Goal: Book appointment/travel/reservation: Book appointment/travel/reservation

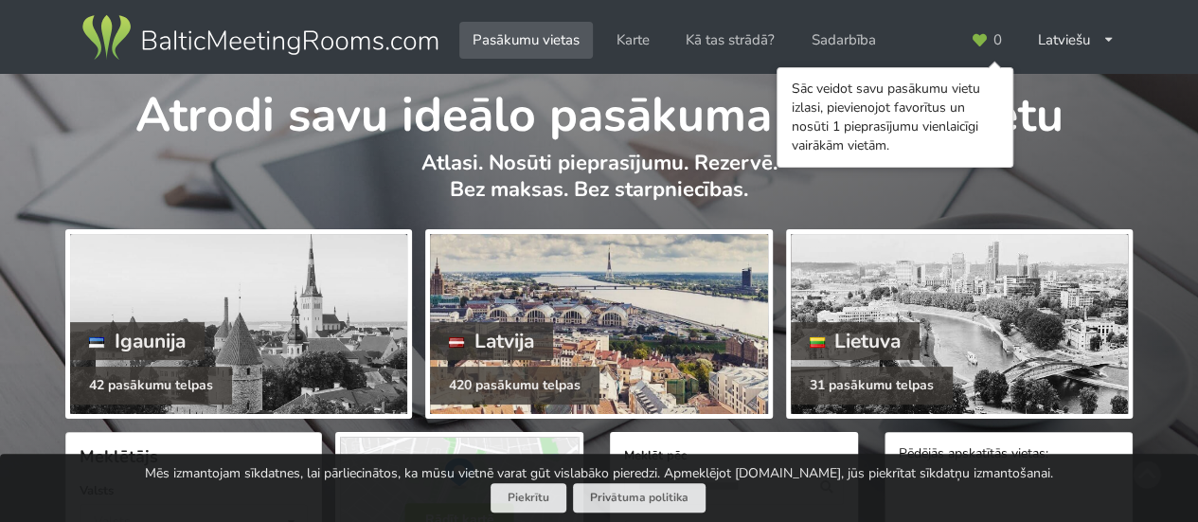
click at [510, 325] on div "Latvija" at bounding box center [491, 341] width 123 height 38
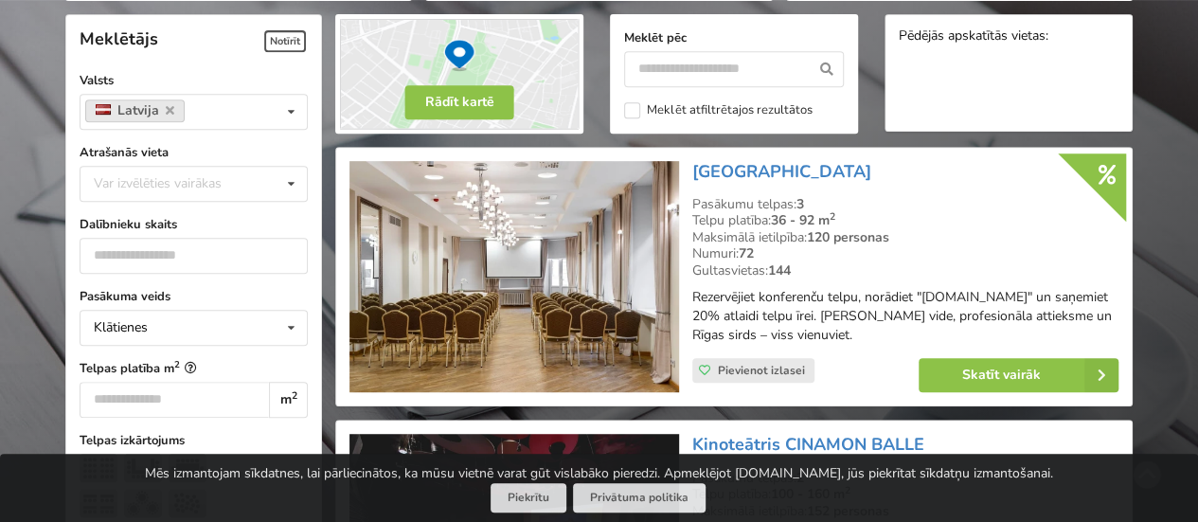
scroll to position [446, 0]
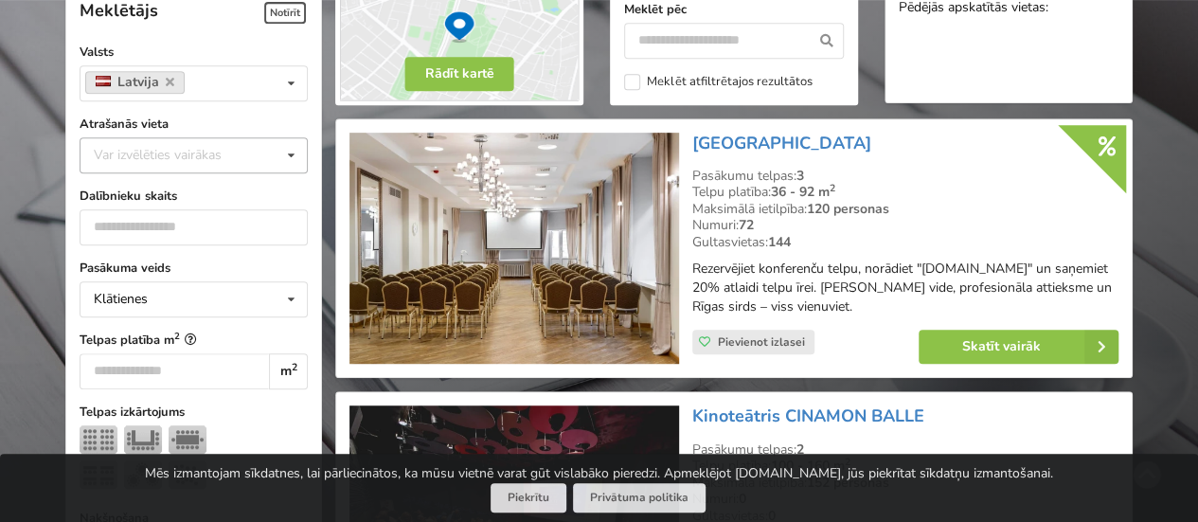
click at [205, 147] on div "Var izvēlēties vairākas" at bounding box center [176, 155] width 175 height 22
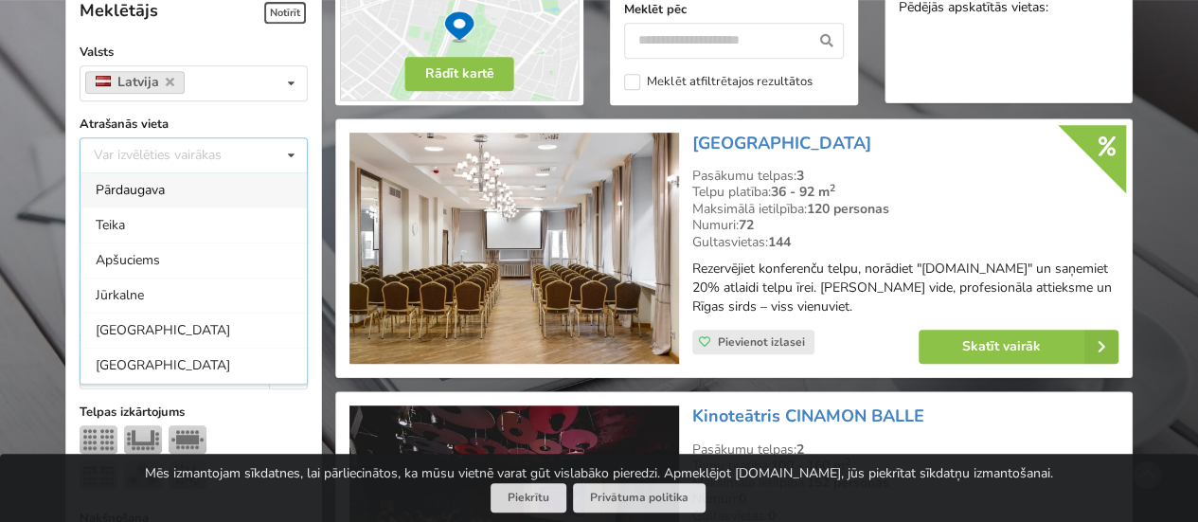
click at [205, 147] on div "Var izvēlēties vairākas Pārdaugava Teika Apšuciems Jūrkalne Mārupes novads Rīga…" at bounding box center [194, 155] width 228 height 36
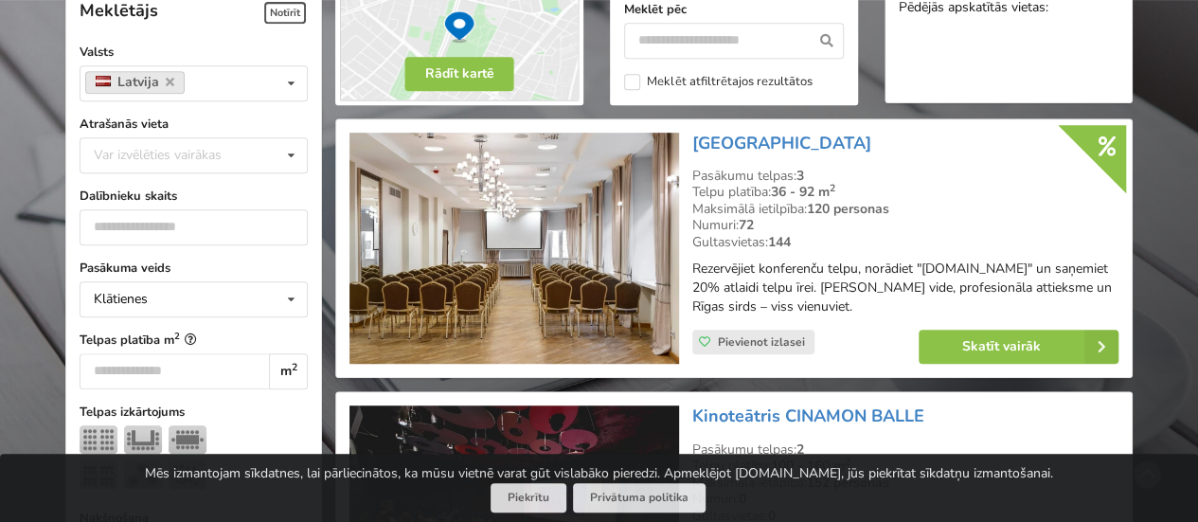
click at [155, 241] on input "number" at bounding box center [194, 227] width 228 height 36
type input "*"
click at [286, 221] on input "*" at bounding box center [194, 227] width 228 height 36
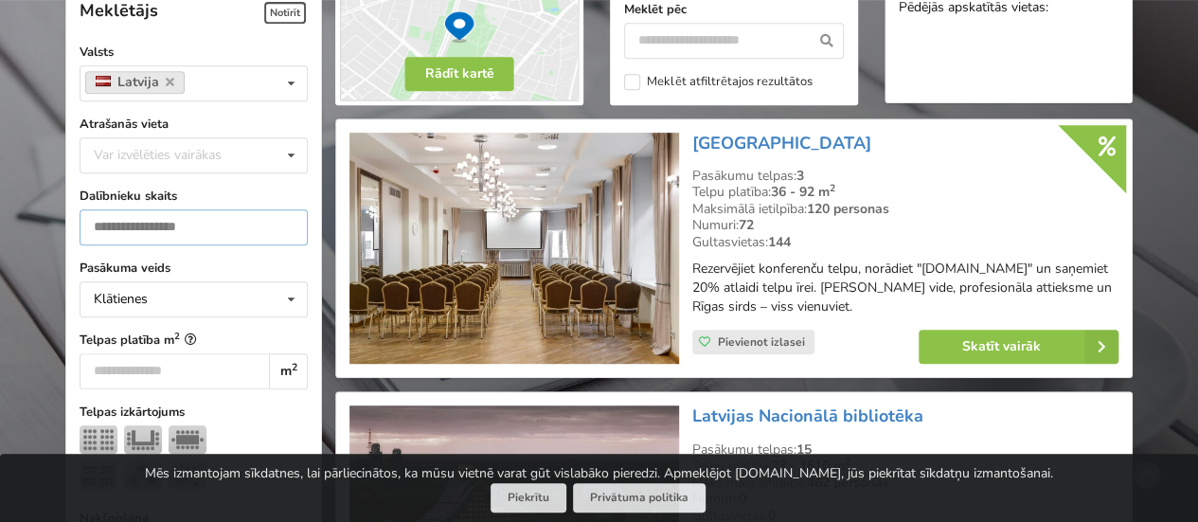
scroll to position [424, 0]
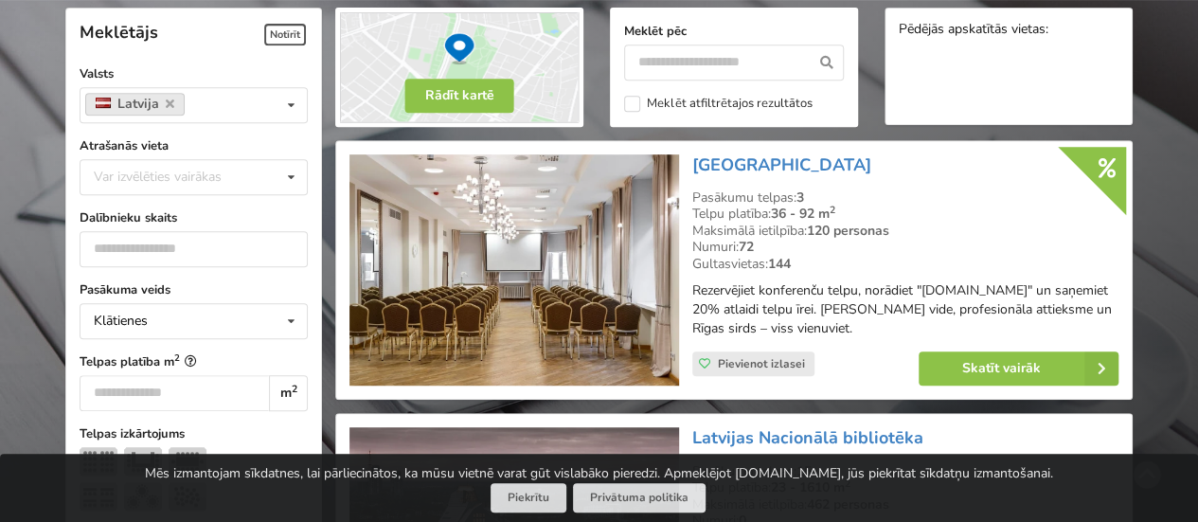
click at [201, 223] on label "Dalībnieku skaits" at bounding box center [194, 217] width 228 height 19
click at [167, 256] on input "*" at bounding box center [194, 249] width 228 height 36
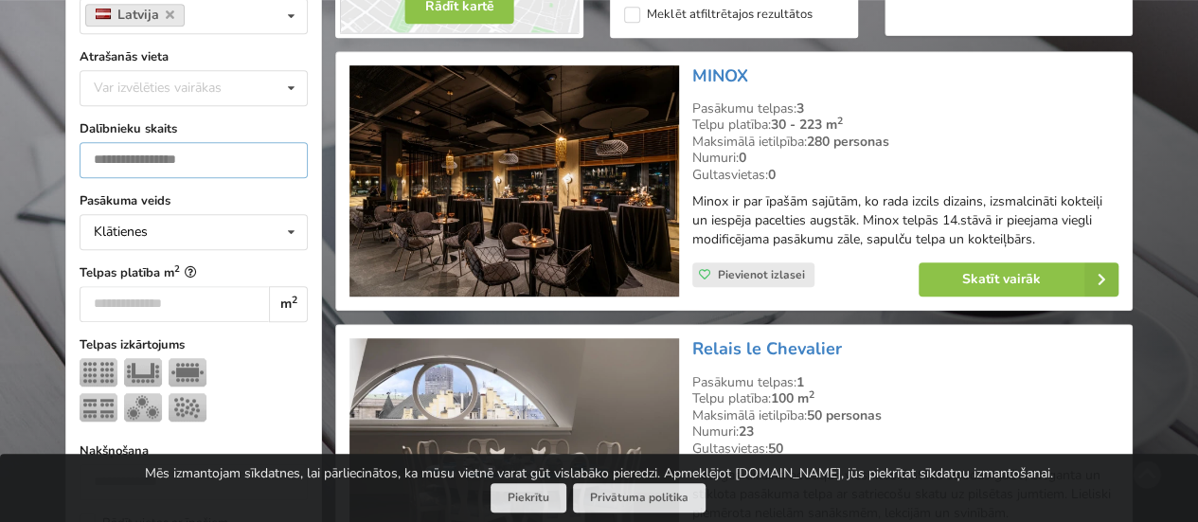
scroll to position [576, 0]
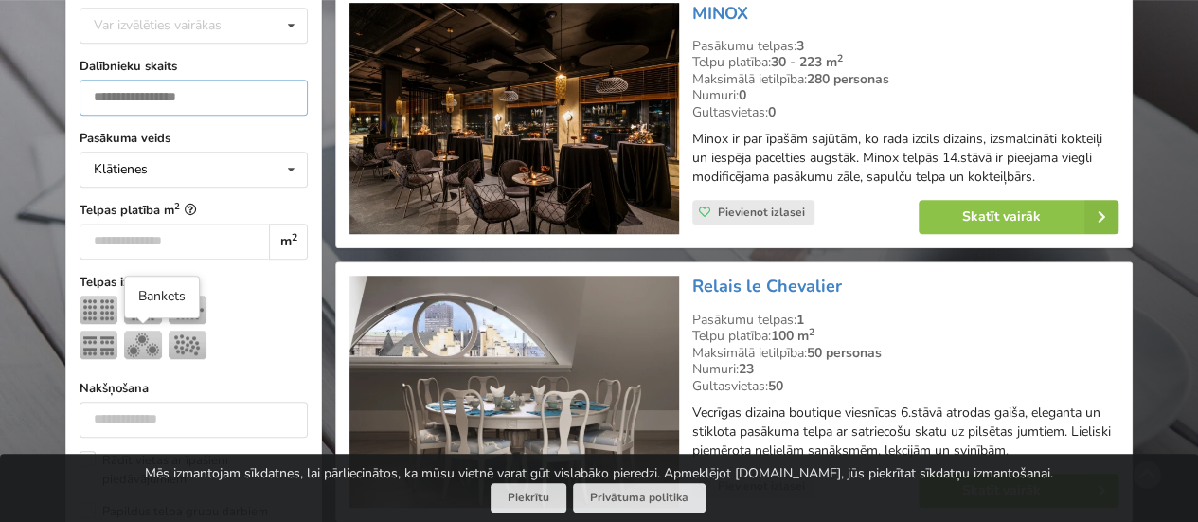
type input "**"
click at [134, 340] on img at bounding box center [143, 344] width 38 height 28
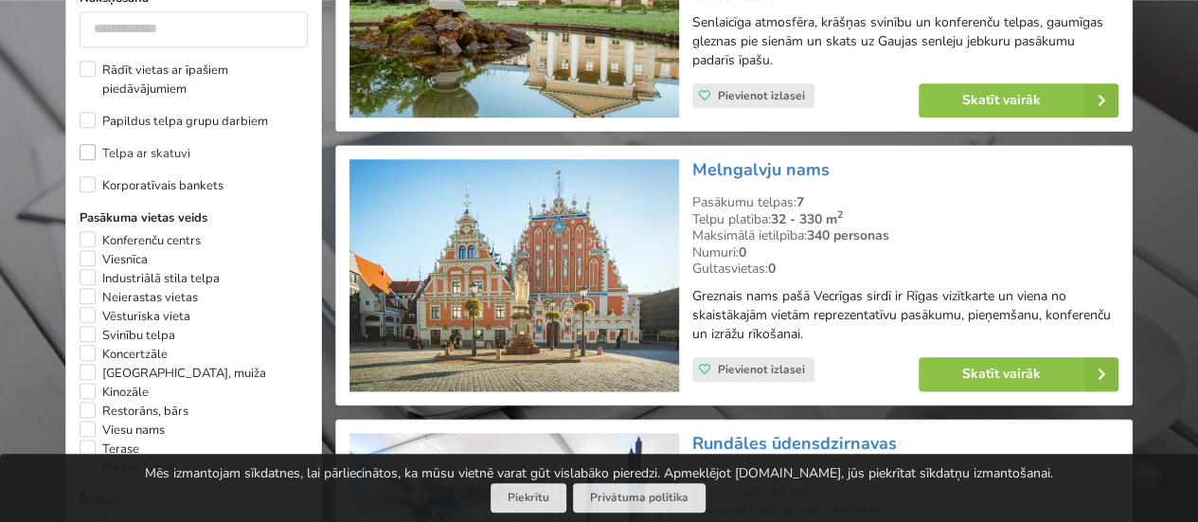
scroll to position [962, 0]
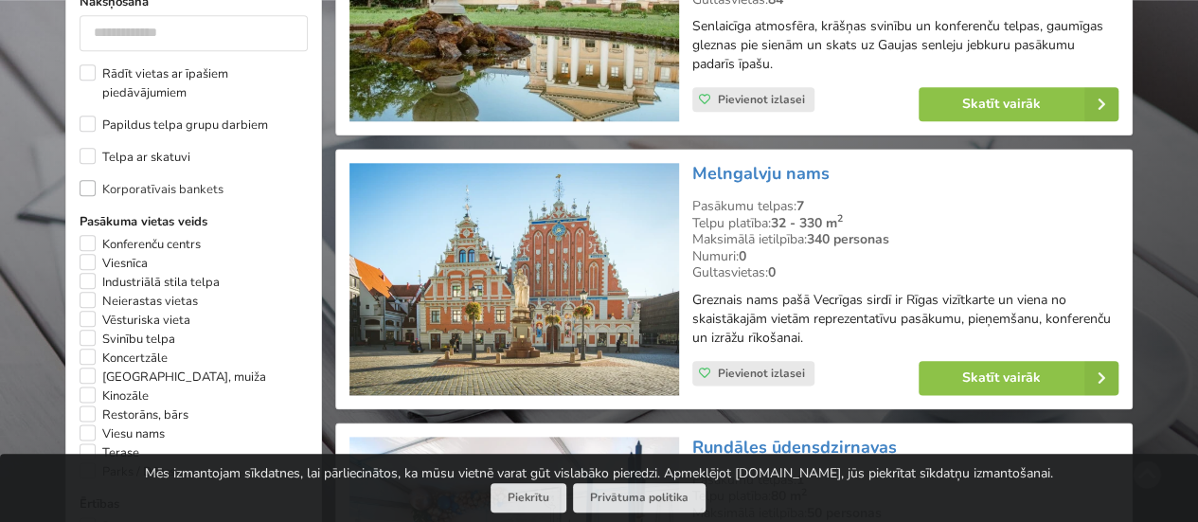
click at [87, 185] on label "Korporatīvais bankets" at bounding box center [152, 189] width 144 height 19
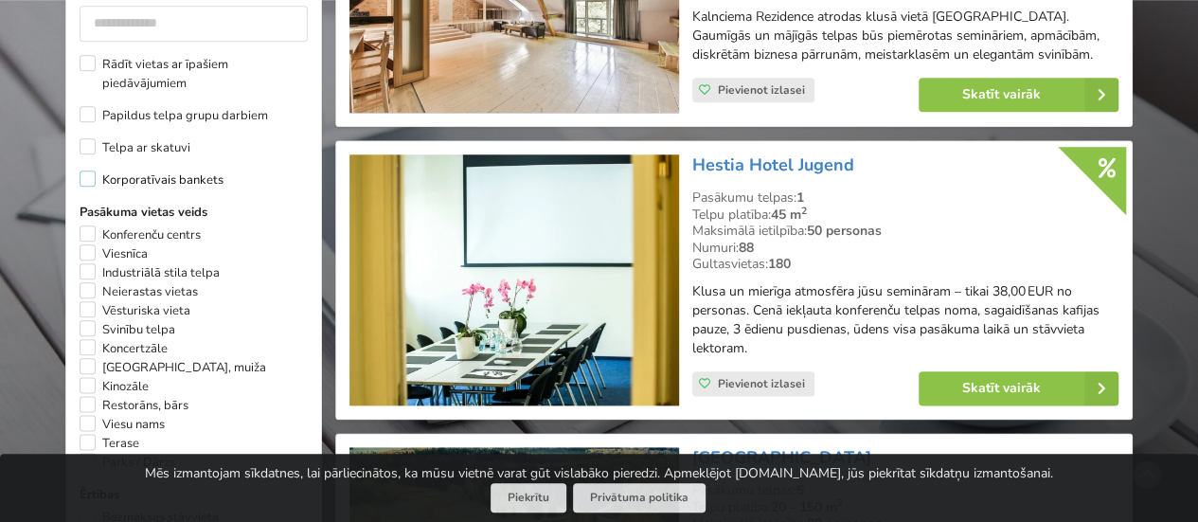
scroll to position [971, 0]
click at [95, 141] on label "Telpa ar skatuvi" at bounding box center [135, 147] width 111 height 19
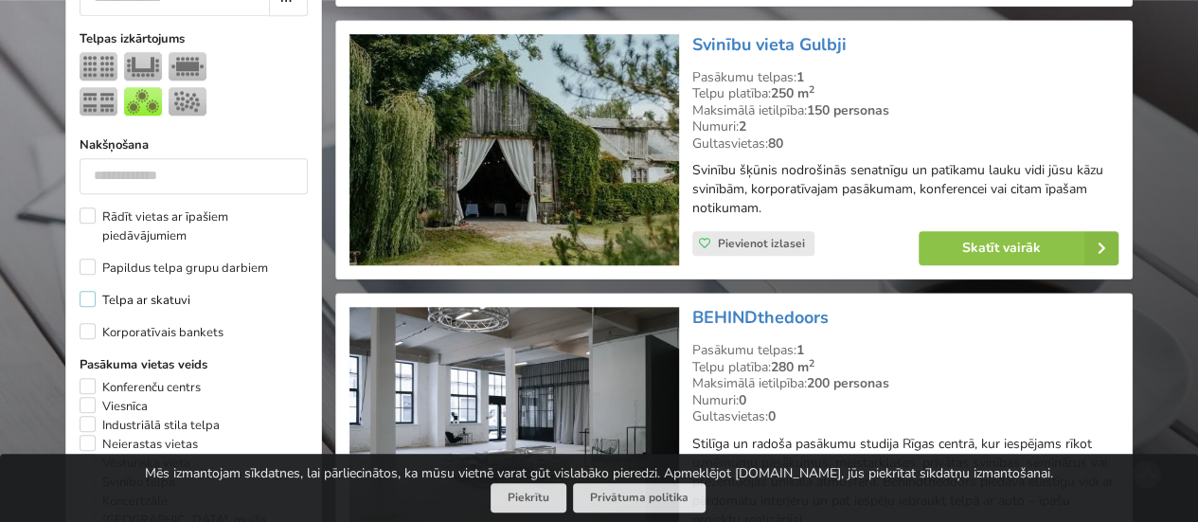
scroll to position [821, 0]
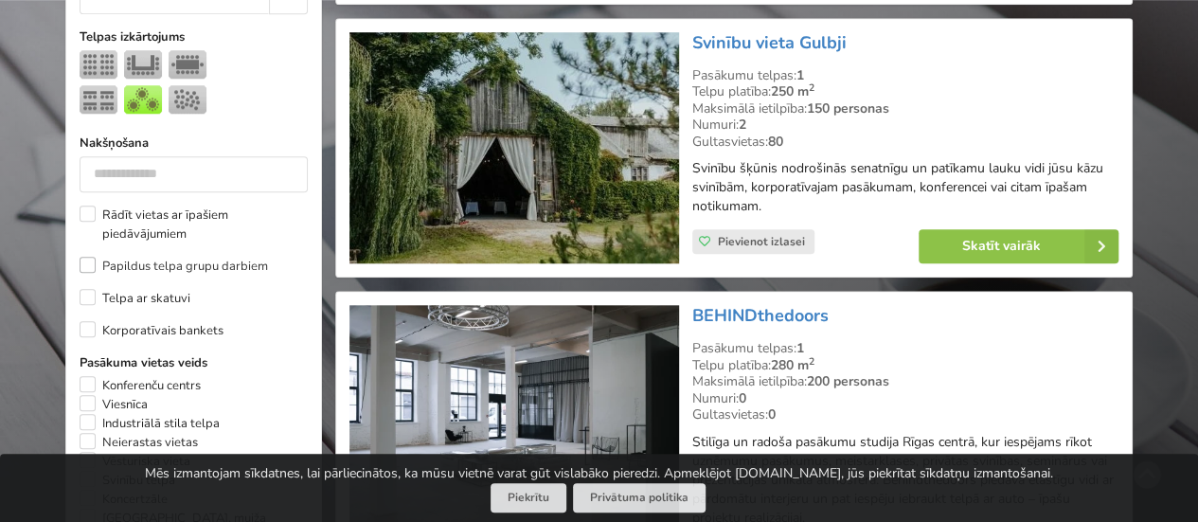
click at [82, 258] on label "Papildus telpa grupu darbiem" at bounding box center [174, 266] width 188 height 19
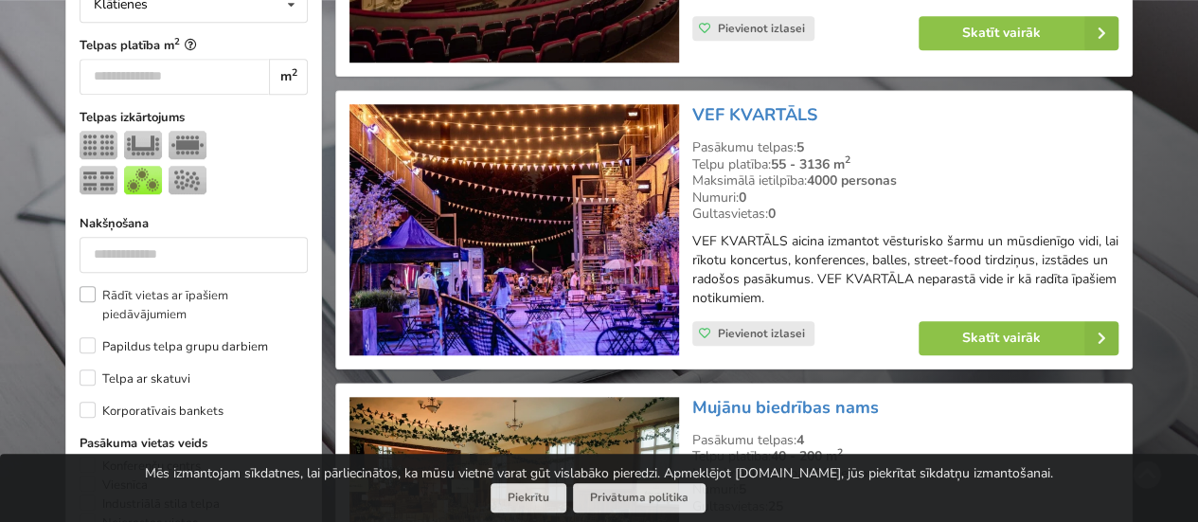
click at [87, 292] on label "Rādīt vietas ar īpašiem piedāvājumiem" at bounding box center [194, 305] width 228 height 38
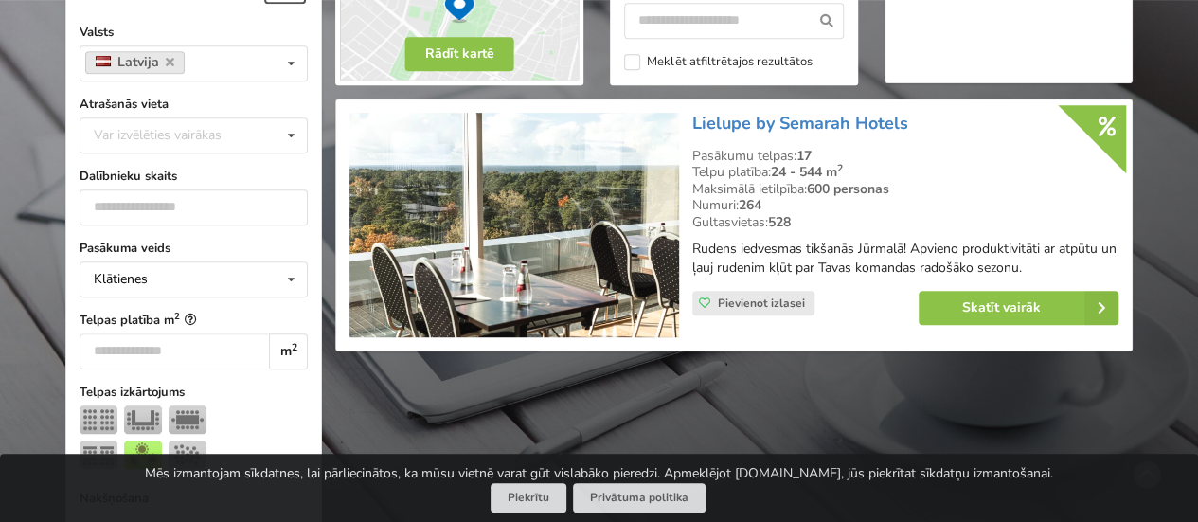
scroll to position [472, 0]
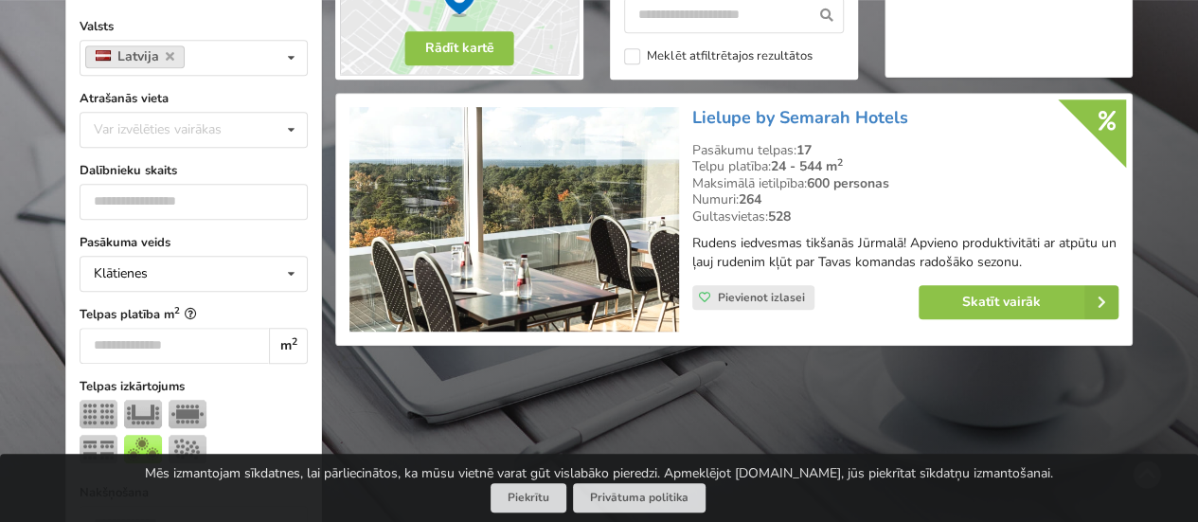
click at [477, 235] on img at bounding box center [513, 219] width 329 height 225
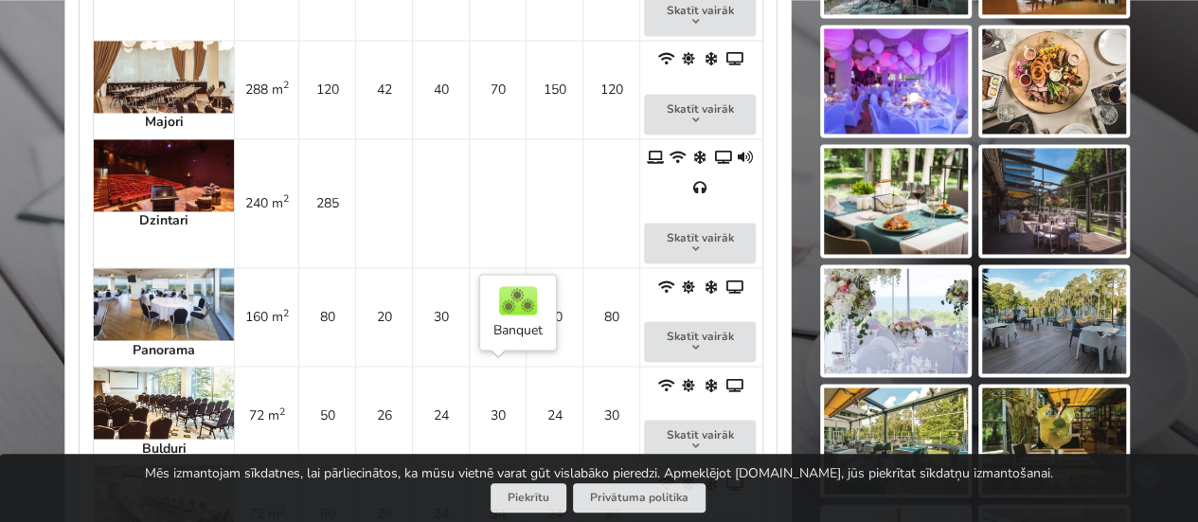
scroll to position [1518, 0]
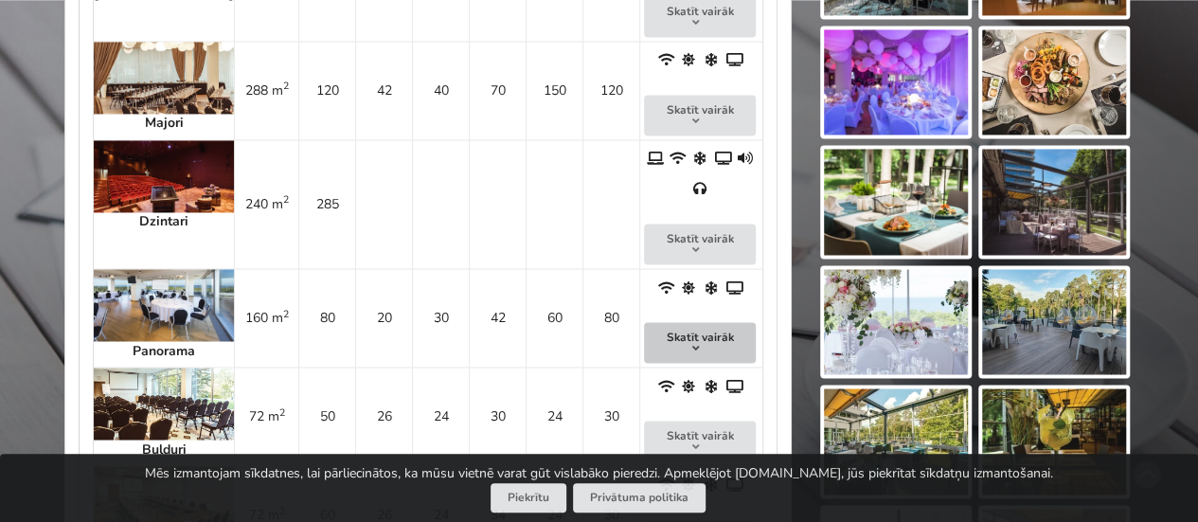
click at [644, 322] on button "Skatīt vairāk" at bounding box center [700, 342] width 112 height 41
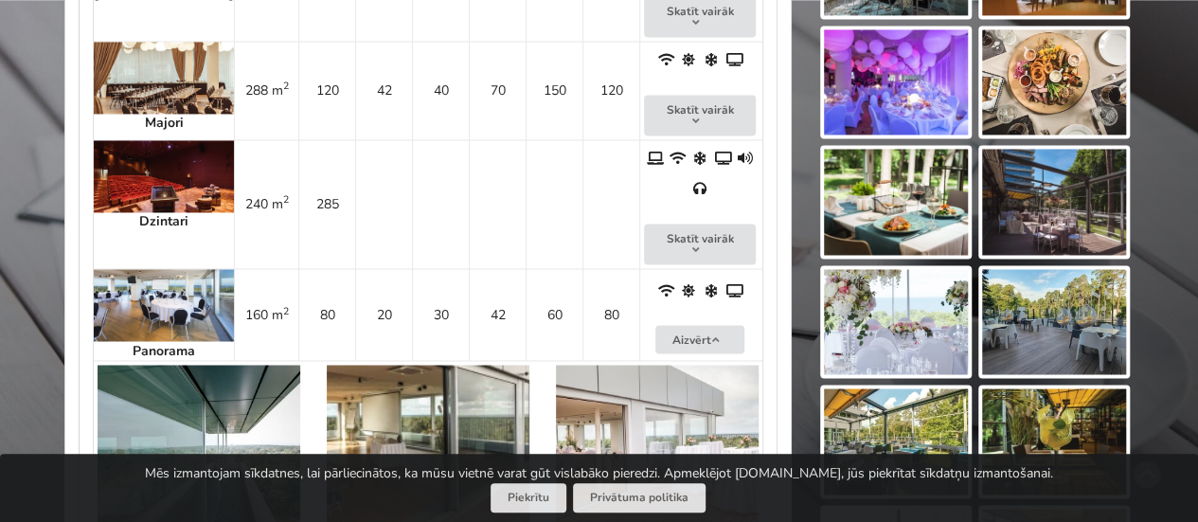
click at [134, 351] on div at bounding box center [198, 445] width 229 height 189
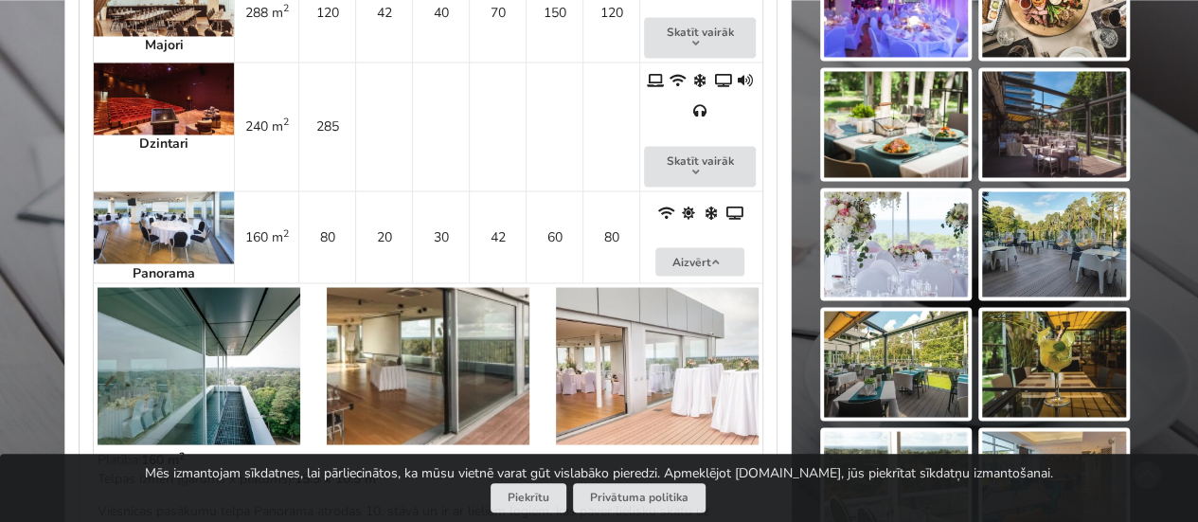
scroll to position [1595, 0]
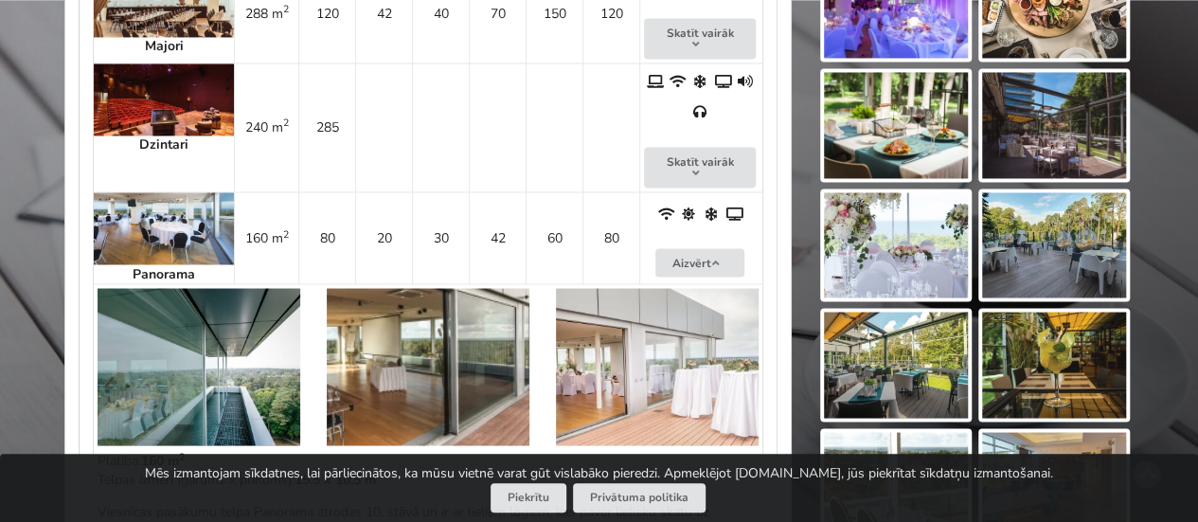
click at [227, 298] on img at bounding box center [199, 366] width 203 height 157
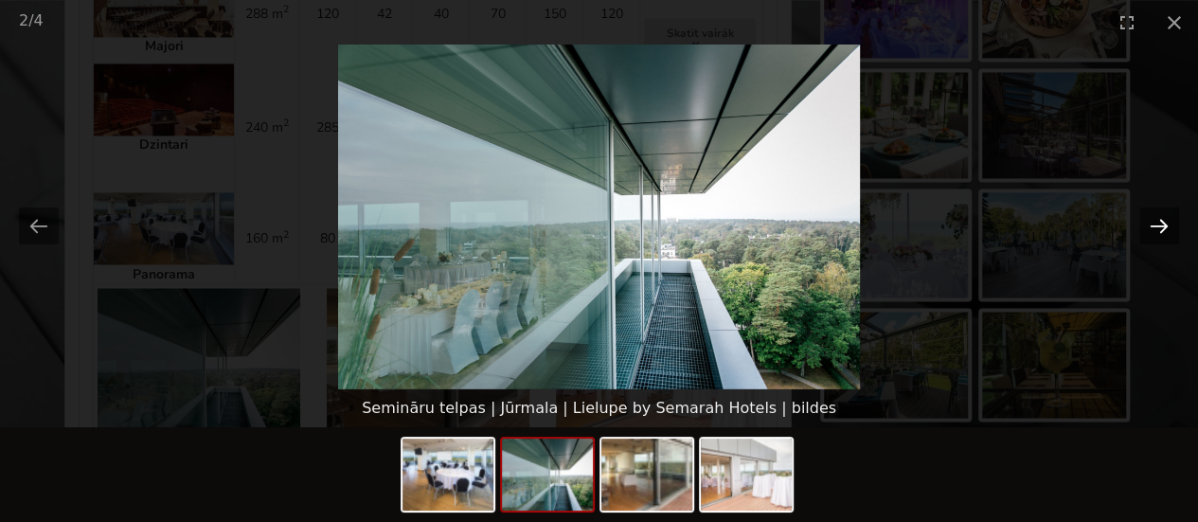
click at [1154, 222] on button "Next slide" at bounding box center [1159, 225] width 40 height 37
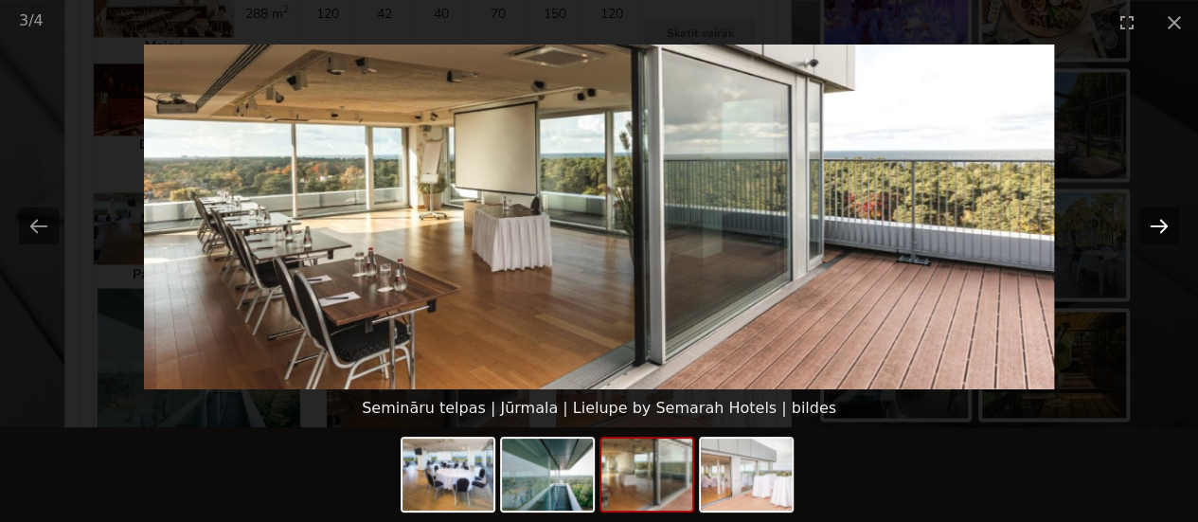
click at [1153, 222] on button "Next slide" at bounding box center [1159, 225] width 40 height 37
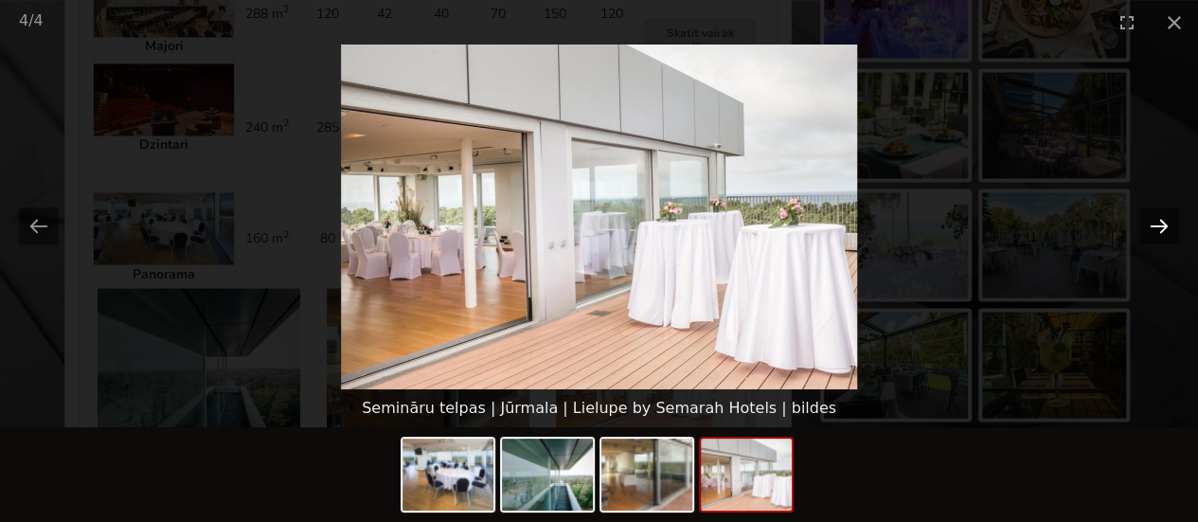
click at [1153, 222] on button "Next slide" at bounding box center [1159, 225] width 40 height 37
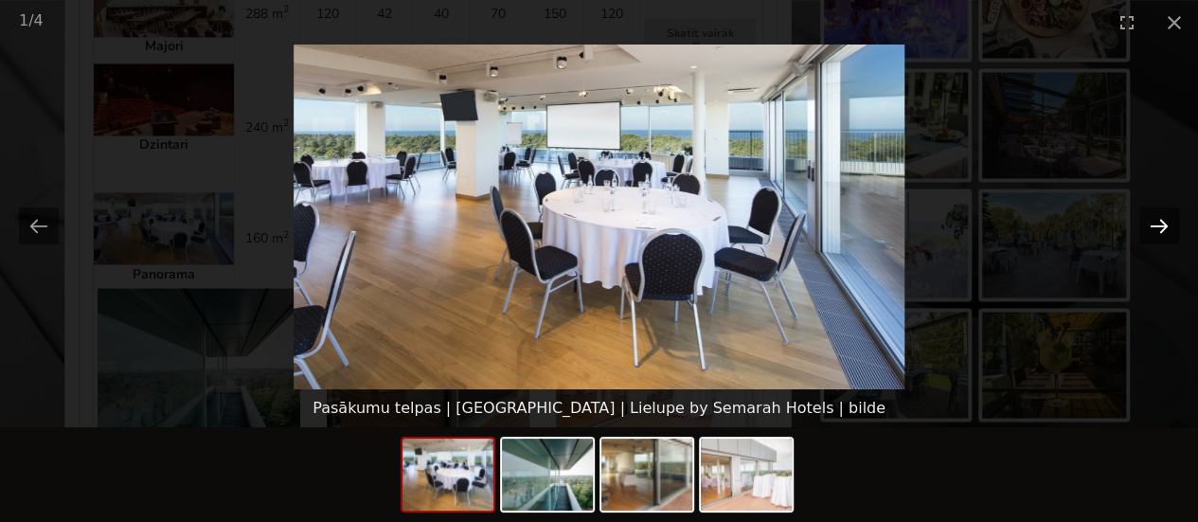
click at [1153, 222] on button "Next slide" at bounding box center [1159, 225] width 40 height 37
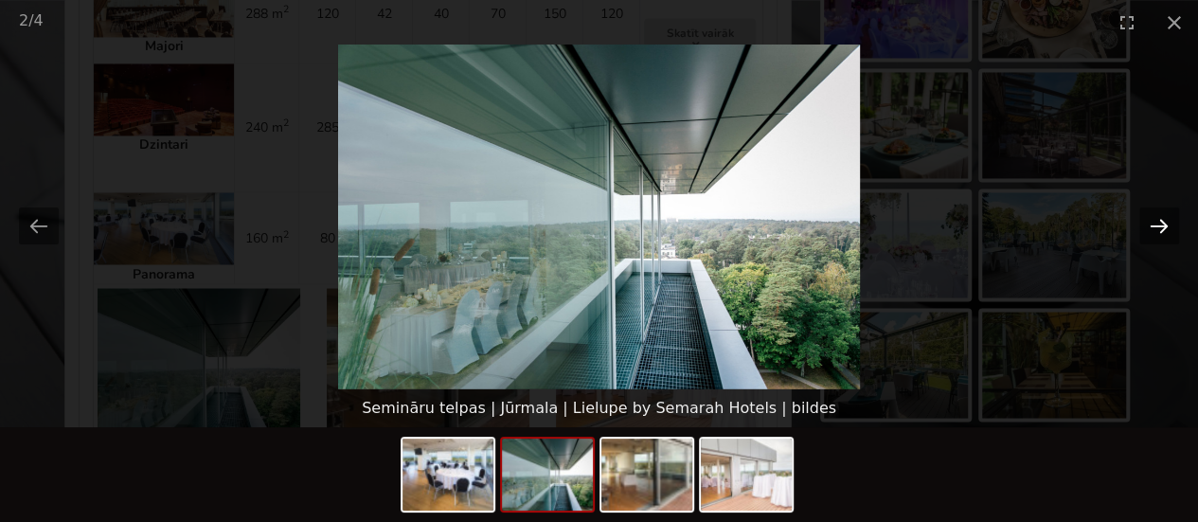
click at [1153, 222] on button "Next slide" at bounding box center [1159, 225] width 40 height 37
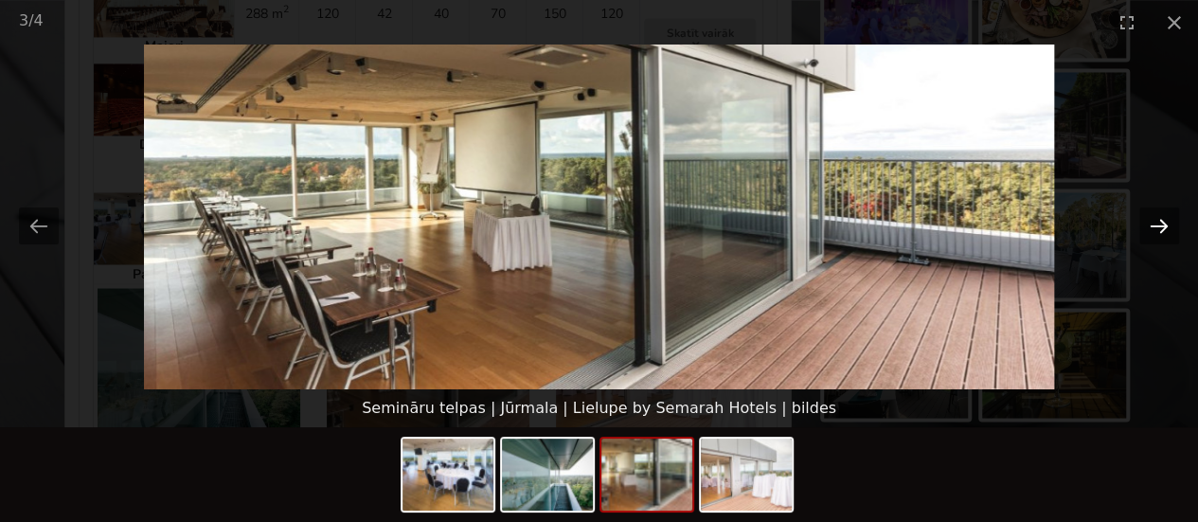
click at [1153, 222] on button "Next slide" at bounding box center [1159, 225] width 40 height 37
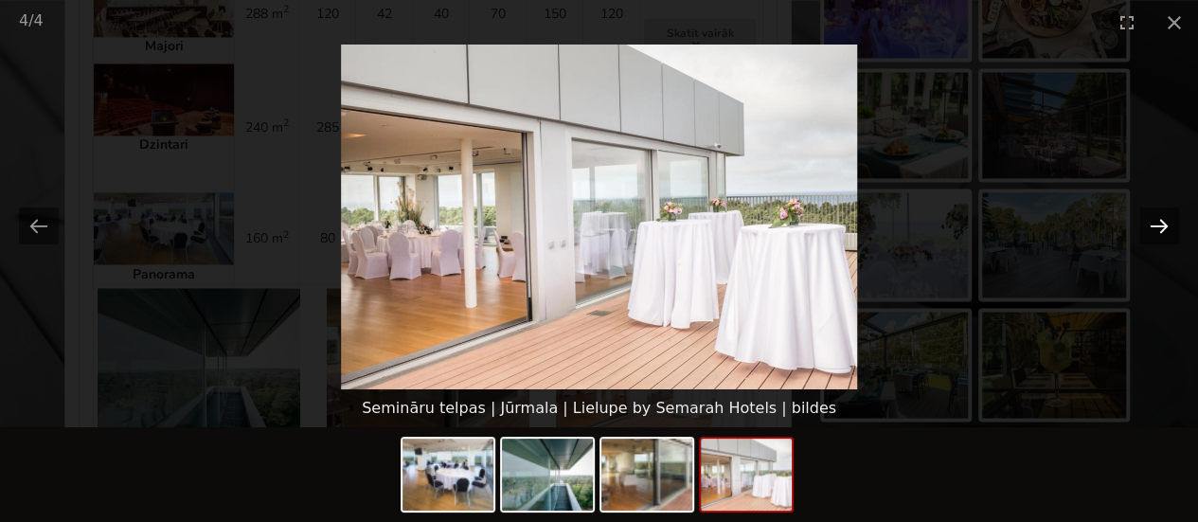
click at [1153, 222] on button "Next slide" at bounding box center [1159, 225] width 40 height 37
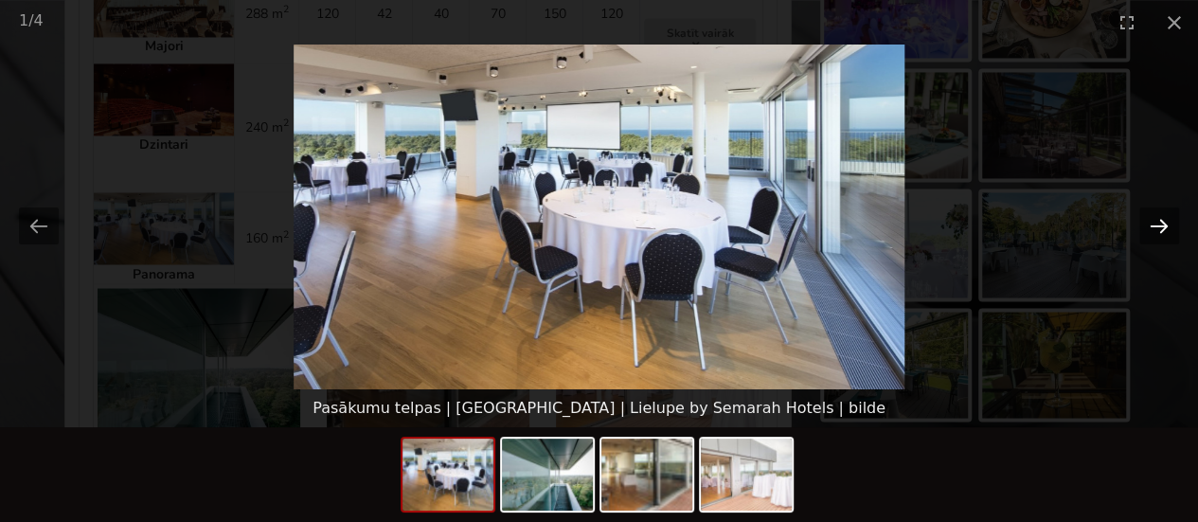
click at [1153, 222] on button "Next slide" at bounding box center [1159, 225] width 40 height 37
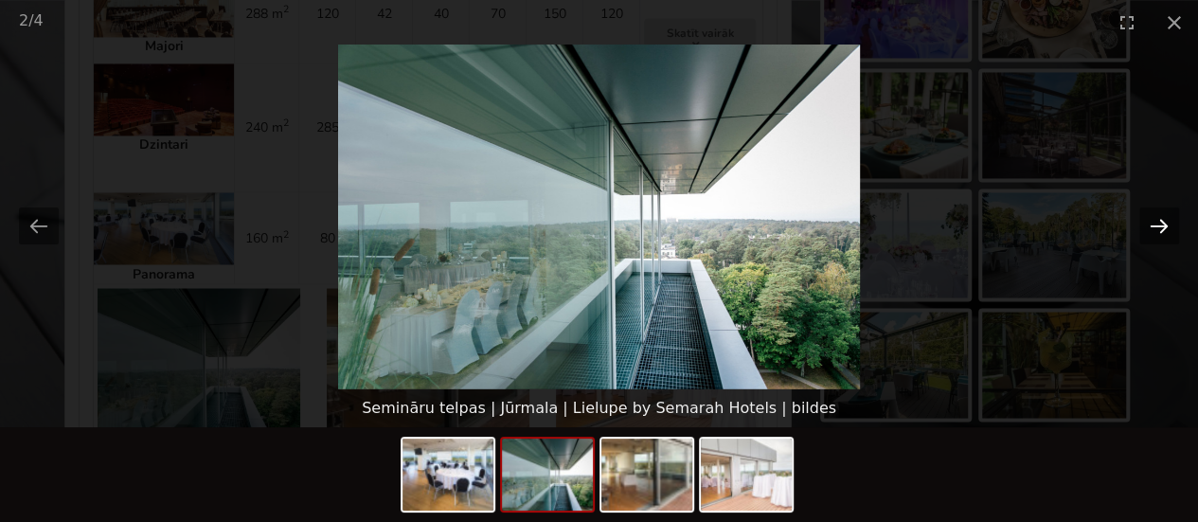
click at [1153, 222] on button "Next slide" at bounding box center [1159, 225] width 40 height 37
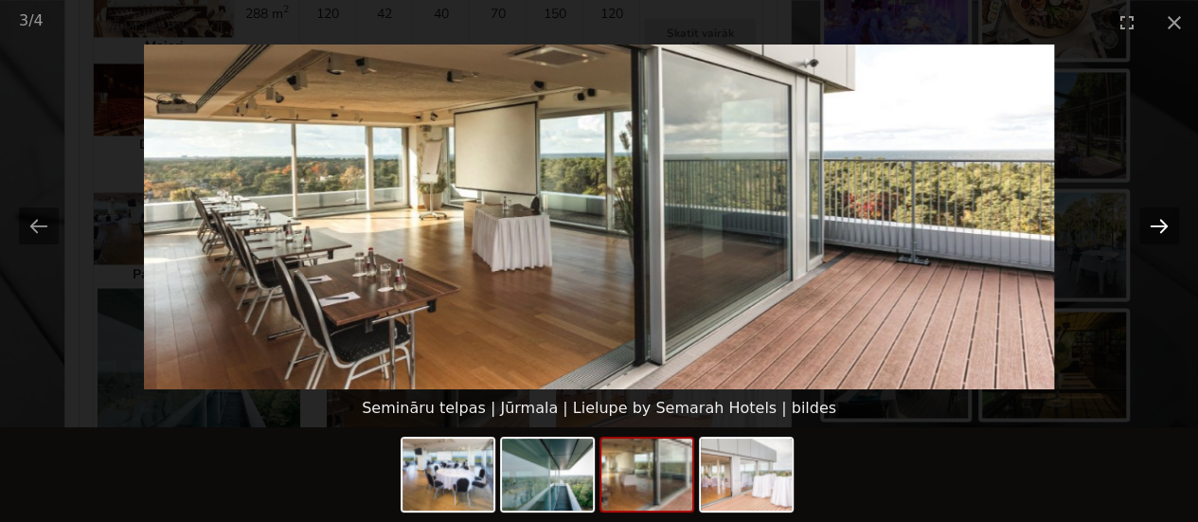
click at [1153, 222] on button "Next slide" at bounding box center [1159, 225] width 40 height 37
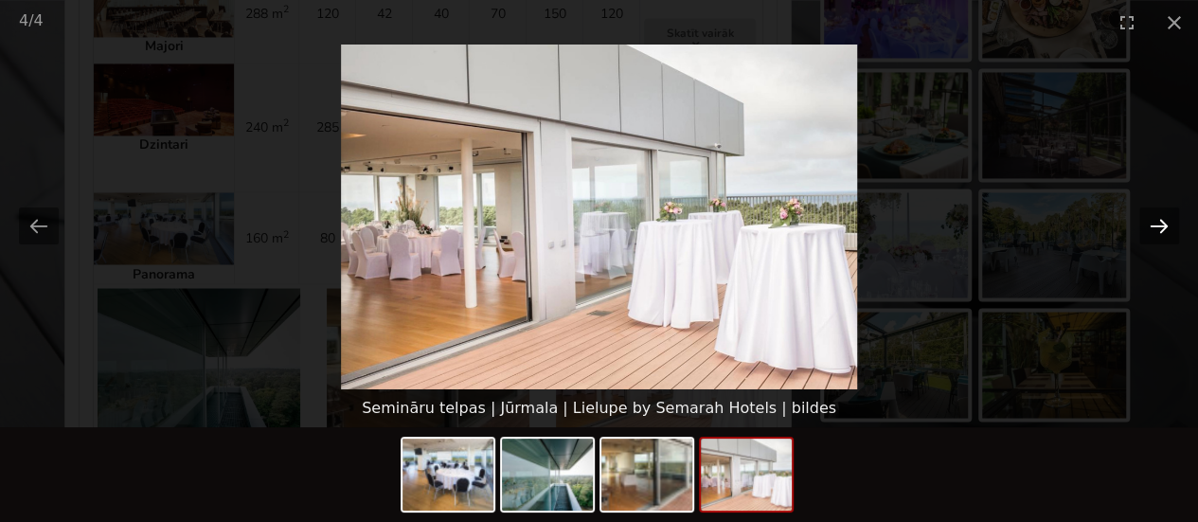
click at [1153, 222] on button "Next slide" at bounding box center [1159, 225] width 40 height 37
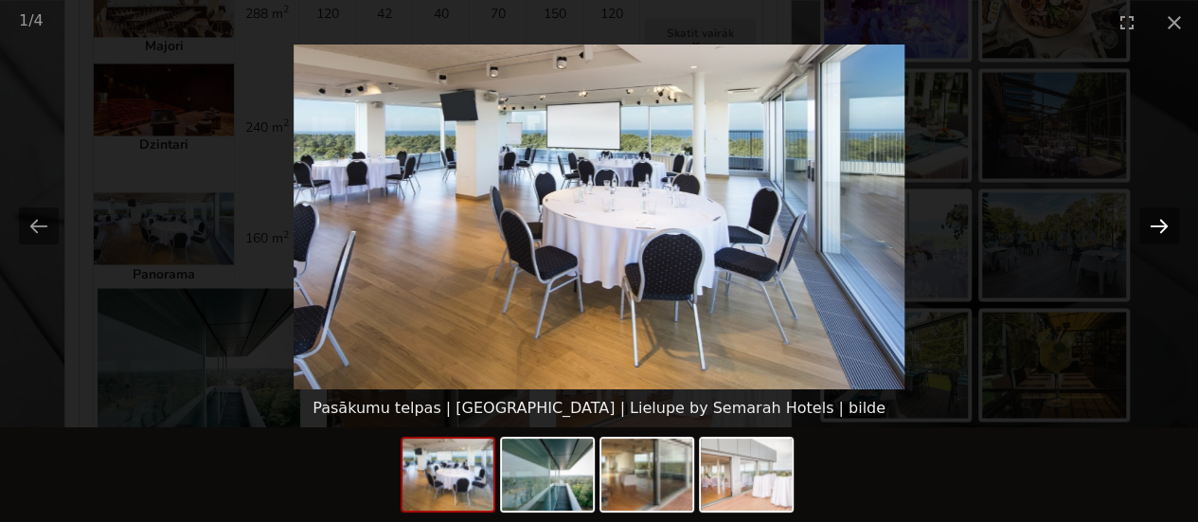
click at [1153, 222] on button "Next slide" at bounding box center [1159, 225] width 40 height 37
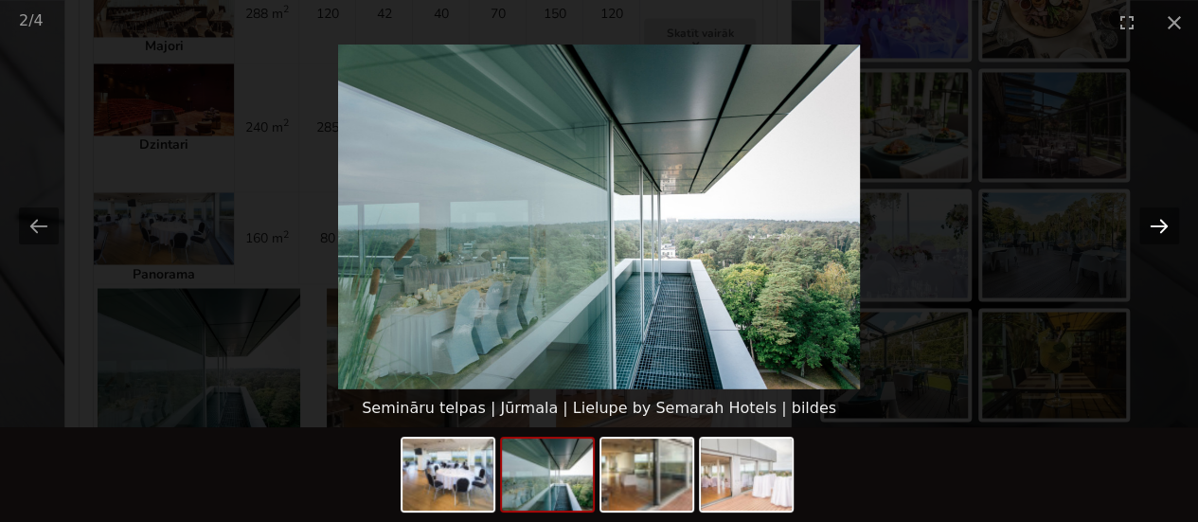
click at [1153, 222] on button "Next slide" at bounding box center [1159, 225] width 40 height 37
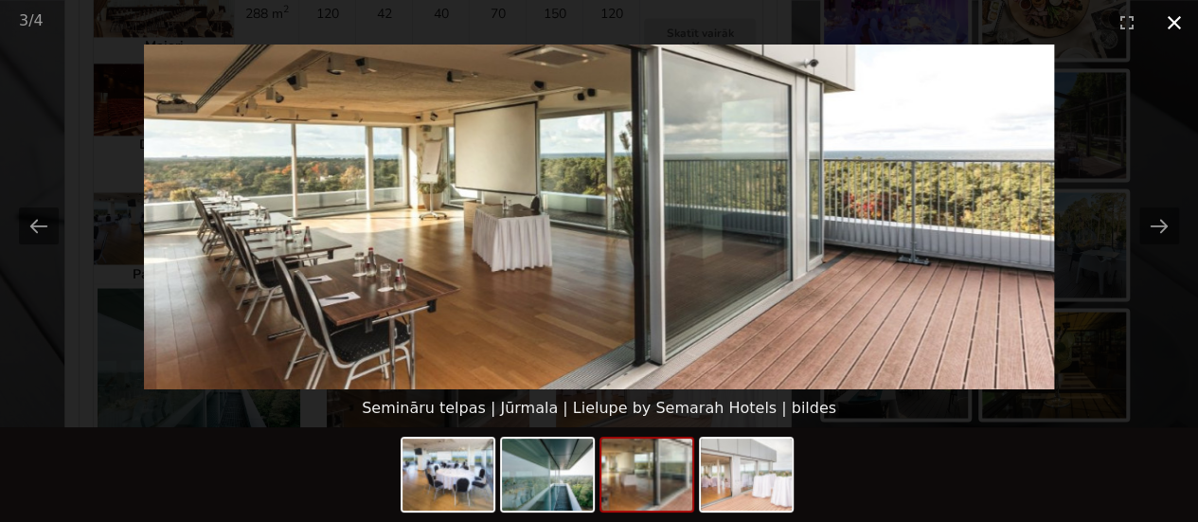
click at [1176, 27] on button "Close gallery" at bounding box center [1173, 22] width 47 height 45
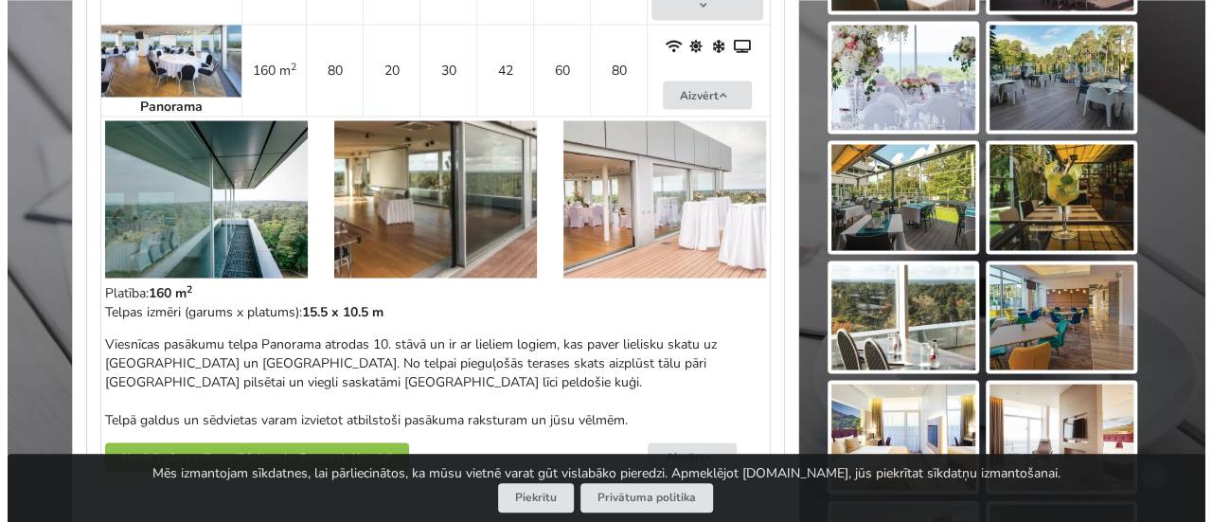
scroll to position [1785, 0]
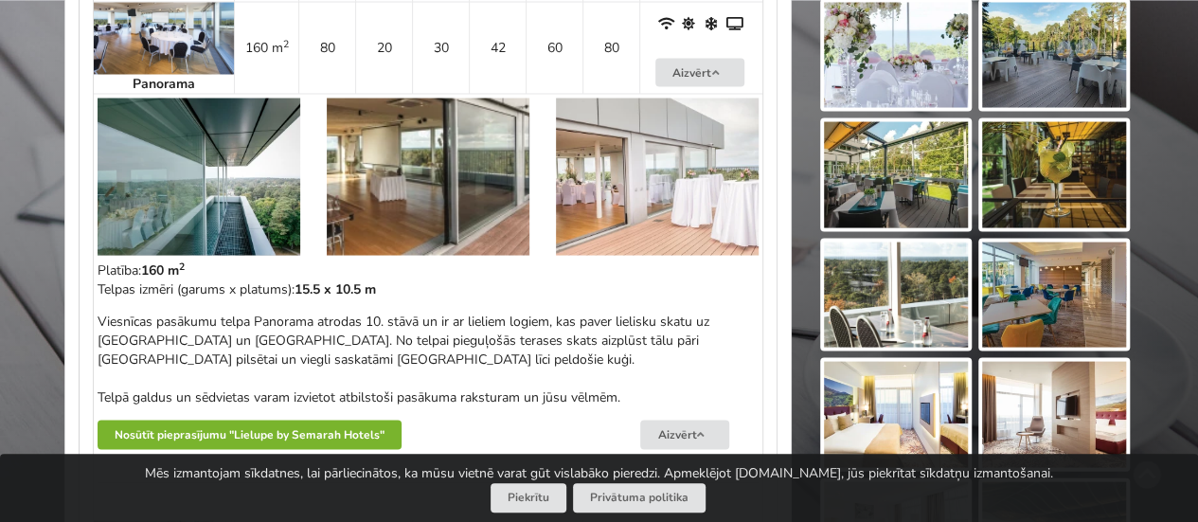
click at [269, 419] on button "Nosūtīt pieprasījumu "Lielupe by Semarah Hotels"" at bounding box center [250, 433] width 304 height 29
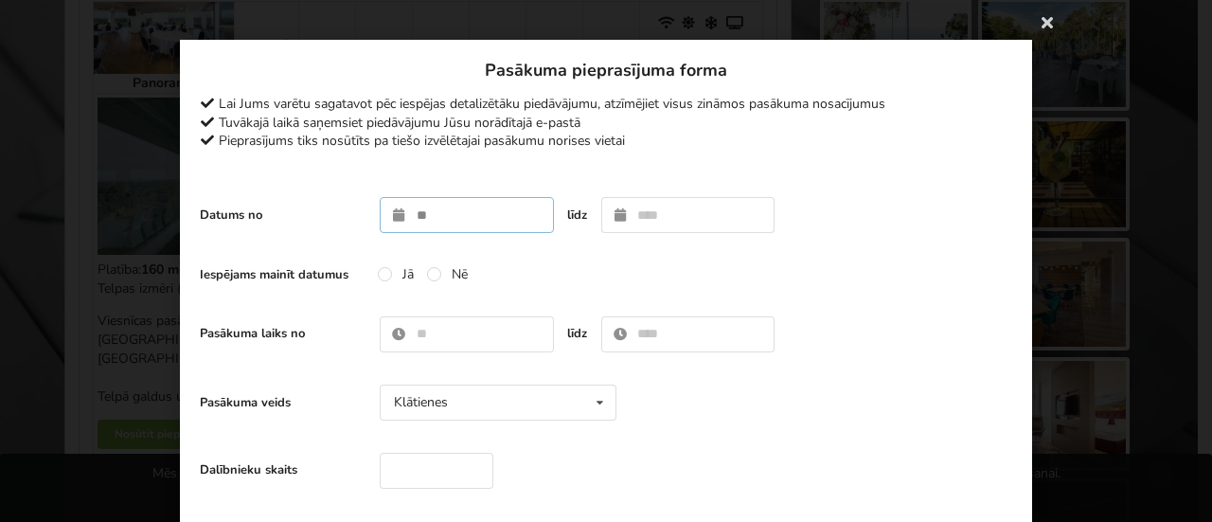
click at [403, 215] on input "text" at bounding box center [467, 215] width 174 height 36
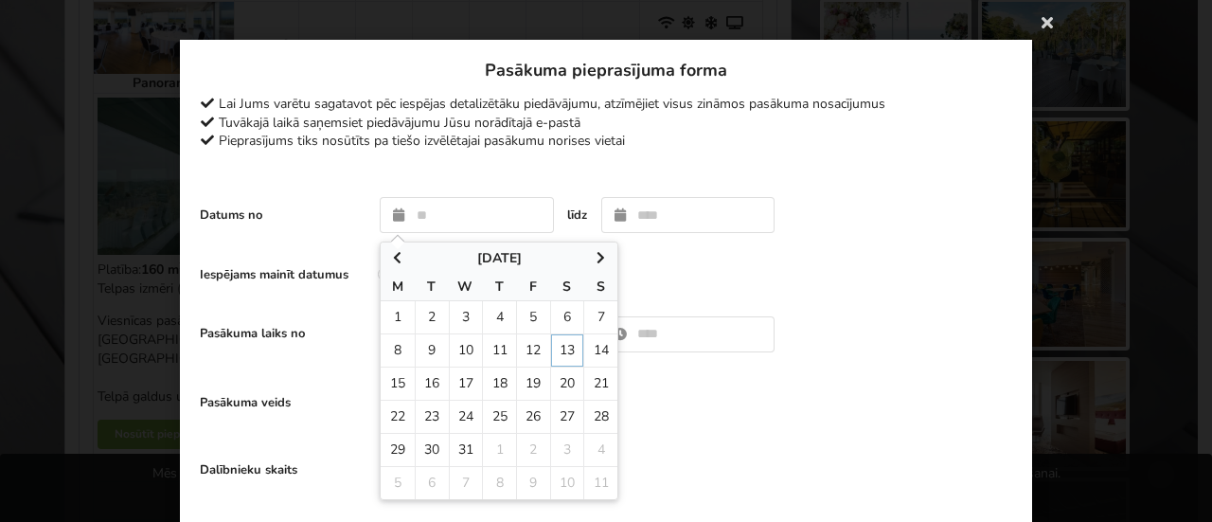
type input "**********"
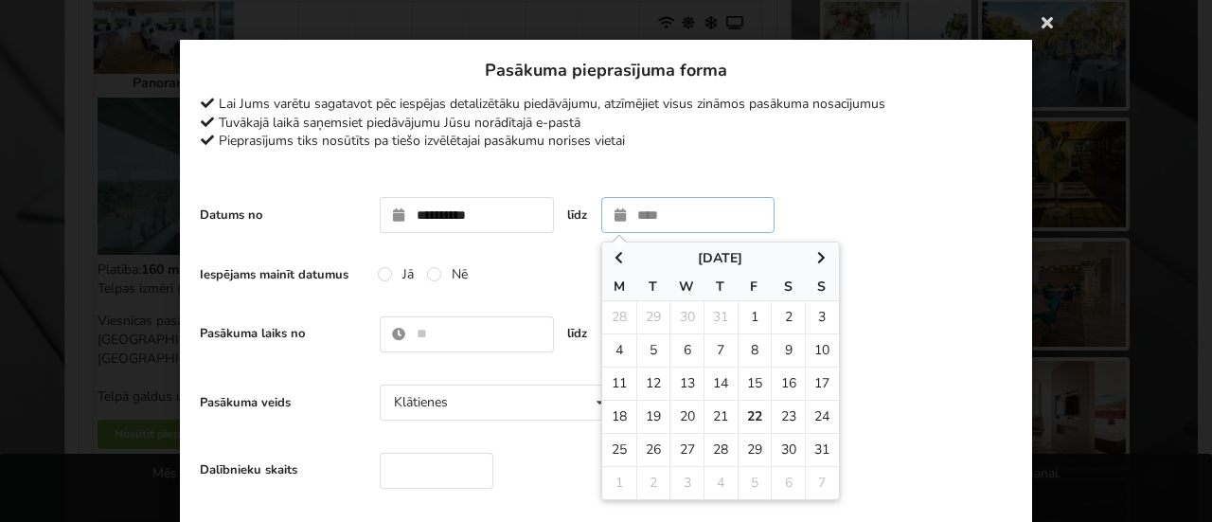
click at [814, 262] on icon at bounding box center [822, 257] width 16 height 13
click at [814, 260] on icon at bounding box center [822, 257] width 16 height 13
click at [814, 257] on icon at bounding box center [822, 257] width 16 height 13
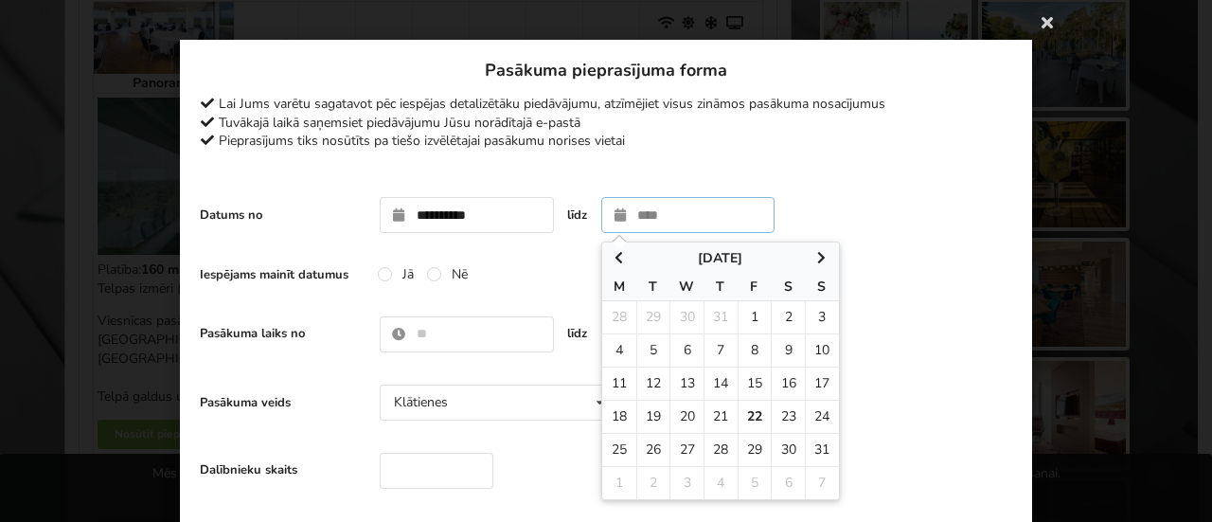
click at [814, 257] on icon at bounding box center [822, 257] width 16 height 13
click at [818, 260] on icon at bounding box center [822, 257] width 16 height 13
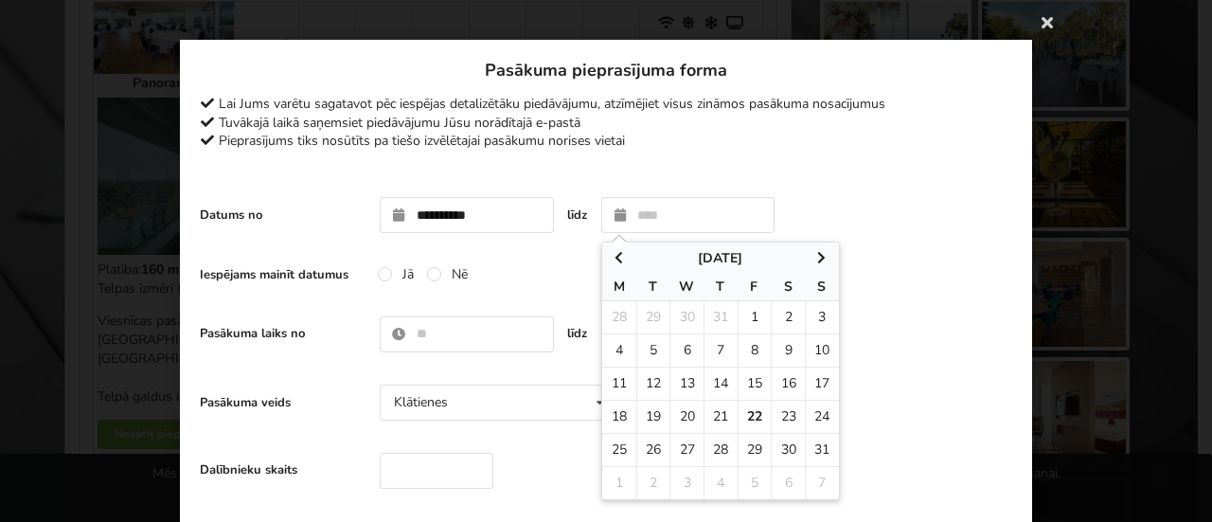
click at [564, 188] on div "**********" at bounding box center [606, 214] width 812 height 55
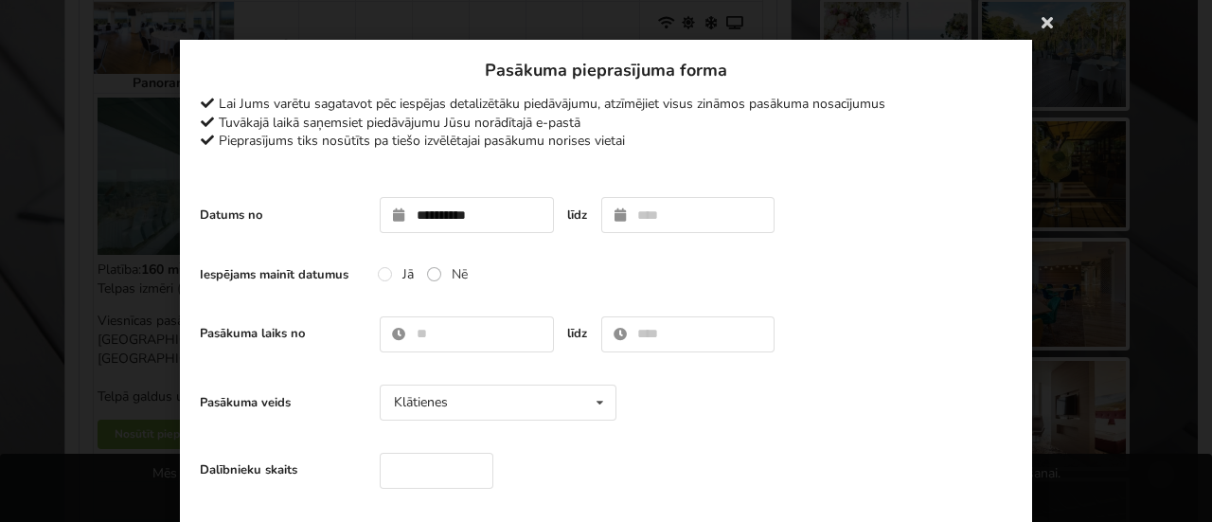
click at [427, 277] on label "Nē" at bounding box center [447, 274] width 41 height 16
click at [418, 333] on input "text" at bounding box center [467, 334] width 174 height 36
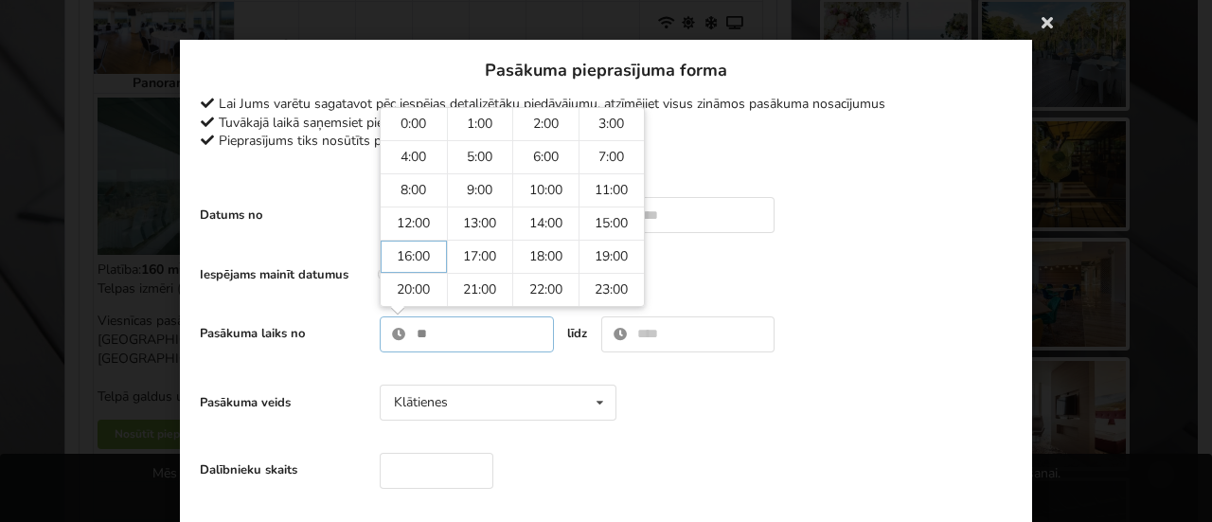
type input "*****"
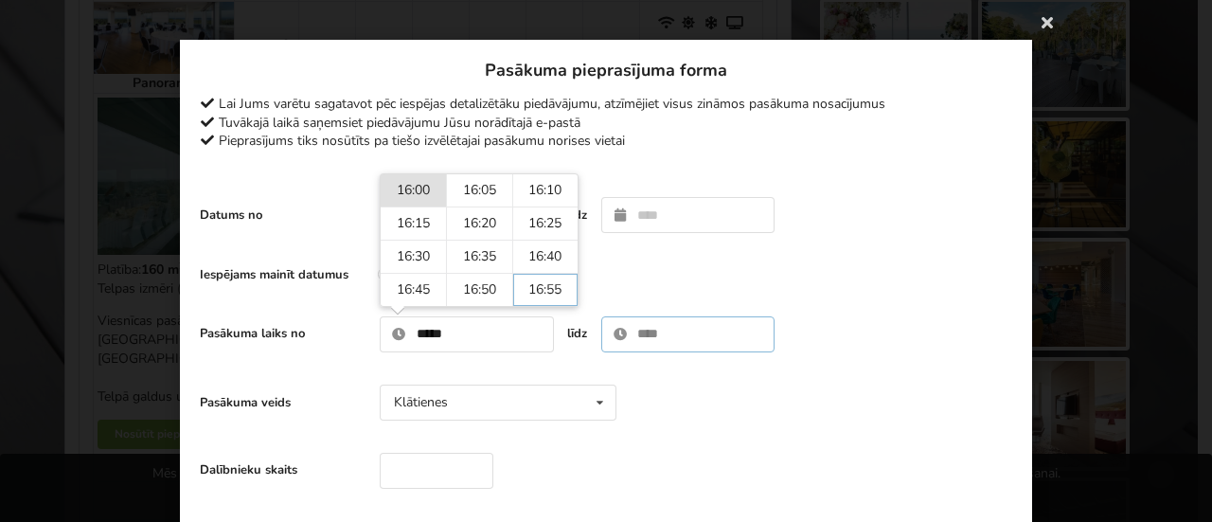
click at [685, 335] on input "text" at bounding box center [688, 334] width 174 height 36
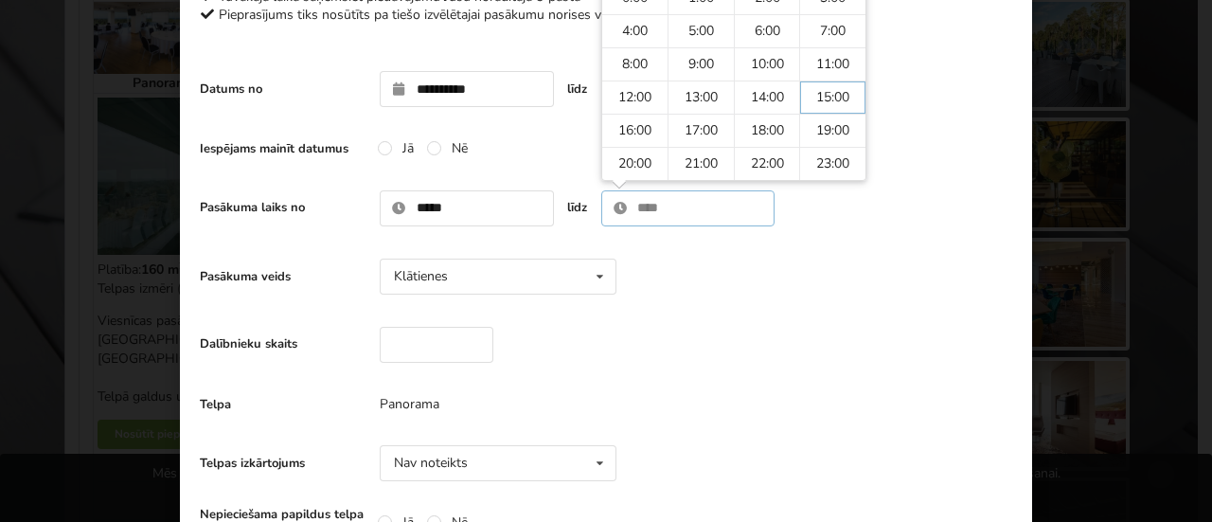
scroll to position [131, 0]
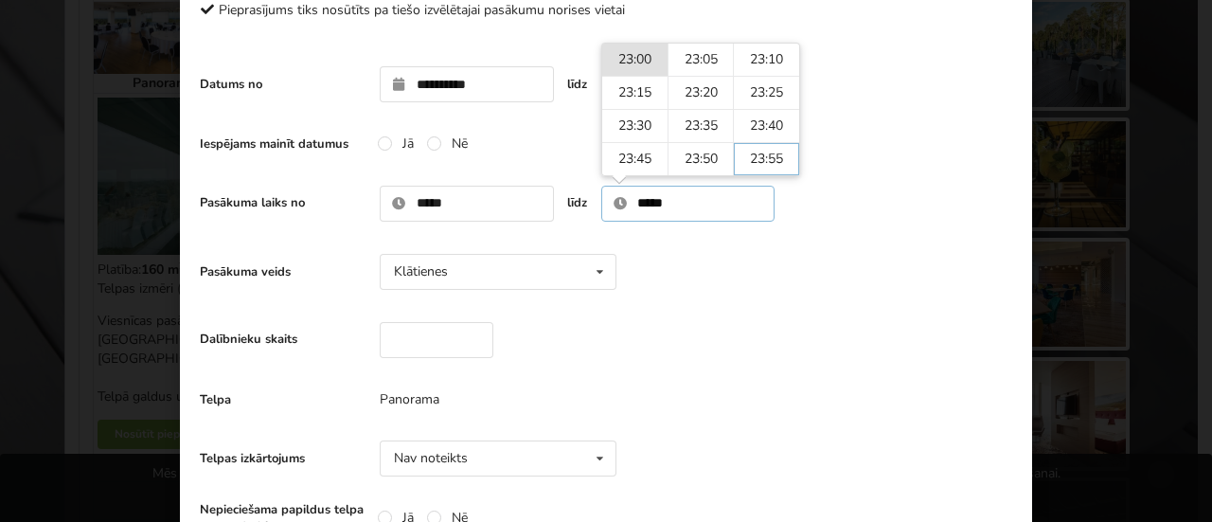
type input "*****"
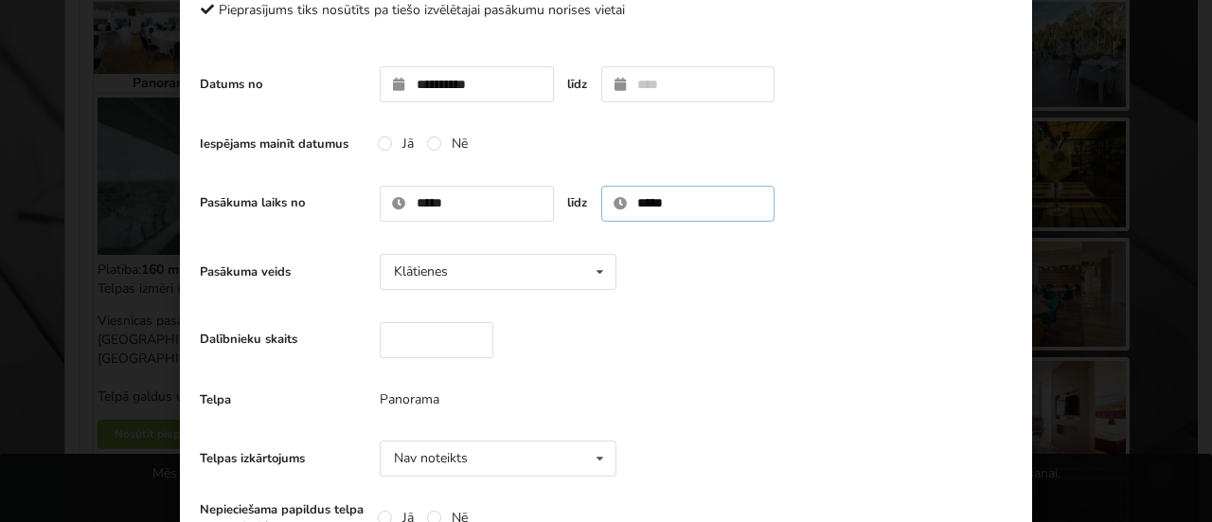
click at [737, 196] on input "*****" at bounding box center [688, 204] width 174 height 36
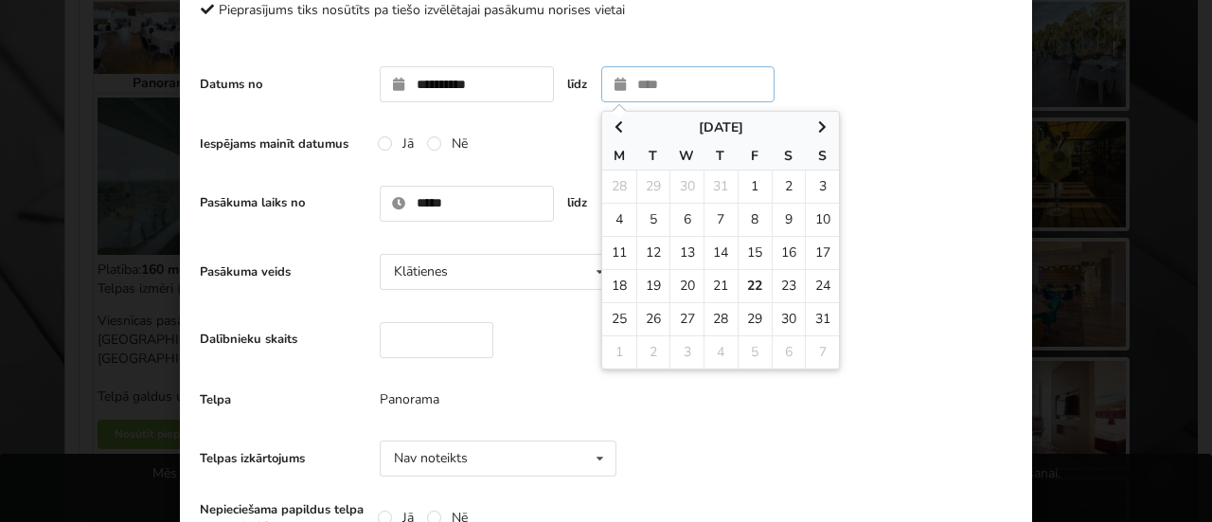
click at [623, 74] on input "text" at bounding box center [688, 84] width 174 height 36
click at [814, 128] on icon at bounding box center [822, 126] width 16 height 13
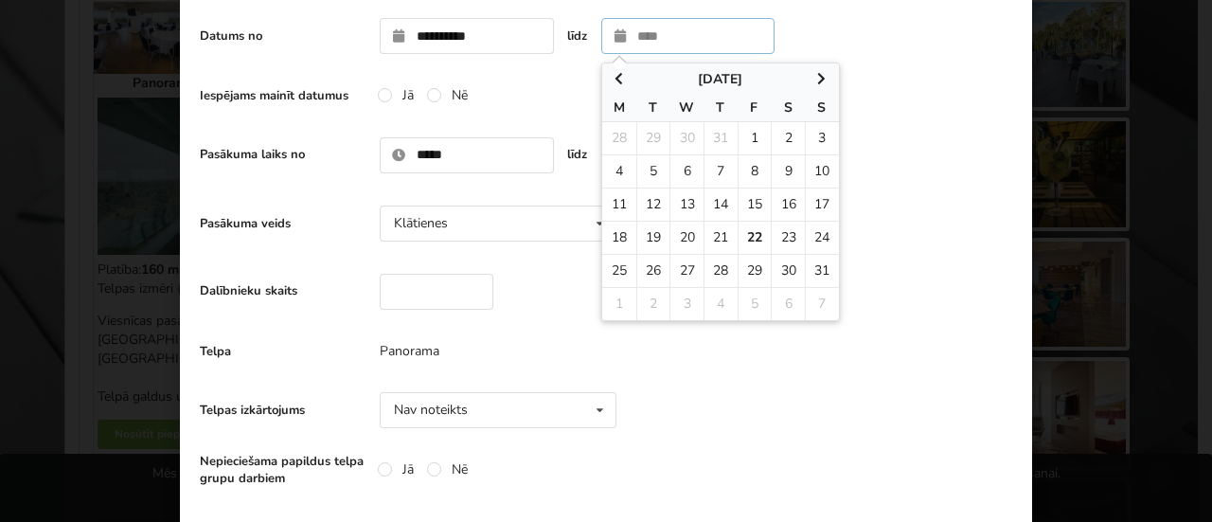
scroll to position [180, 0]
click at [915, 314] on div "Dalībnieku skaits" at bounding box center [606, 290] width 812 height 55
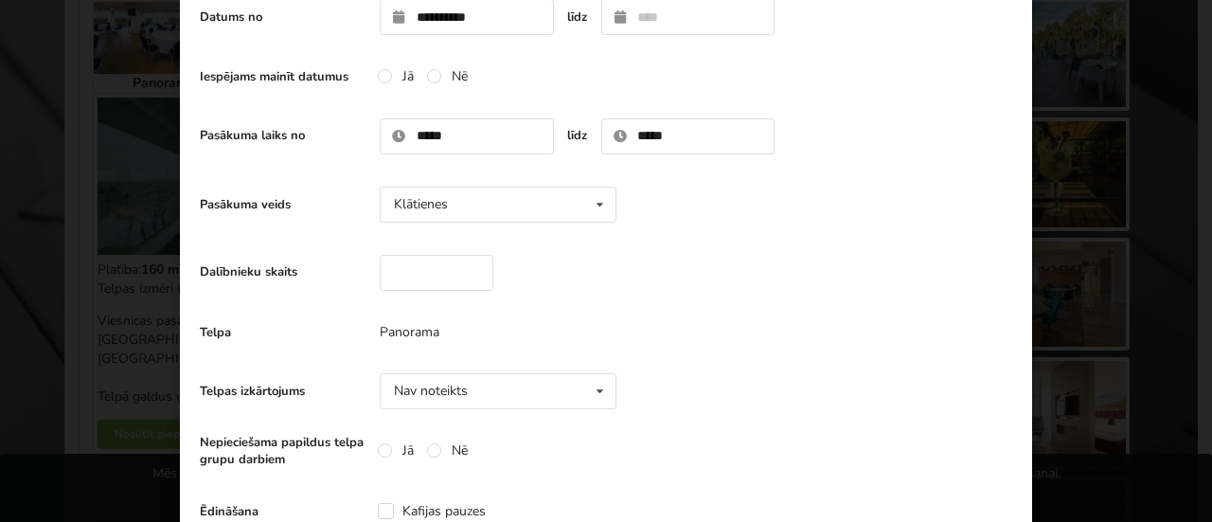
scroll to position [199, 0]
click at [380, 269] on input "number" at bounding box center [437, 272] width 114 height 36
type input "**"
click at [867, 324] on div "Telpa Panorama" at bounding box center [606, 331] width 812 height 38
click at [586, 394] on icon at bounding box center [599, 390] width 27 height 35
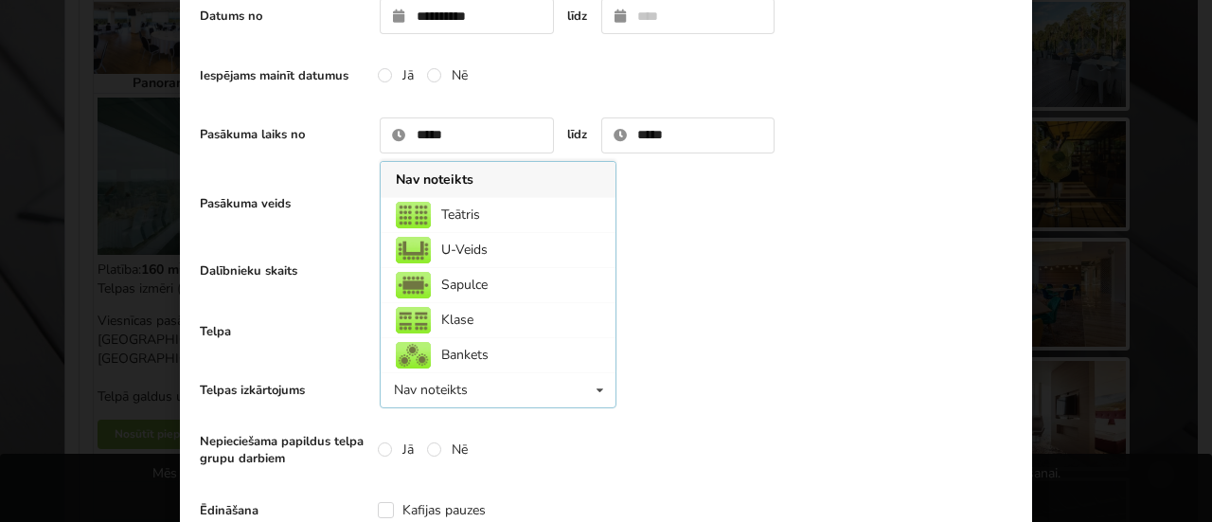
scroll to position [0, 0]
click at [432, 356] on div "Bankets" at bounding box center [498, 354] width 235 height 35
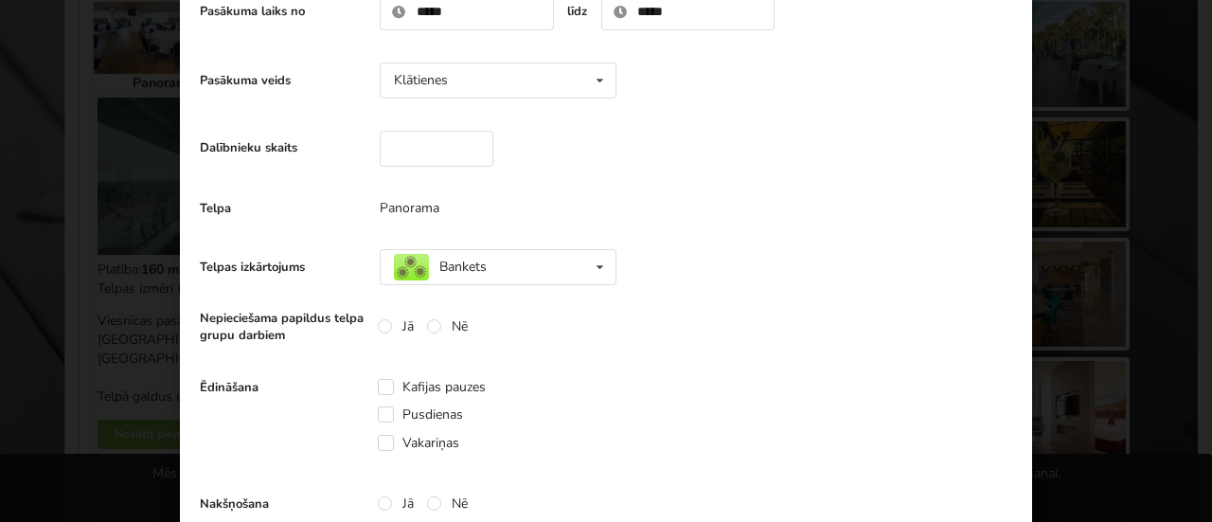
scroll to position [323, 0]
click at [378, 317] on label "Jā" at bounding box center [396, 325] width 36 height 16
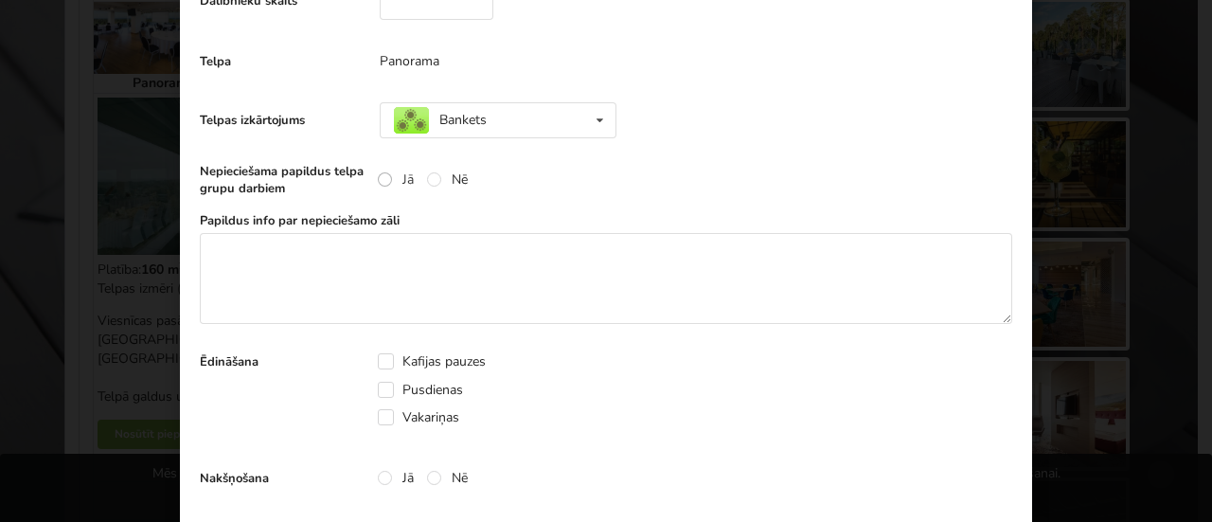
scroll to position [474, 0]
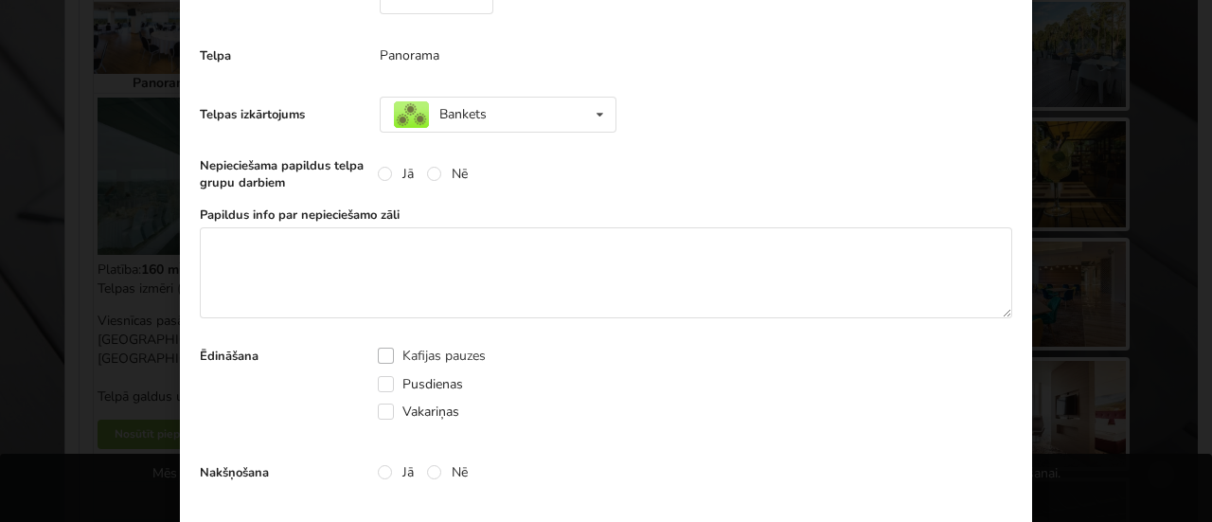
click at [383, 349] on label "Kafijas pauzes" at bounding box center [432, 356] width 108 height 16
click at [378, 414] on label "Vakariņas" at bounding box center [418, 411] width 81 height 16
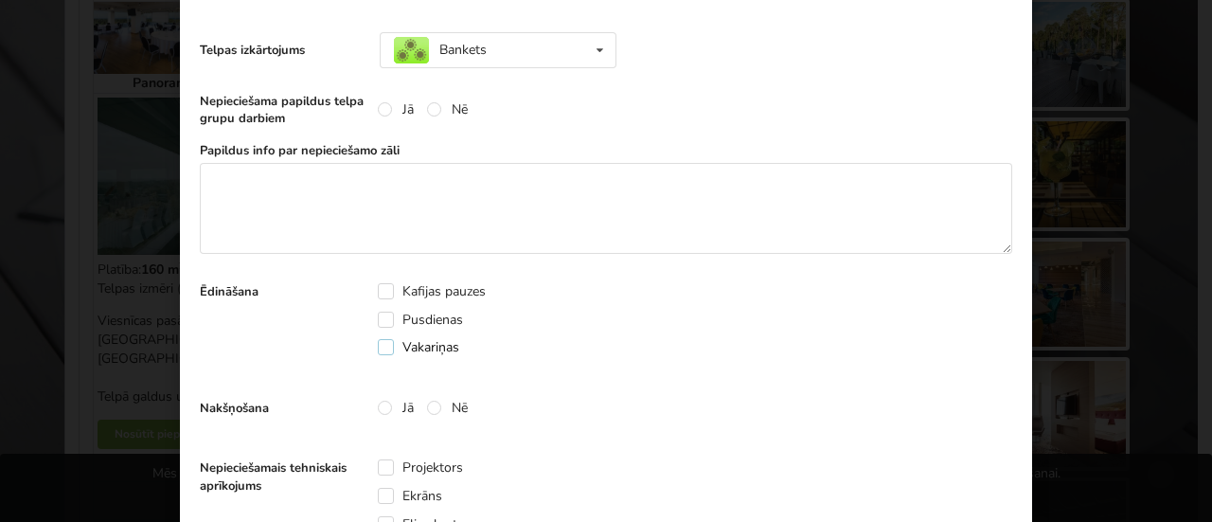
scroll to position [544, 0]
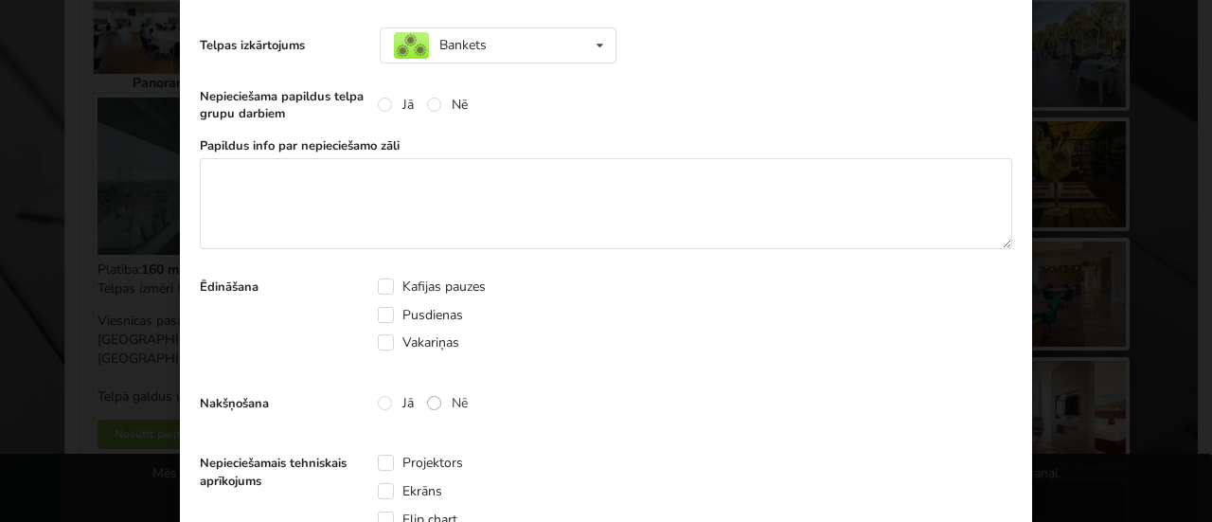
click at [427, 397] on label "Nē" at bounding box center [447, 403] width 41 height 16
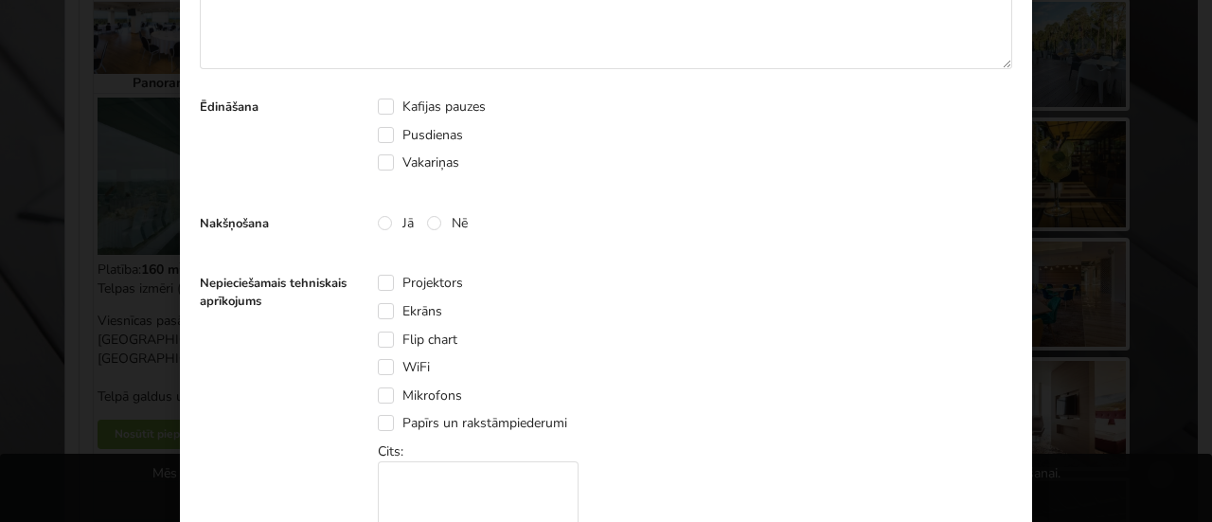
scroll to position [724, 0]
click at [381, 283] on label "Projektors" at bounding box center [420, 282] width 85 height 16
click at [378, 318] on div "Projektors Ekrāns Flip chart WiFi Mikrofons" at bounding box center [491, 402] width 227 height 279
click at [380, 309] on label "Ekrāns" at bounding box center [410, 310] width 64 height 16
click at [378, 366] on label "WiFi" at bounding box center [404, 366] width 52 height 16
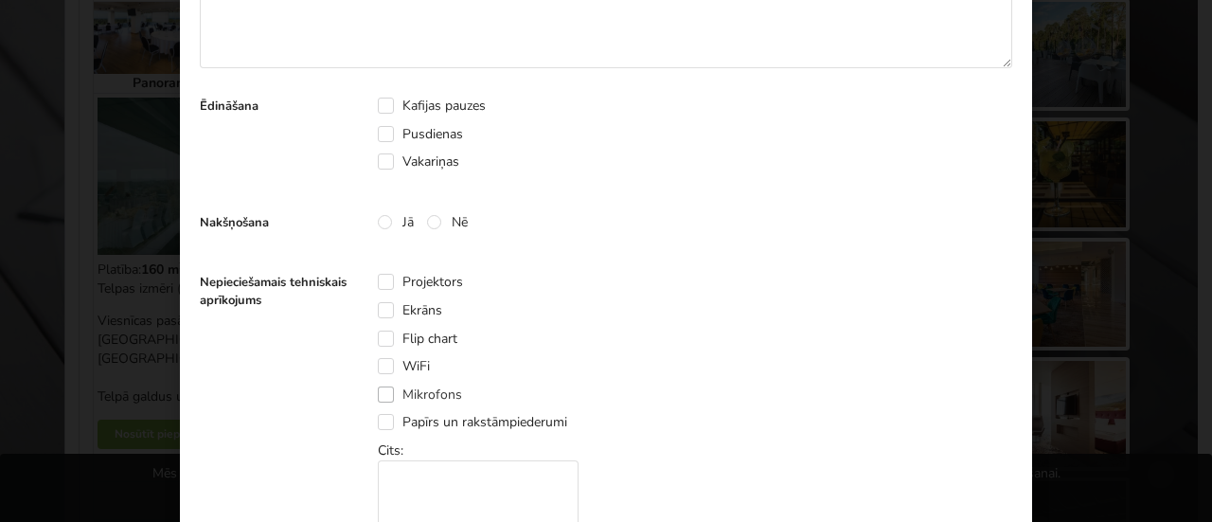
click at [381, 394] on label "Mikrofons" at bounding box center [420, 394] width 84 height 16
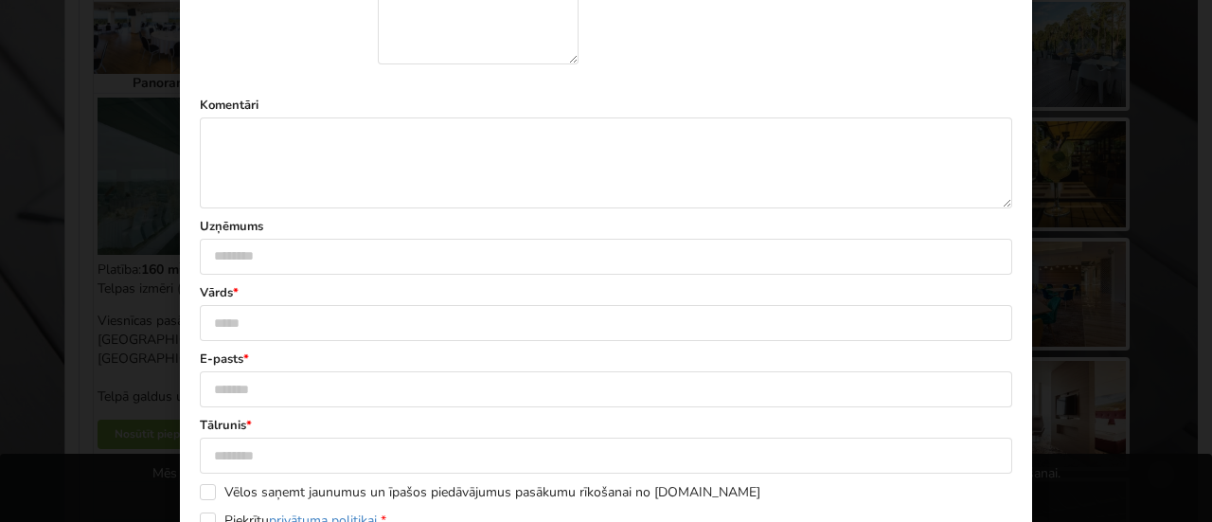
scroll to position [1195, 0]
click at [322, 172] on textarea at bounding box center [606, 161] width 812 height 91
click at [268, 297] on div "Vārds *" at bounding box center [606, 311] width 812 height 57
click at [261, 312] on input "text" at bounding box center [606, 322] width 812 height 36
click at [447, 138] on textarea "**********" at bounding box center [606, 161] width 812 height 91
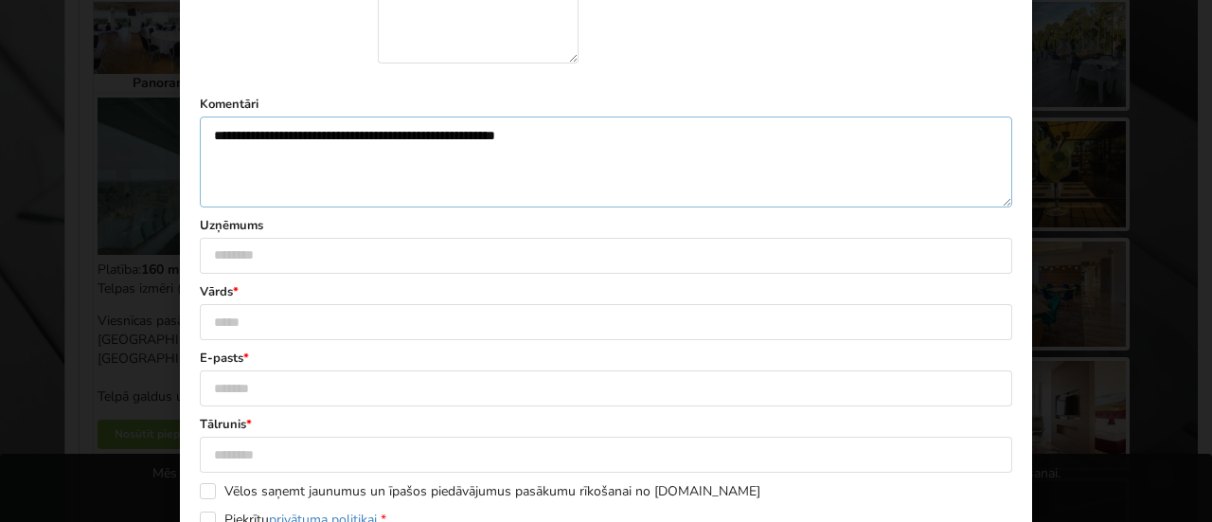
type textarea "**********"
click at [227, 309] on input "text" at bounding box center [606, 322] width 812 height 36
type input "*****"
click at [235, 375] on input "text" at bounding box center [606, 388] width 812 height 36
type input "**********"
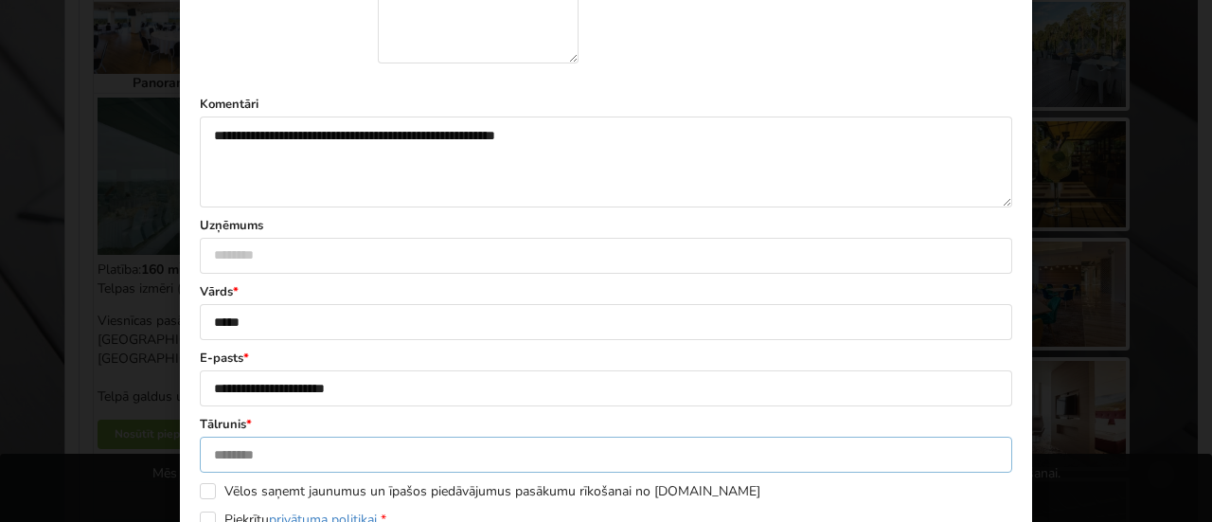
click at [237, 450] on input "text" at bounding box center [606, 455] width 812 height 36
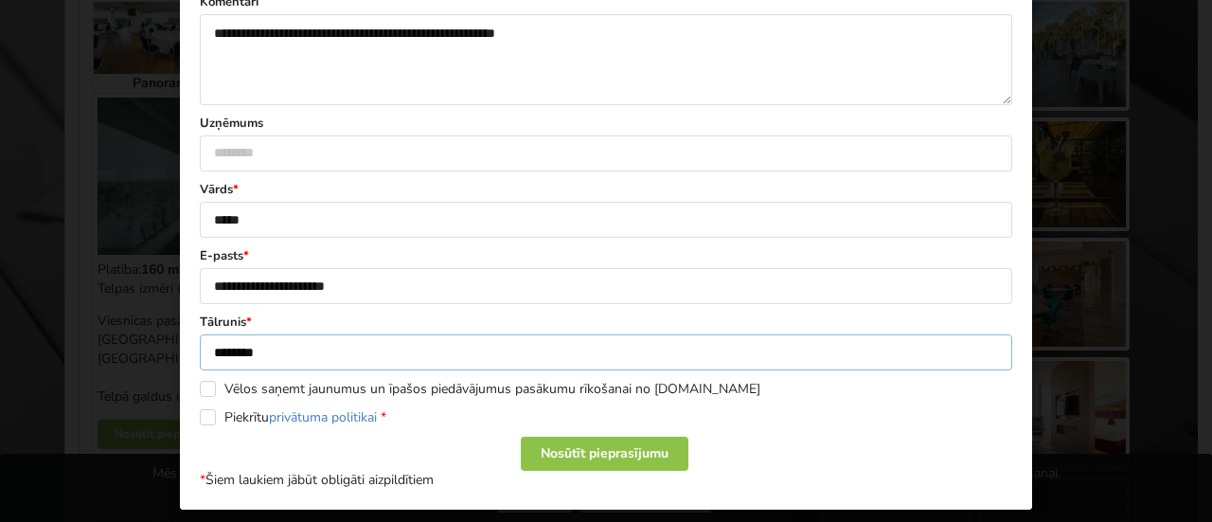
scroll to position [1305, 0]
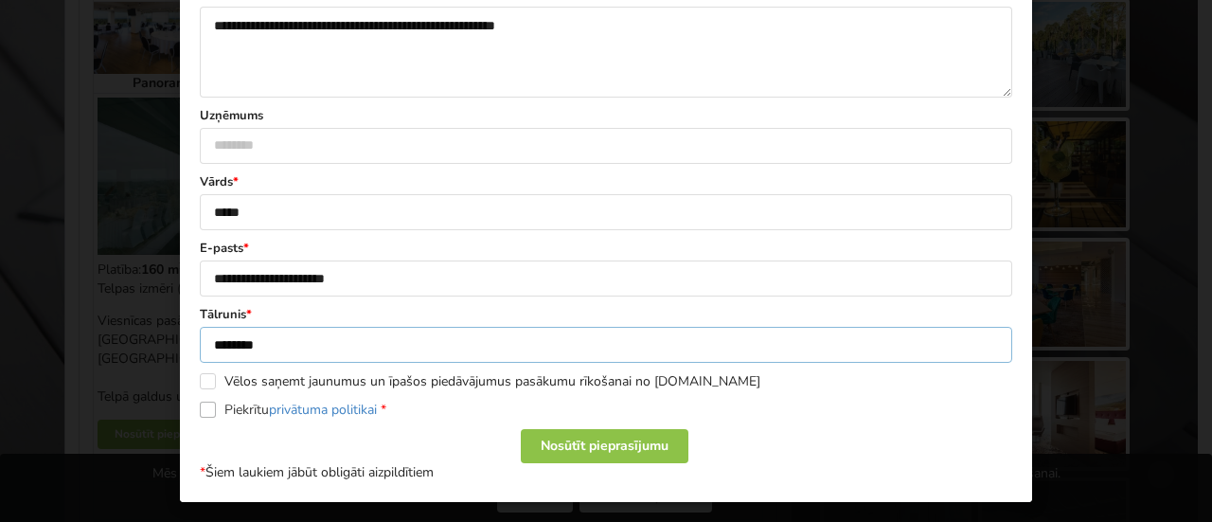
type input "********"
click at [200, 406] on label "Piekrītu privātuma politikai *" at bounding box center [293, 409] width 187 height 16
click at [606, 442] on div "Nosūtīt pieprasījumu" at bounding box center [605, 446] width 168 height 34
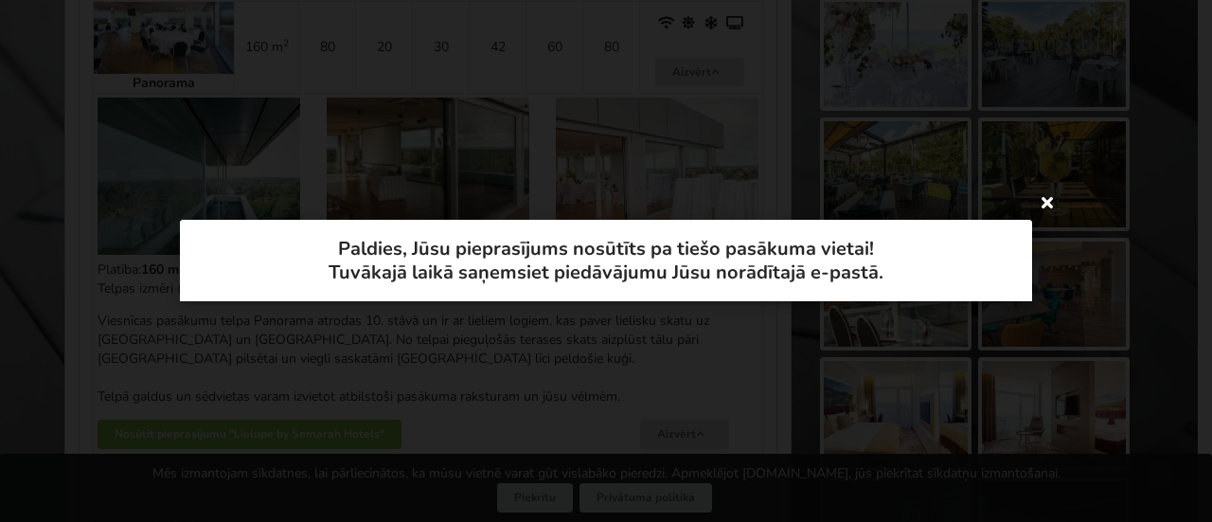
click at [1043, 207] on icon at bounding box center [1047, 202] width 30 height 30
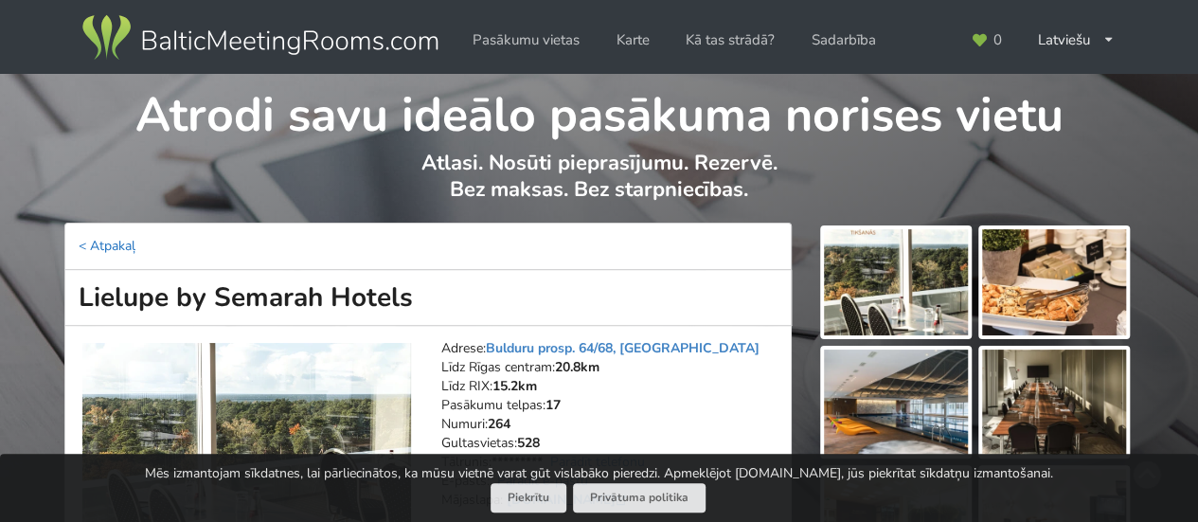
click at [95, 243] on link "< Atpakaļ" at bounding box center [107, 246] width 57 height 18
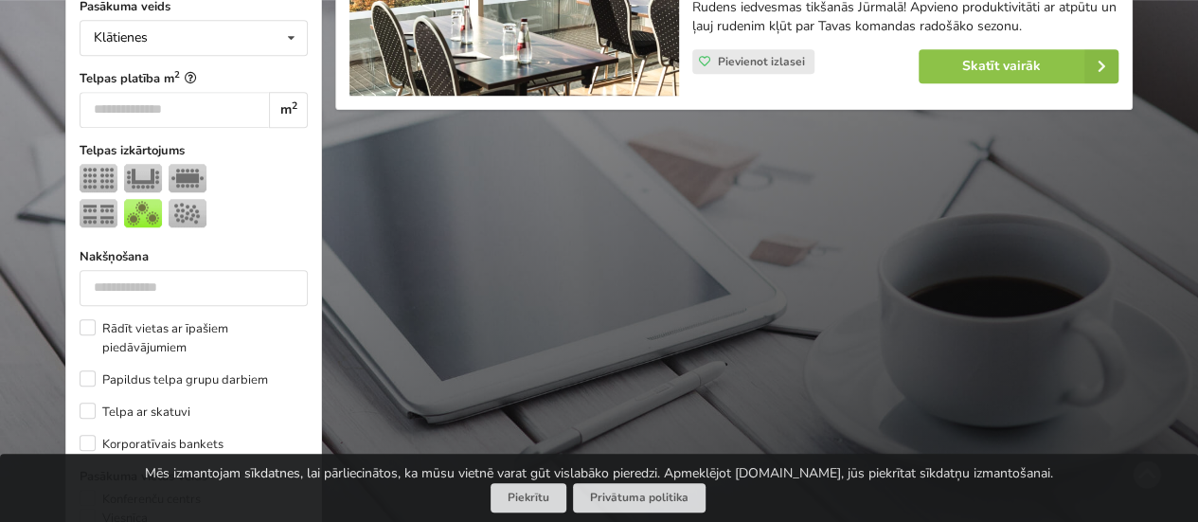
scroll to position [712, 0]
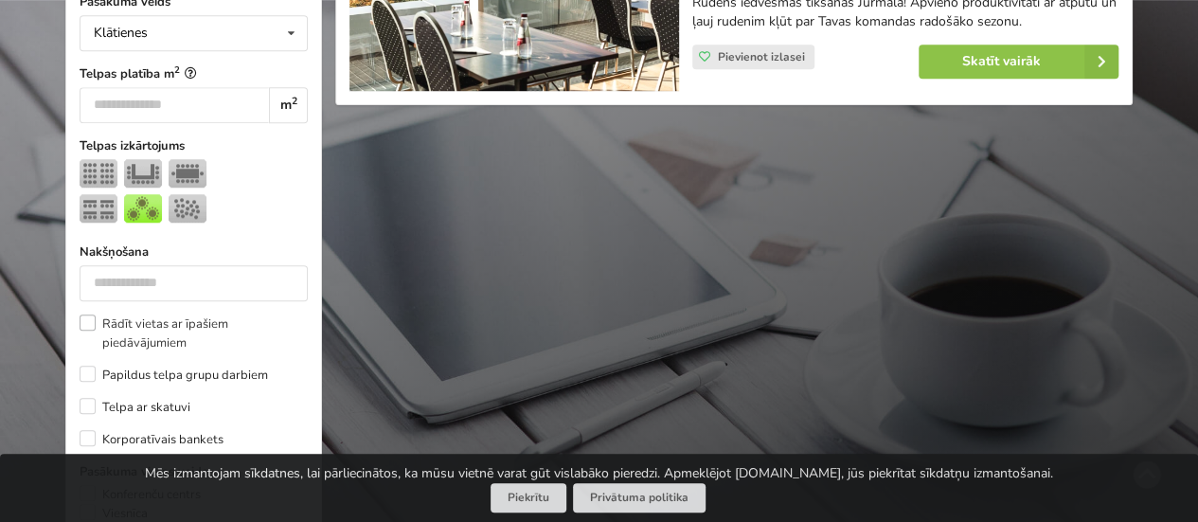
click at [81, 324] on label "Rādīt vietas ar īpašiem piedāvājumiem" at bounding box center [194, 333] width 228 height 38
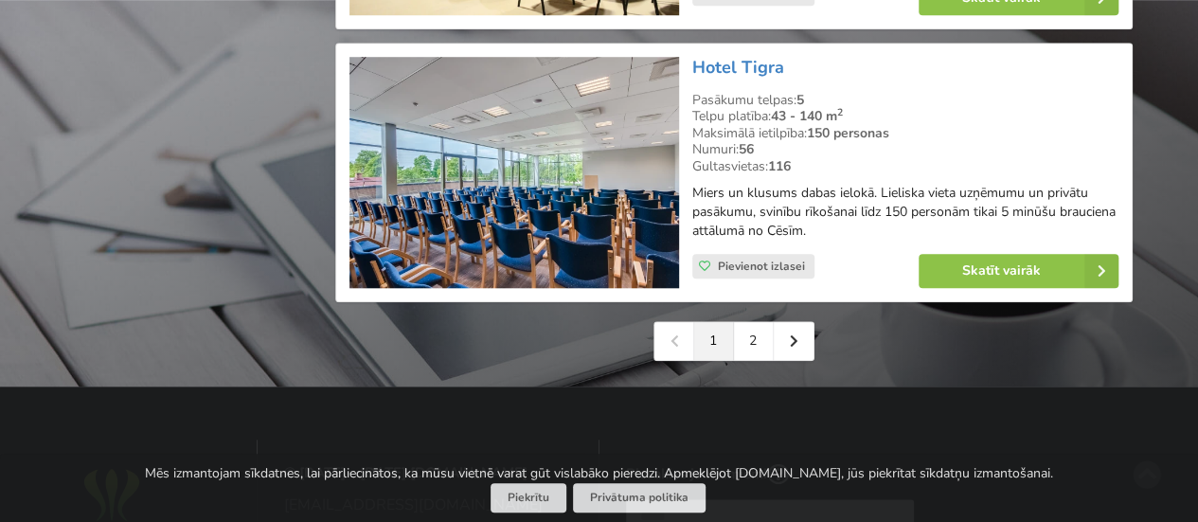
scroll to position [4383, 0]
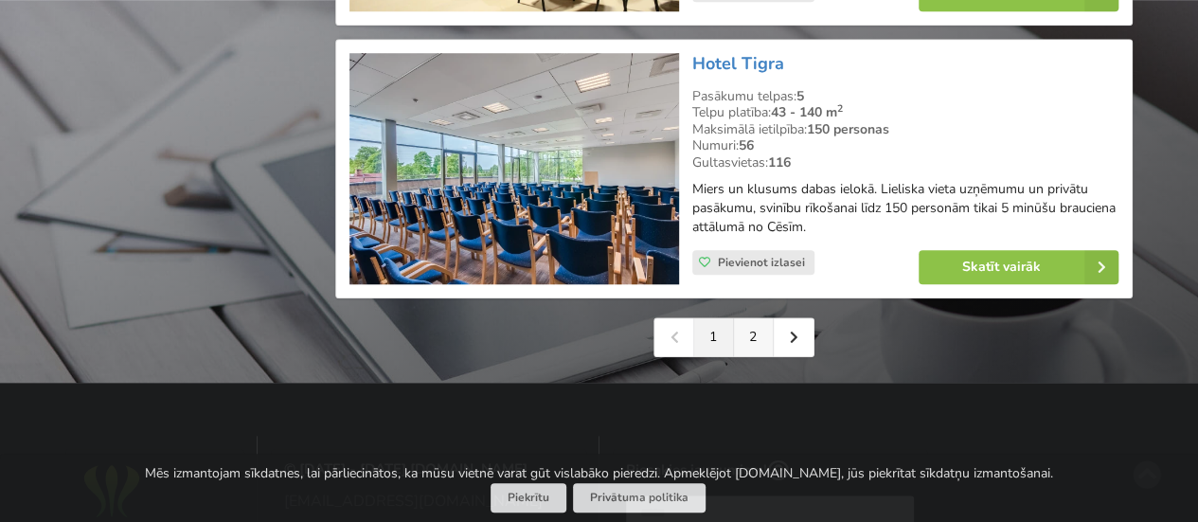
click at [750, 344] on link "2" at bounding box center [754, 337] width 40 height 38
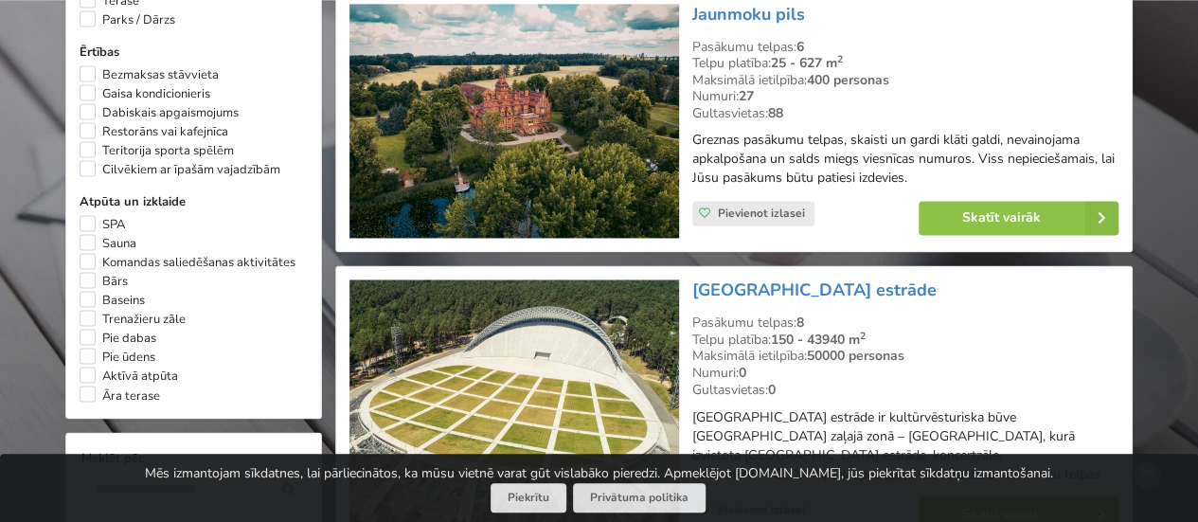
scroll to position [1399, 0]
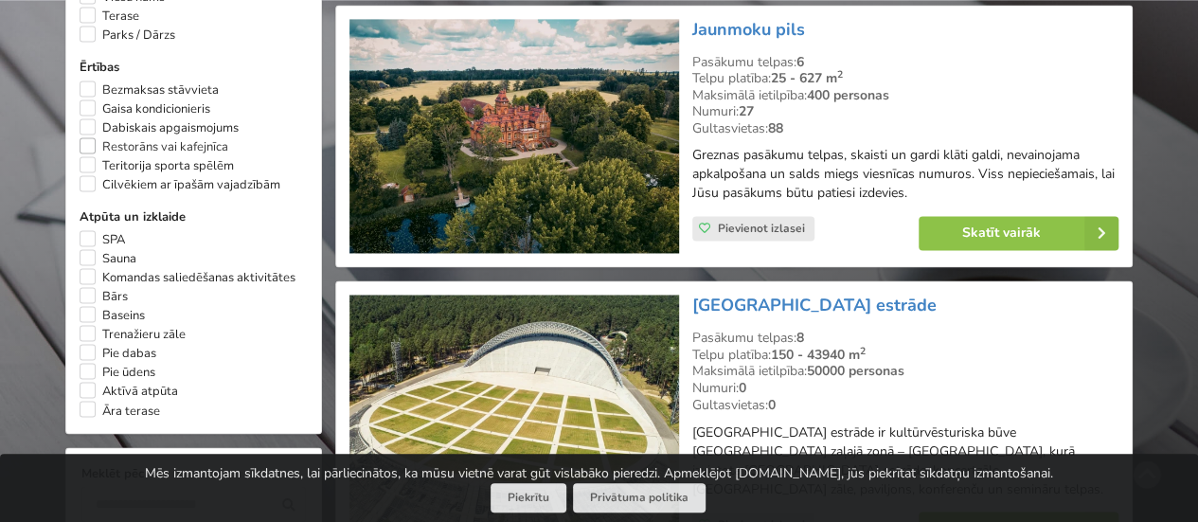
click at [90, 153] on label "Restorāns vai kafejnīca" at bounding box center [154, 146] width 149 height 19
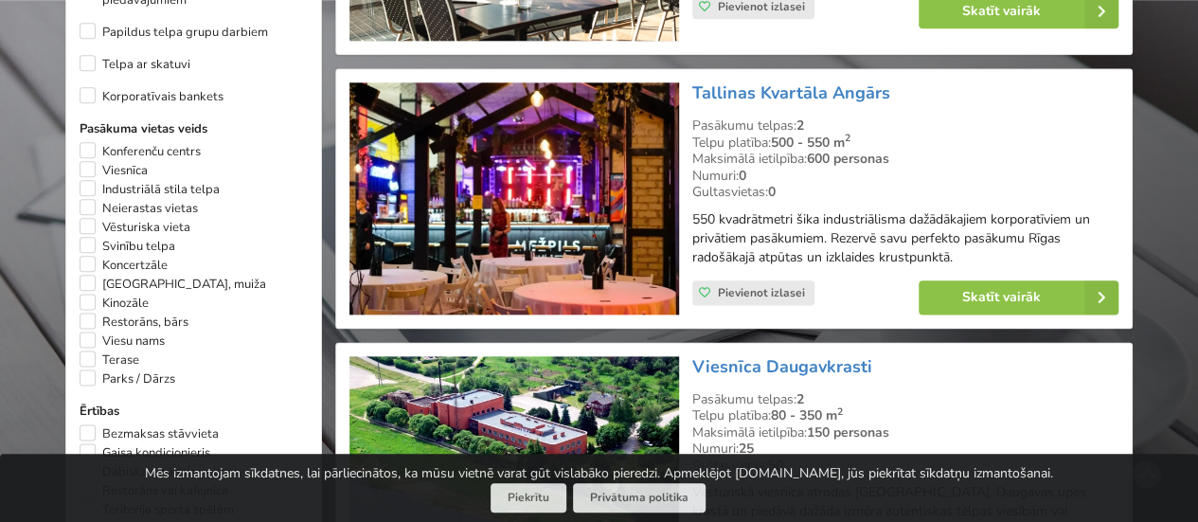
scroll to position [1055, 0]
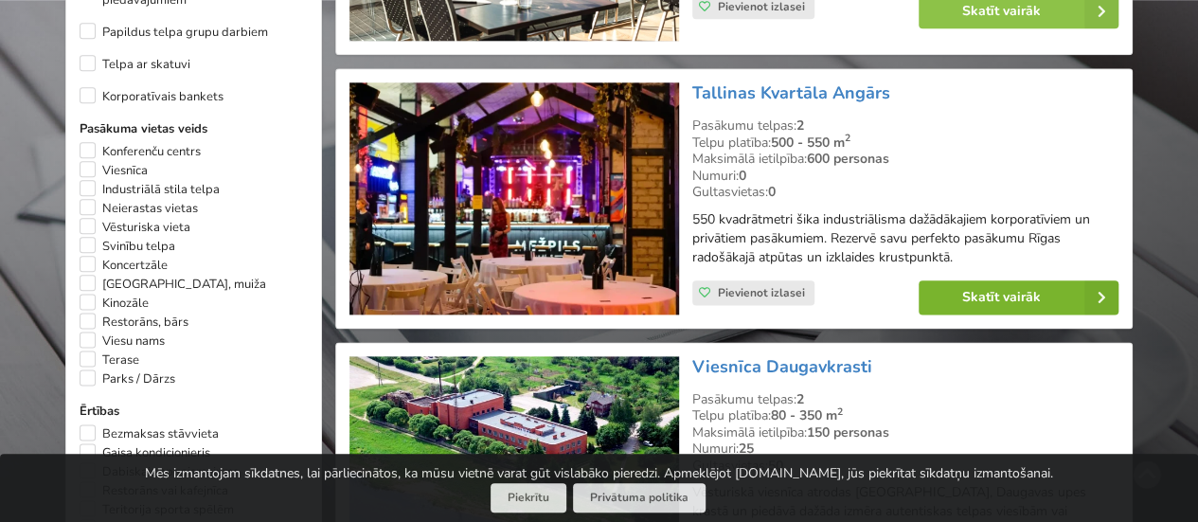
click at [977, 284] on link "Skatīt vairāk" at bounding box center [1018, 297] width 200 height 34
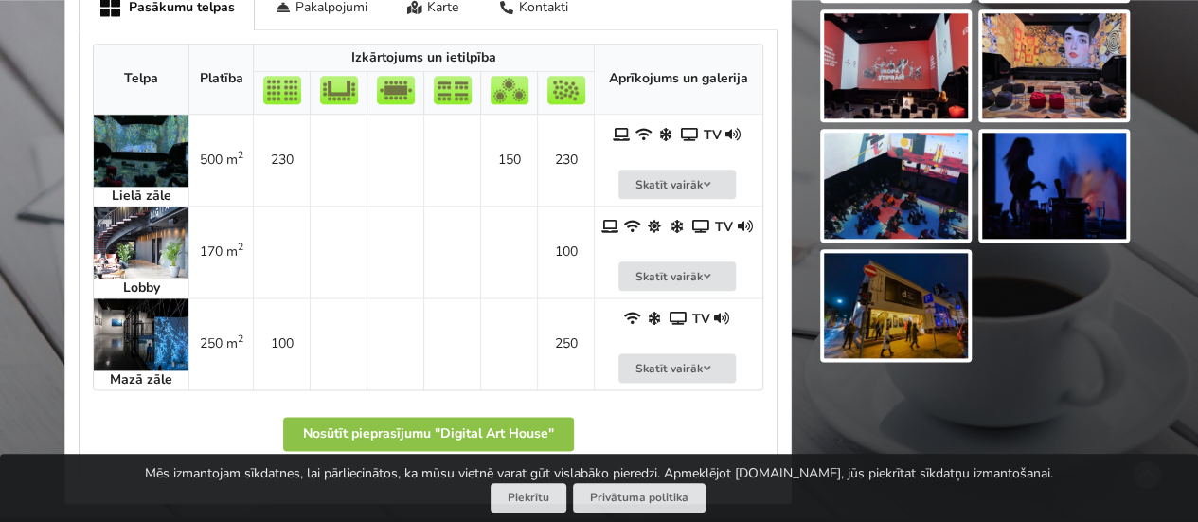
scroll to position [1061, 0]
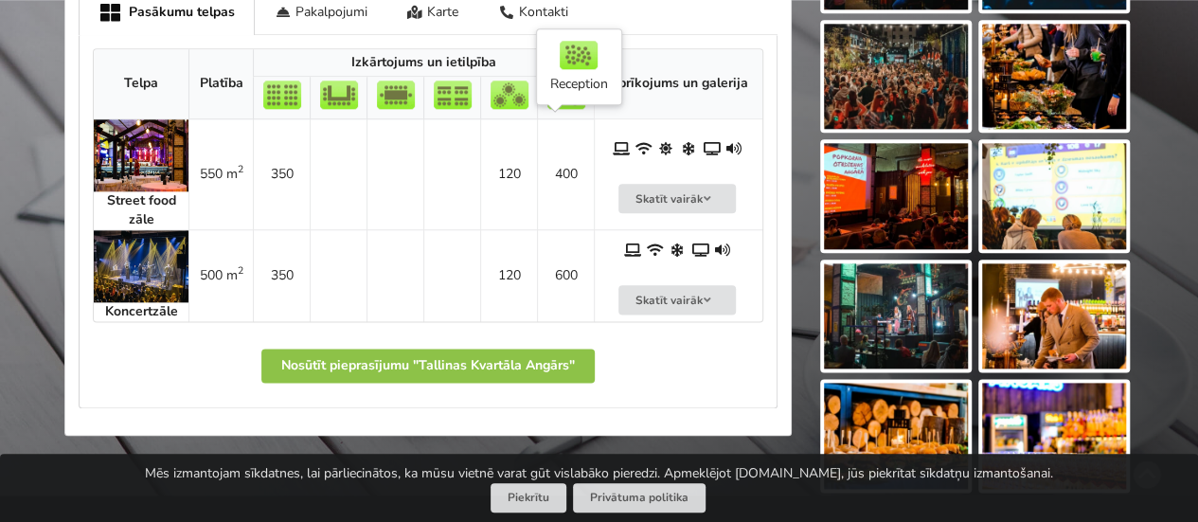
scroll to position [1069, 0]
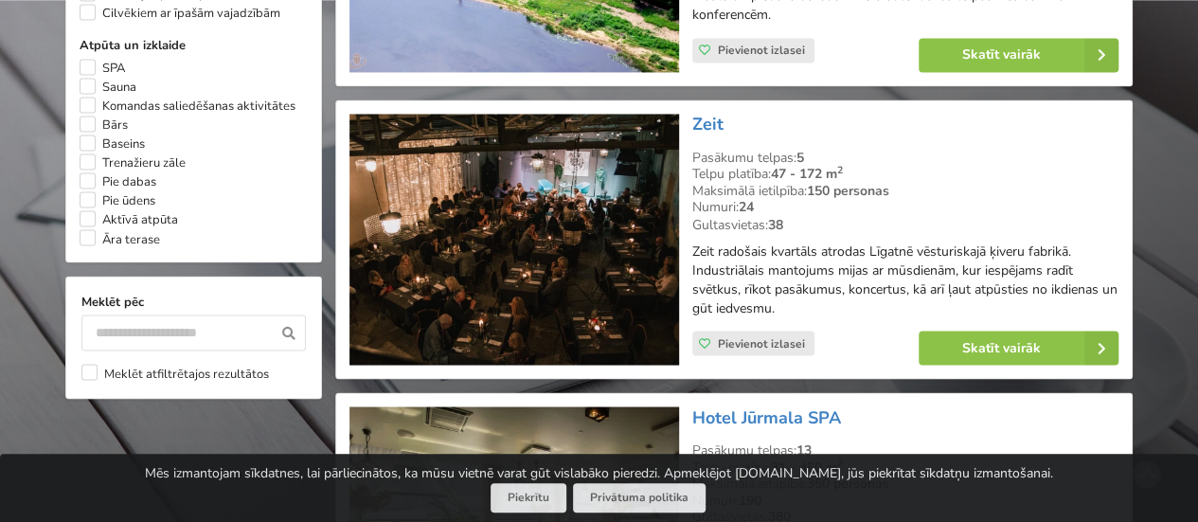
scroll to position [1571, 0]
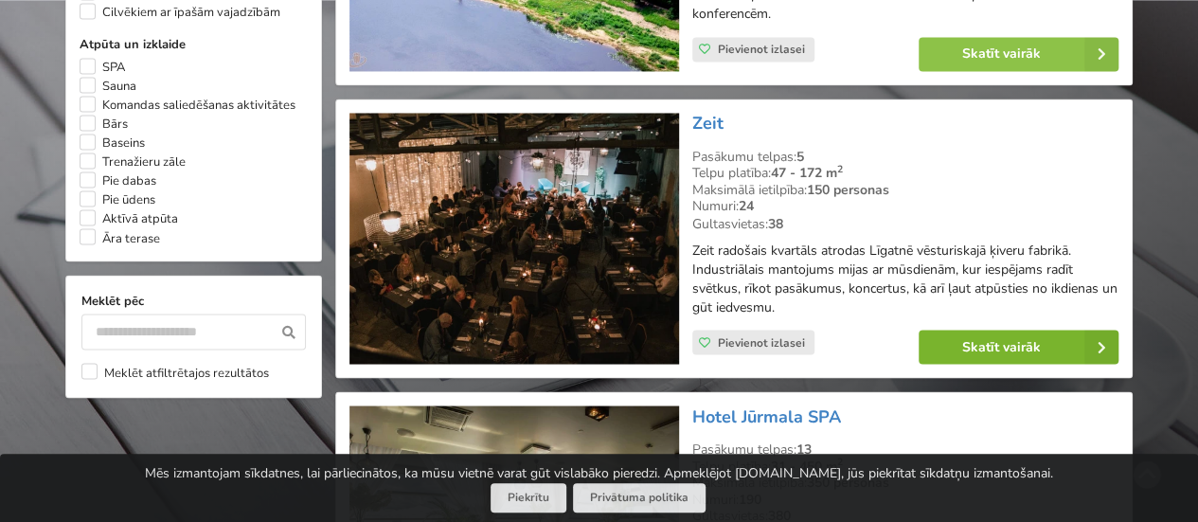
click at [998, 340] on link "Skatīt vairāk" at bounding box center [1018, 347] width 200 height 34
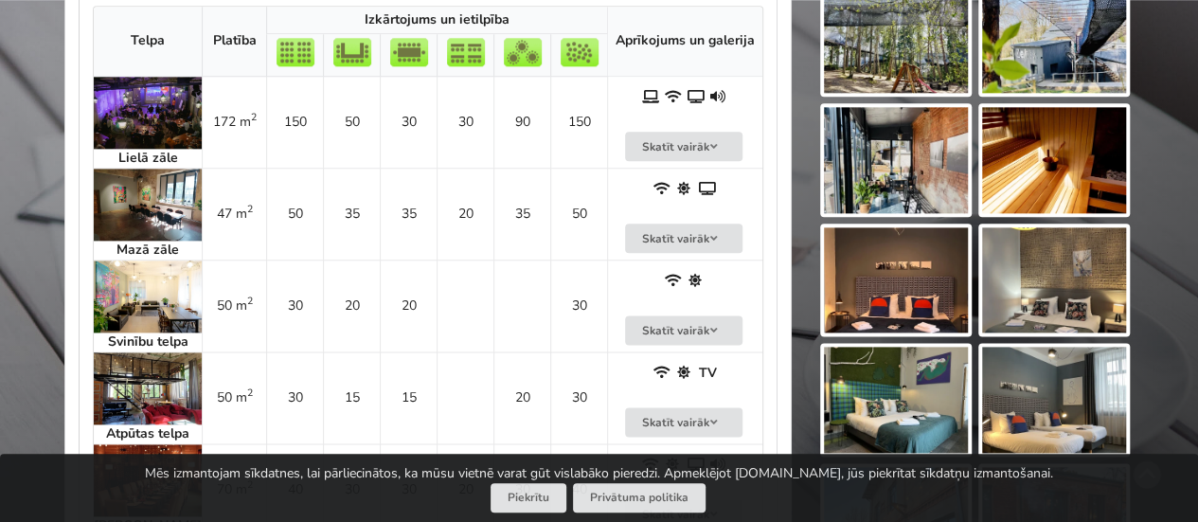
scroll to position [999, 0]
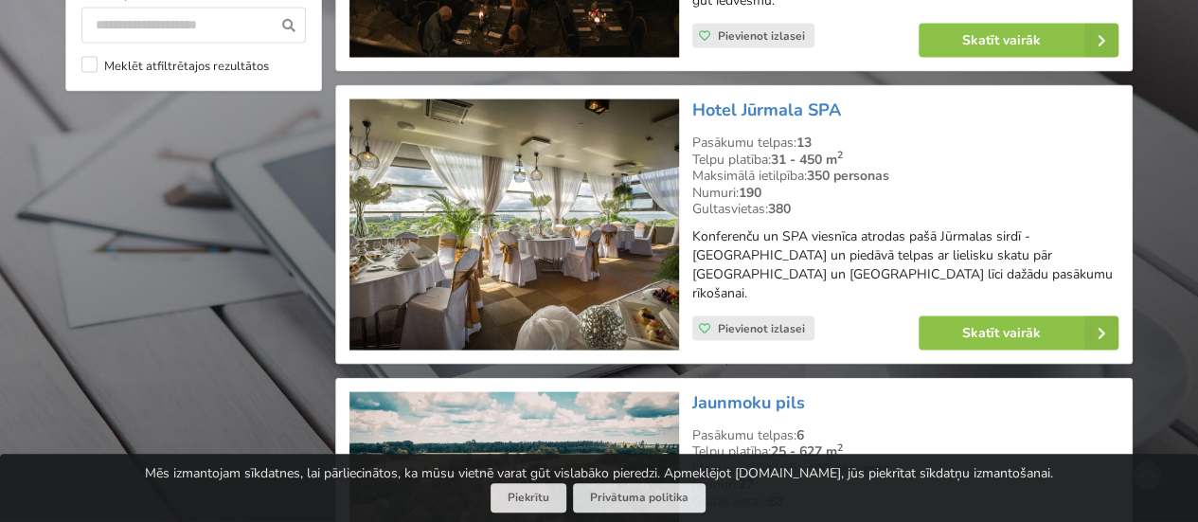
scroll to position [1879, 0]
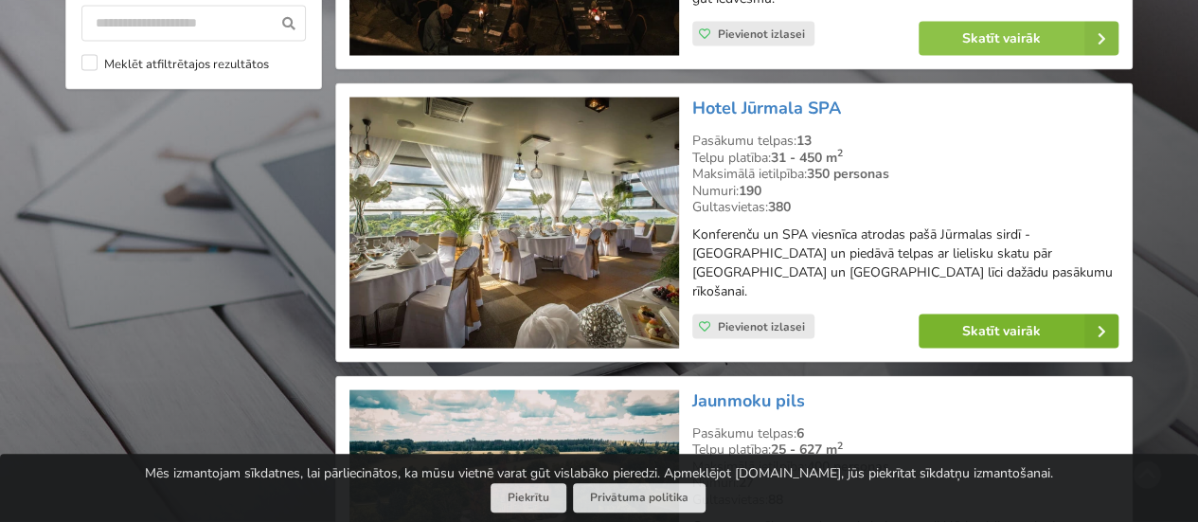
click at [969, 314] on link "Skatīt vairāk" at bounding box center [1018, 331] width 200 height 34
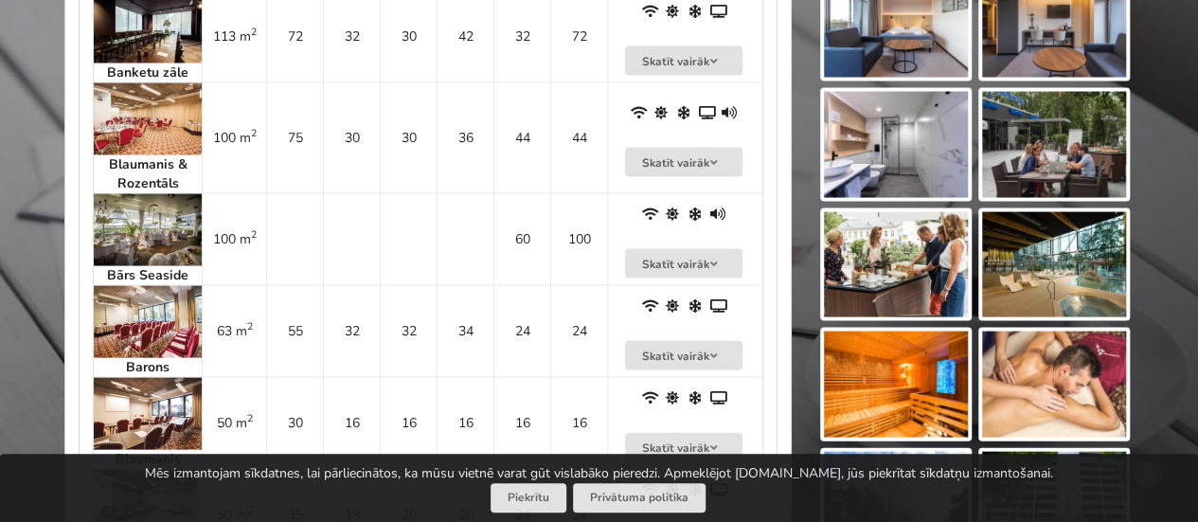
scroll to position [1800, 0]
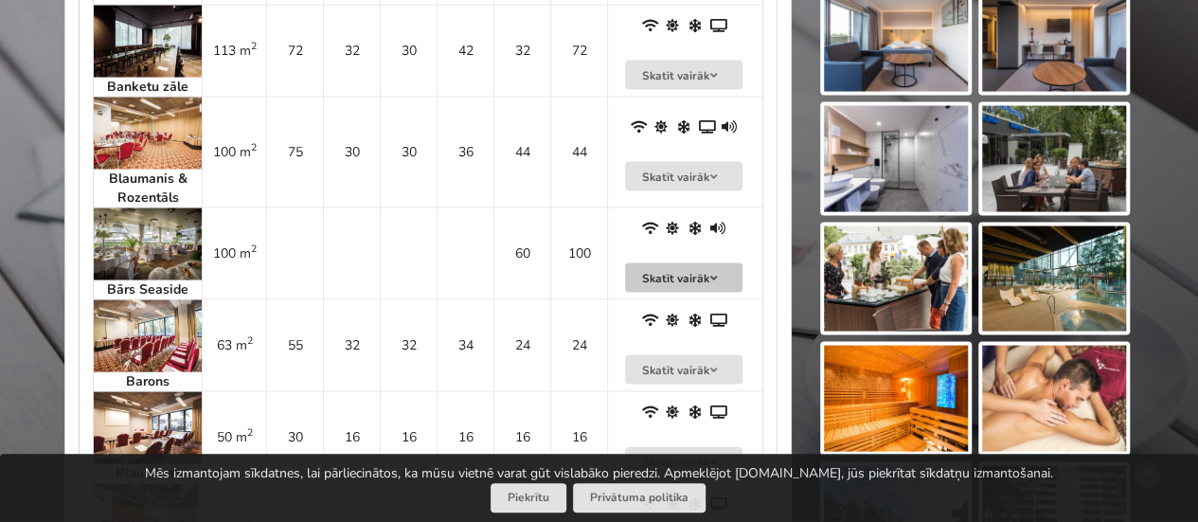
click at [659, 272] on button "Skatīt vairāk" at bounding box center [683, 277] width 117 height 29
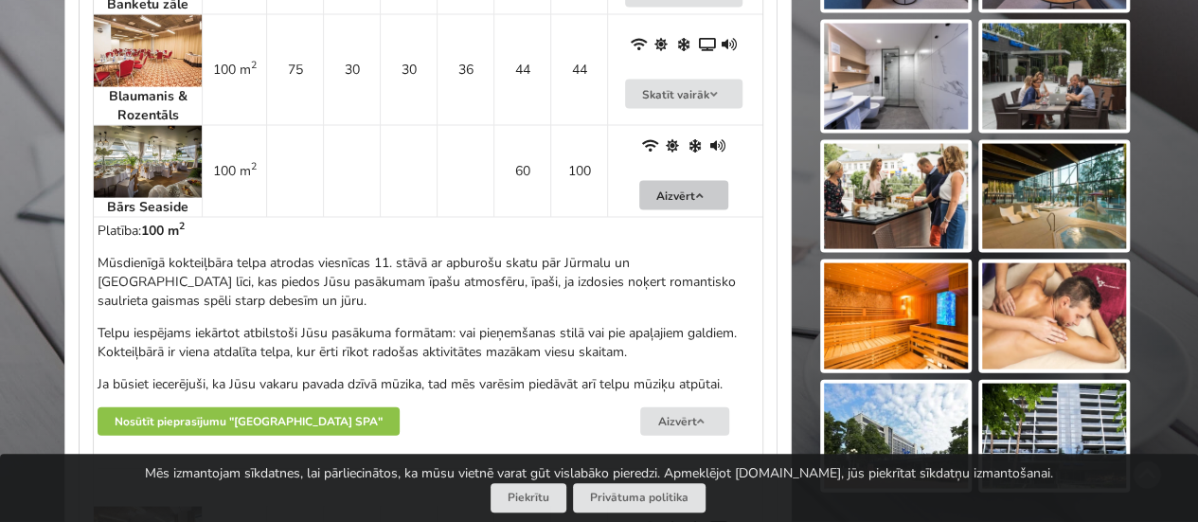
scroll to position [1883, 0]
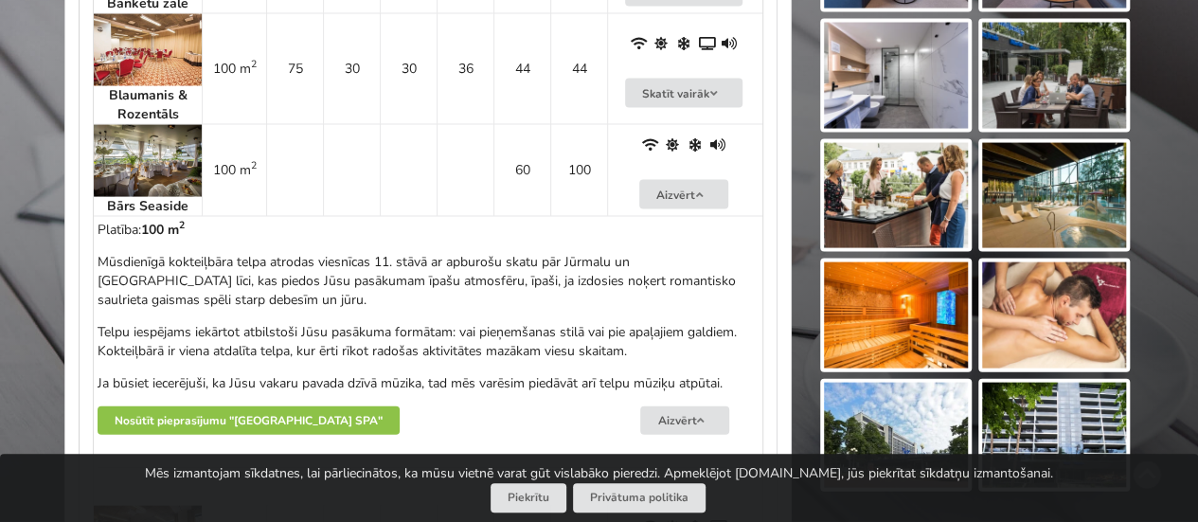
click at [146, 158] on img at bounding box center [148, 161] width 108 height 72
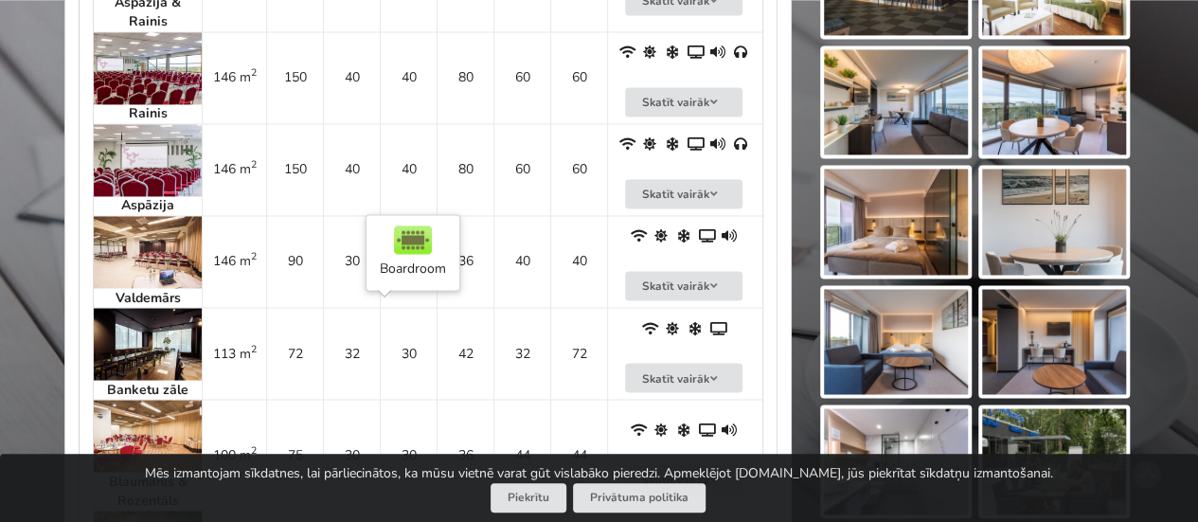
scroll to position [1494, 0]
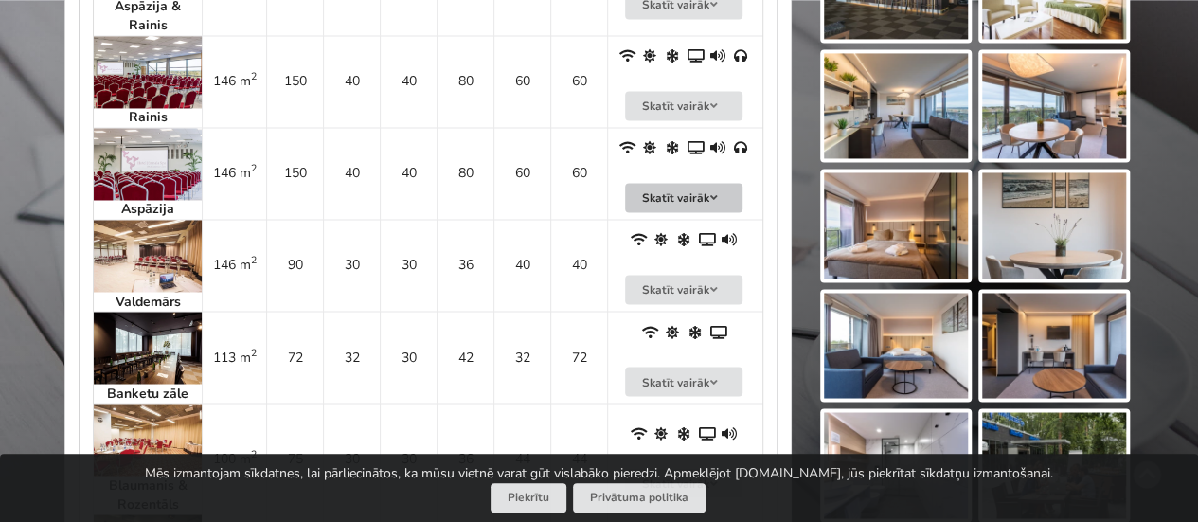
click at [635, 197] on button "Skatīt vairāk" at bounding box center [683, 197] width 117 height 29
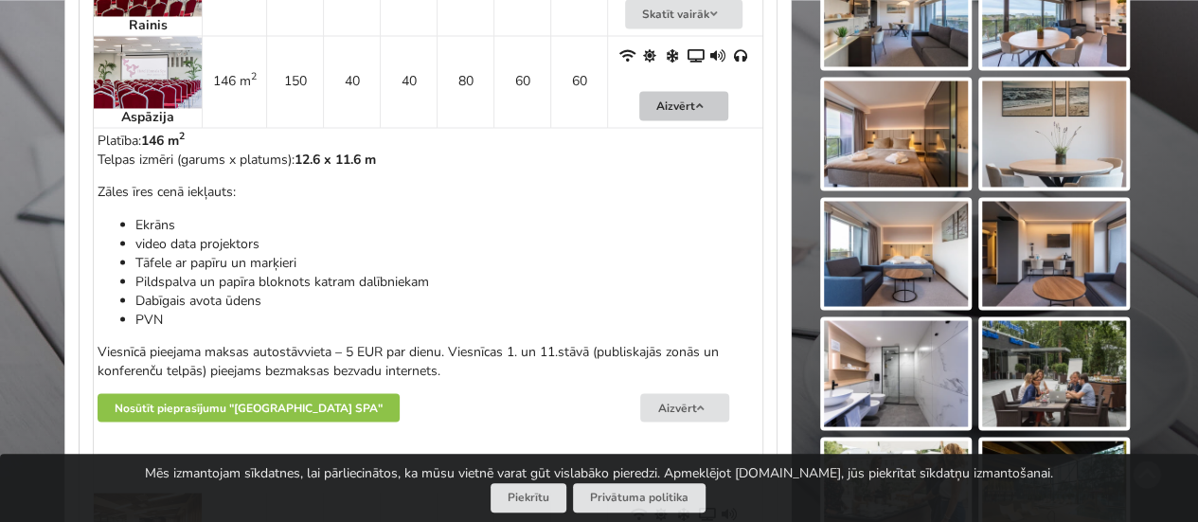
scroll to position [1581, 0]
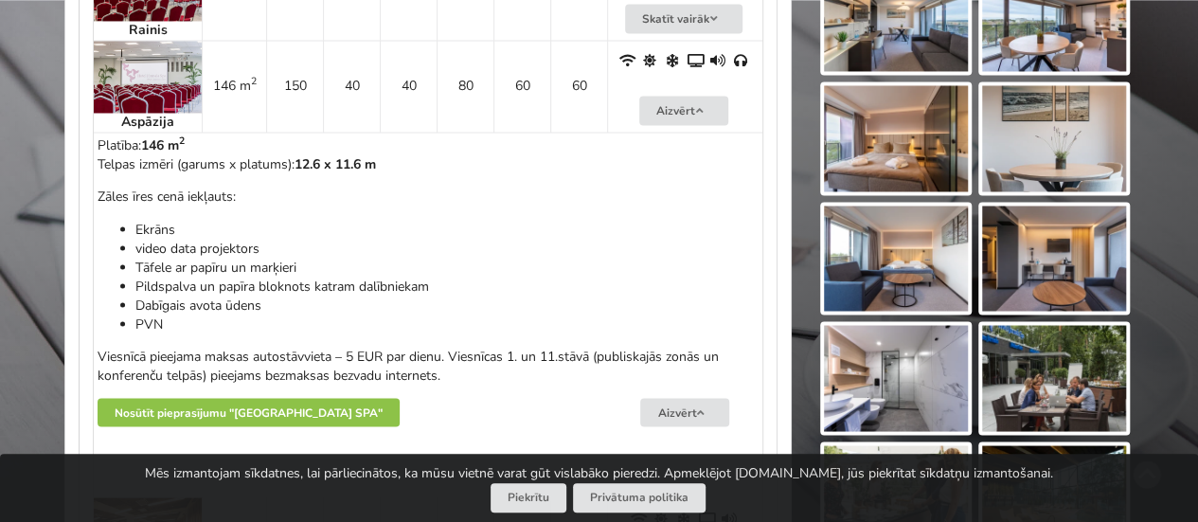
click at [123, 57] on img at bounding box center [148, 77] width 108 height 72
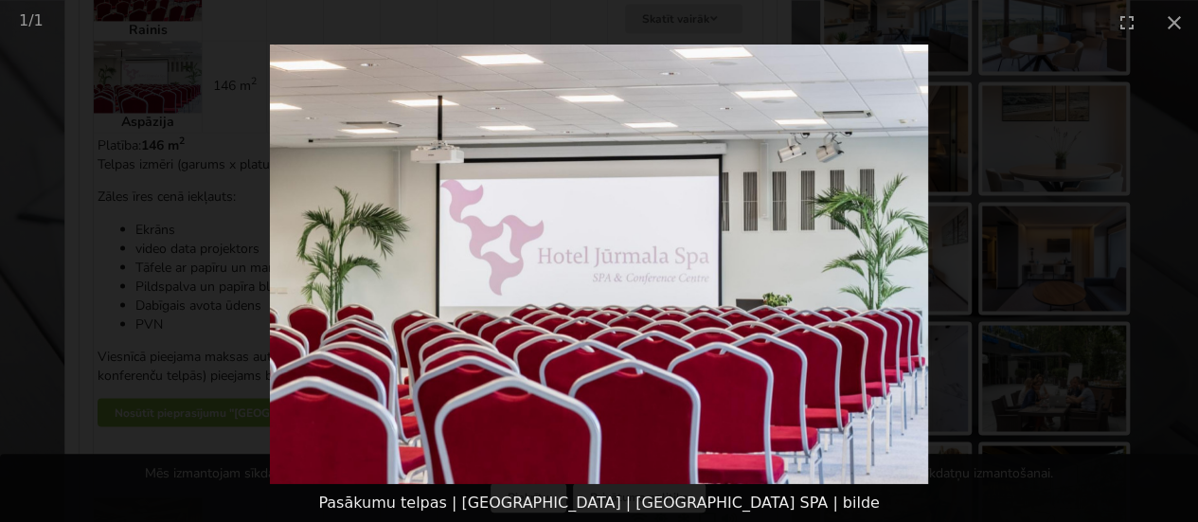
scroll to position [1589, 0]
click at [1176, 18] on button "Close gallery" at bounding box center [1173, 22] width 47 height 45
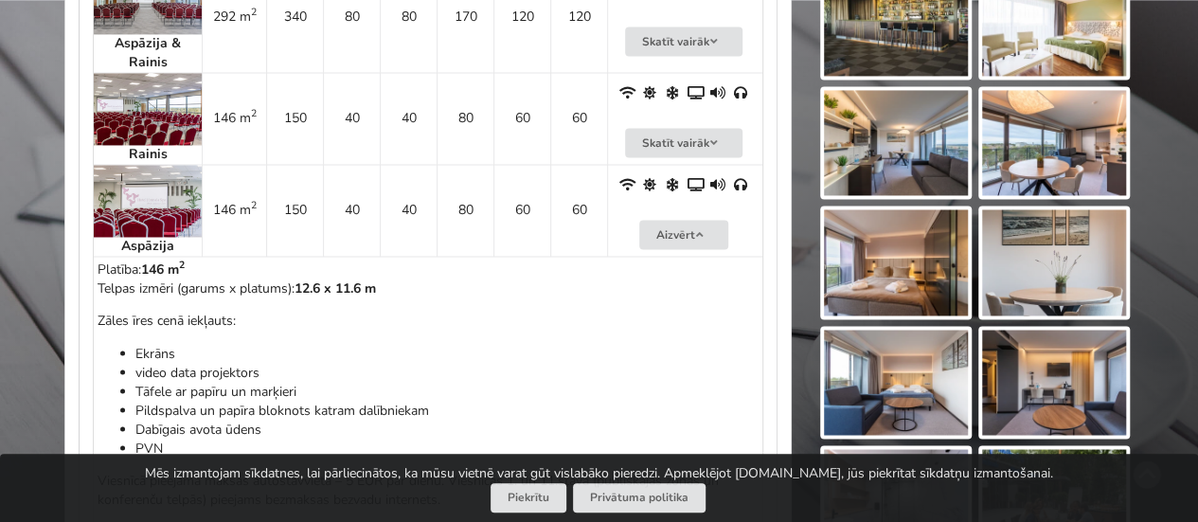
scroll to position [1447, 0]
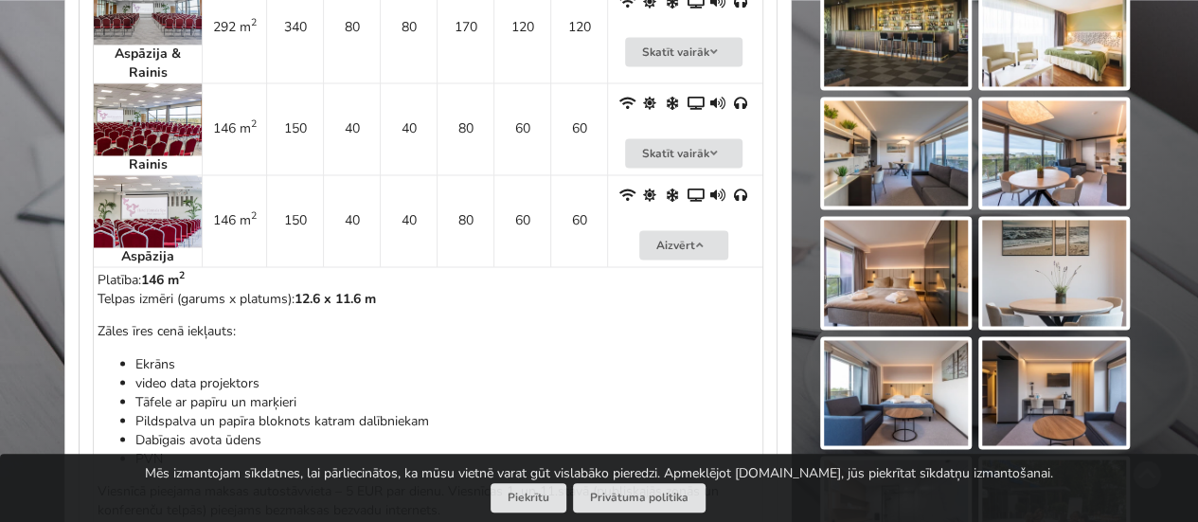
click at [128, 107] on img at bounding box center [148, 119] width 108 height 72
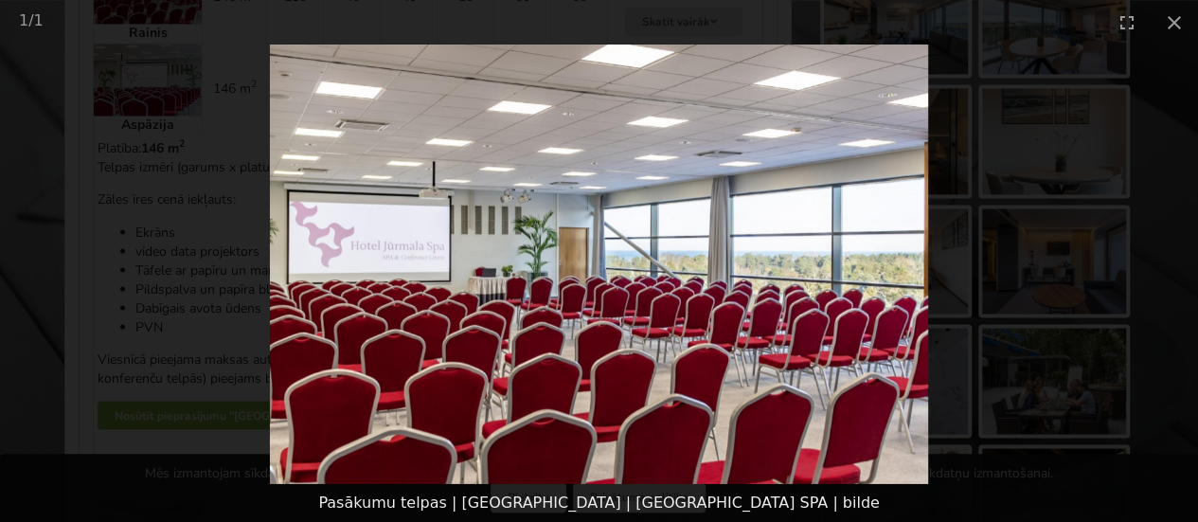
scroll to position [1579, 0]
click at [1179, 23] on button "Close gallery" at bounding box center [1173, 22] width 47 height 45
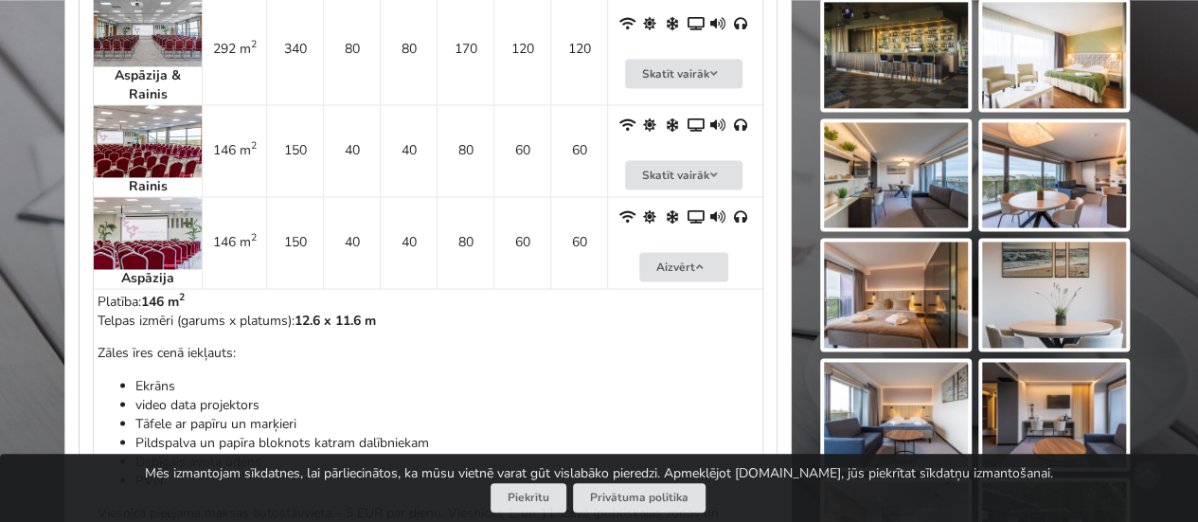
scroll to position [1424, 0]
click at [114, 139] on img at bounding box center [148, 142] width 108 height 72
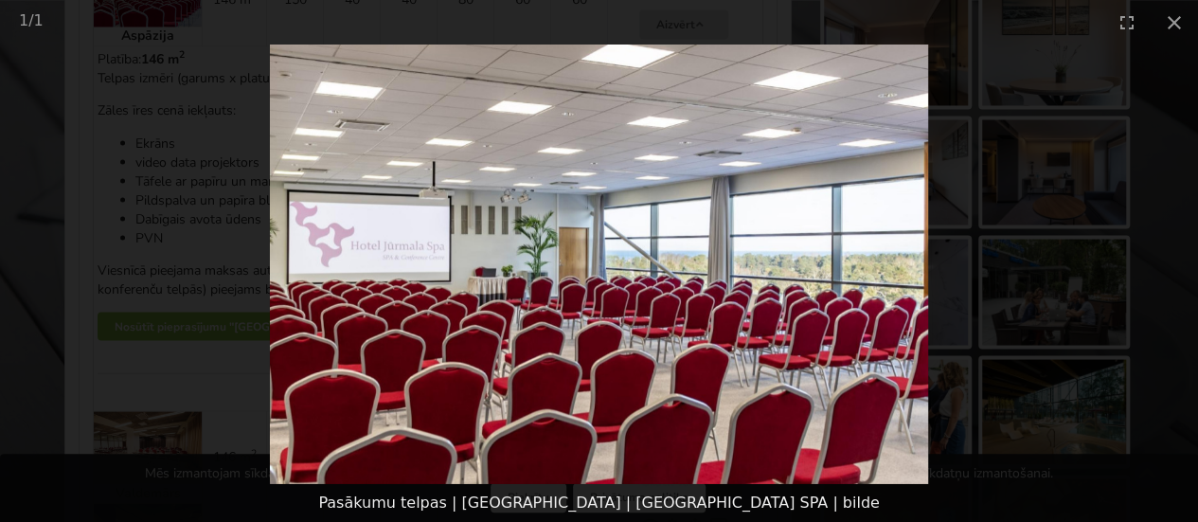
scroll to position [1672, 0]
click at [1182, 24] on button "Close gallery" at bounding box center [1173, 22] width 47 height 45
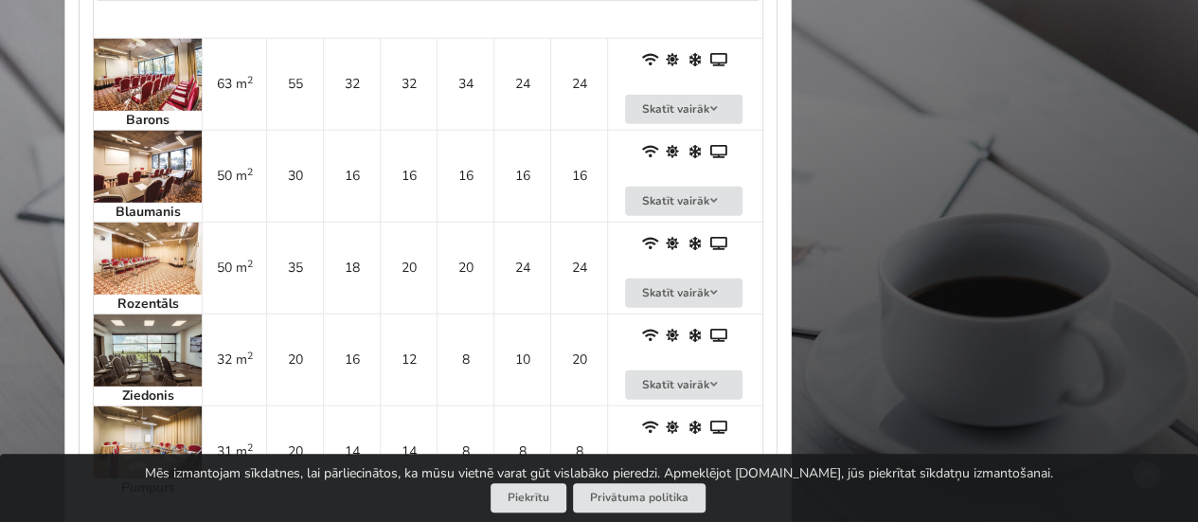
scroll to position [2714, 0]
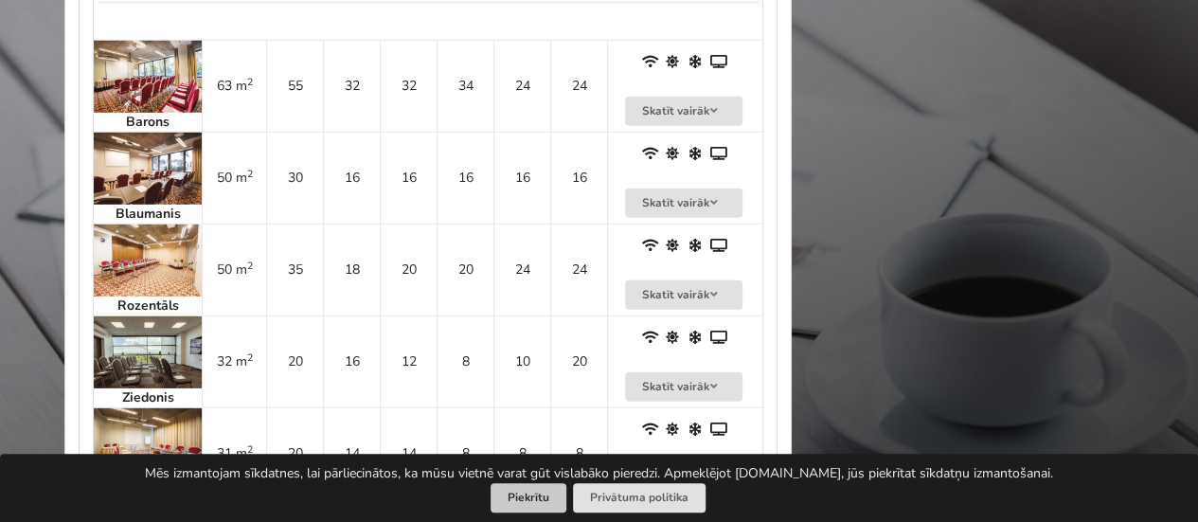
click at [516, 508] on button "Piekrītu" at bounding box center [528, 497] width 76 height 29
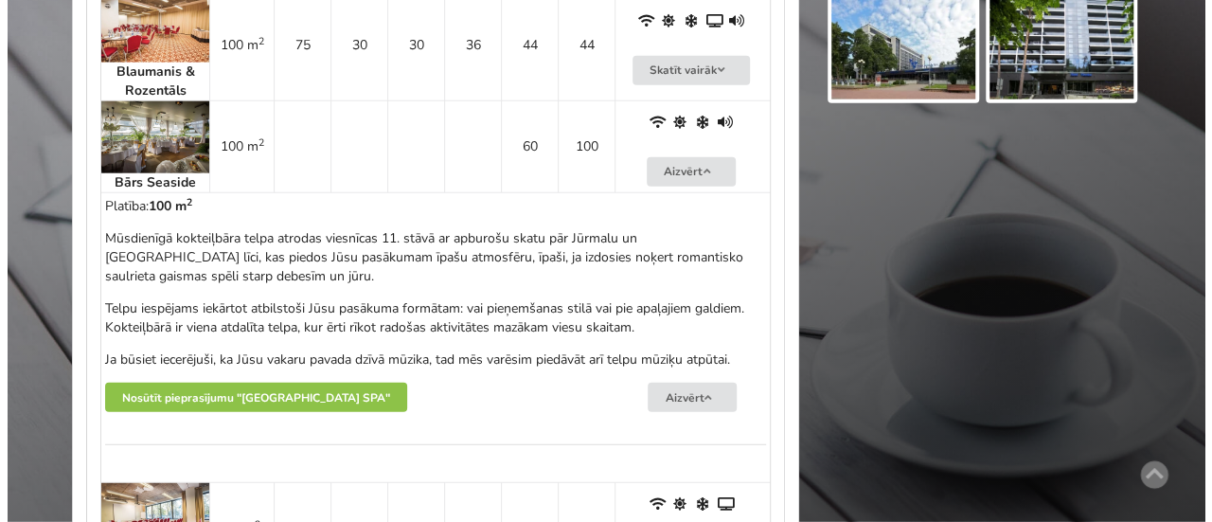
scroll to position [2273, 0]
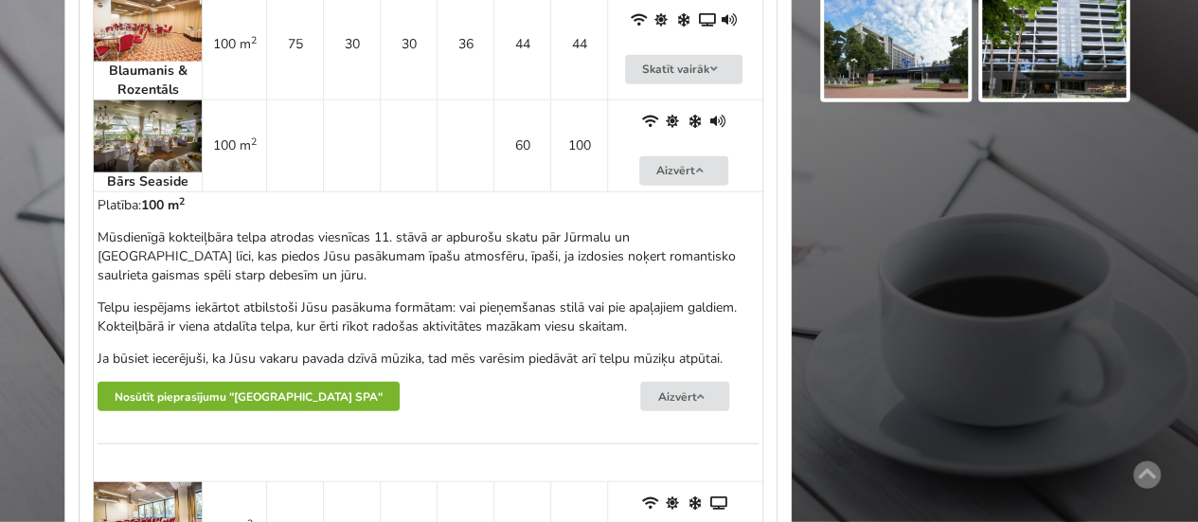
click at [222, 393] on button "Nosūtīt pieprasījumu "Hotel Jūrmala SPA"" at bounding box center [249, 396] width 302 height 29
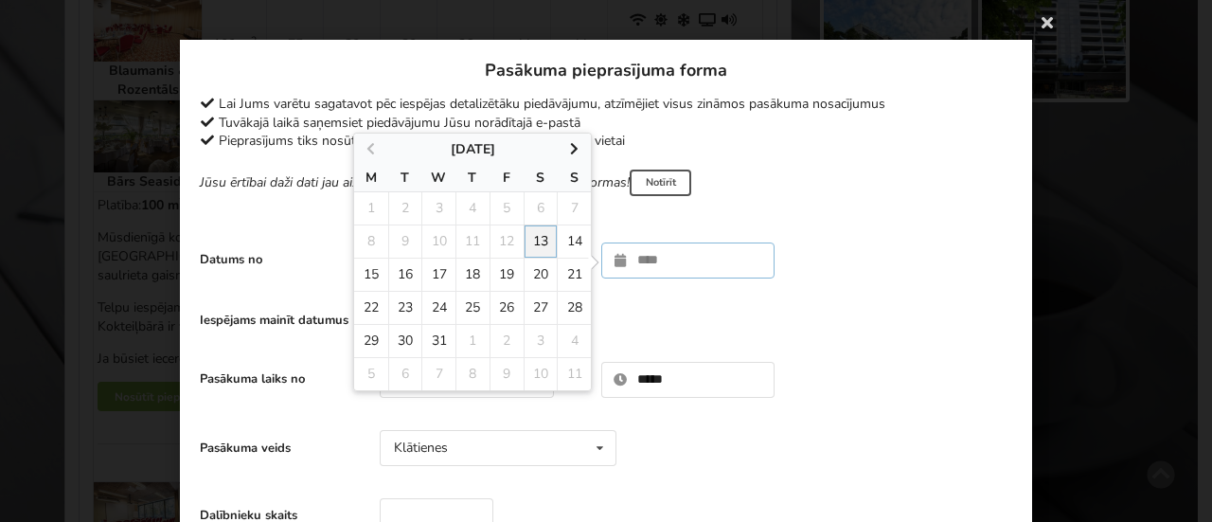
click at [634, 264] on input "text" at bounding box center [688, 260] width 174 height 36
type input "**********"
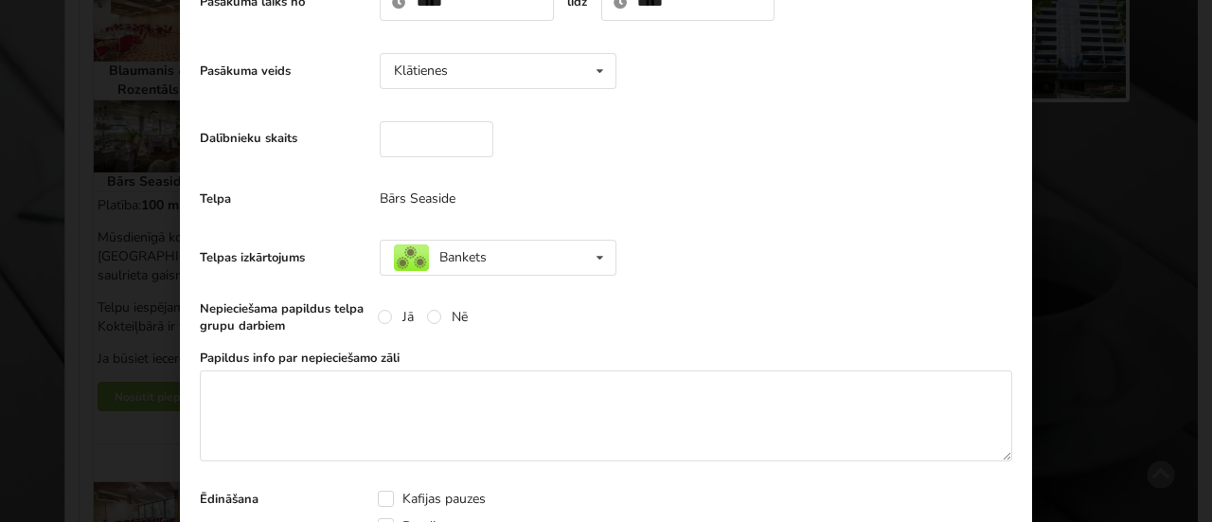
scroll to position [382, 0]
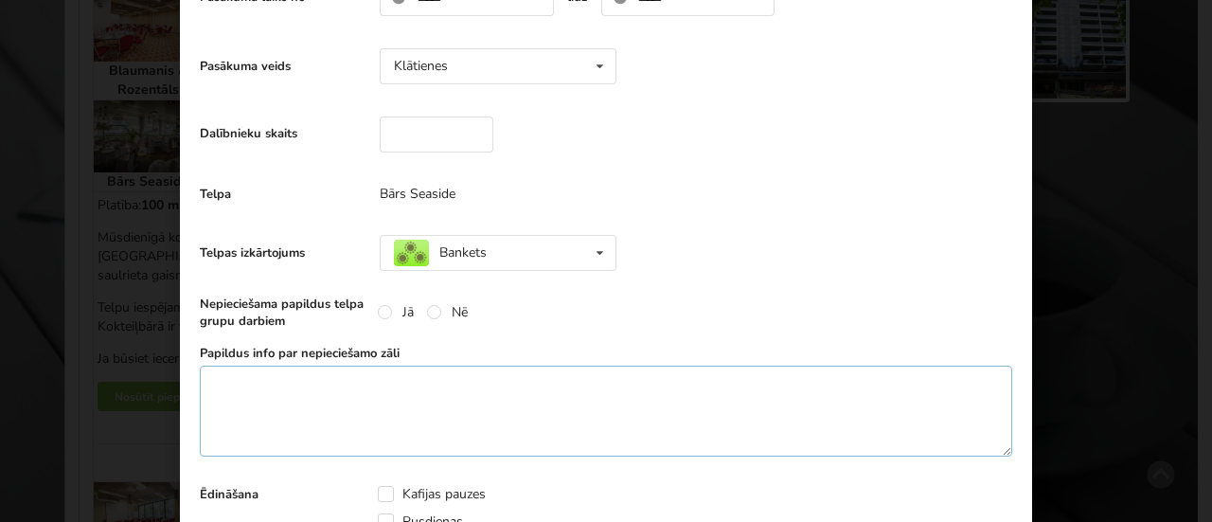
click at [373, 401] on textarea at bounding box center [606, 410] width 812 height 91
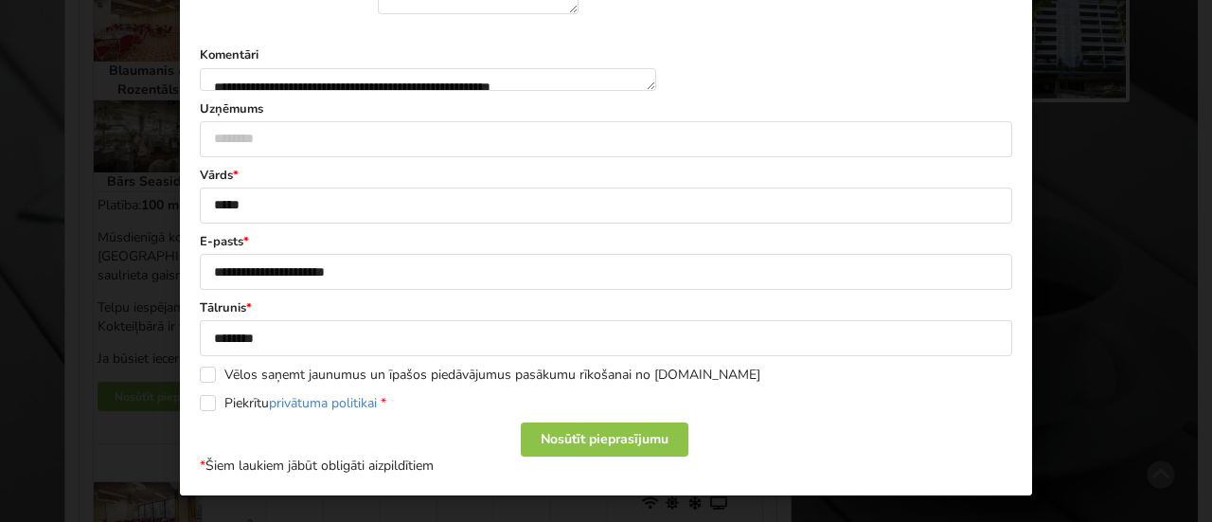
scroll to position [1349, 0]
type textarea "**********"
click at [200, 408] on label "Piekrītu privātuma politikai *" at bounding box center [293, 403] width 187 height 16
click at [604, 455] on div "Nosūtīt pieprasījumu" at bounding box center [605, 439] width 168 height 34
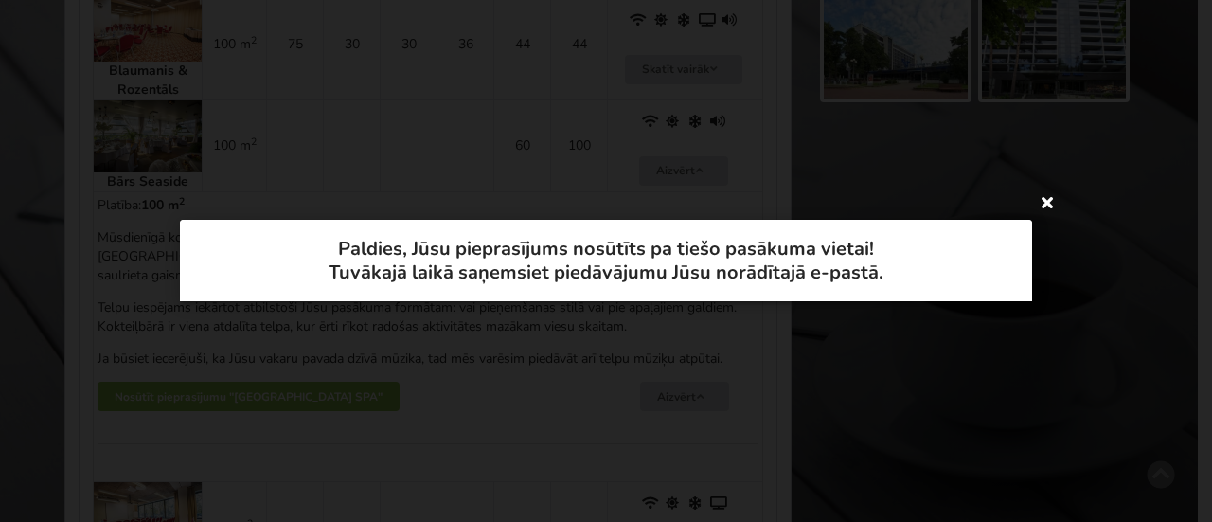
click at [1047, 213] on icon at bounding box center [1047, 202] width 30 height 30
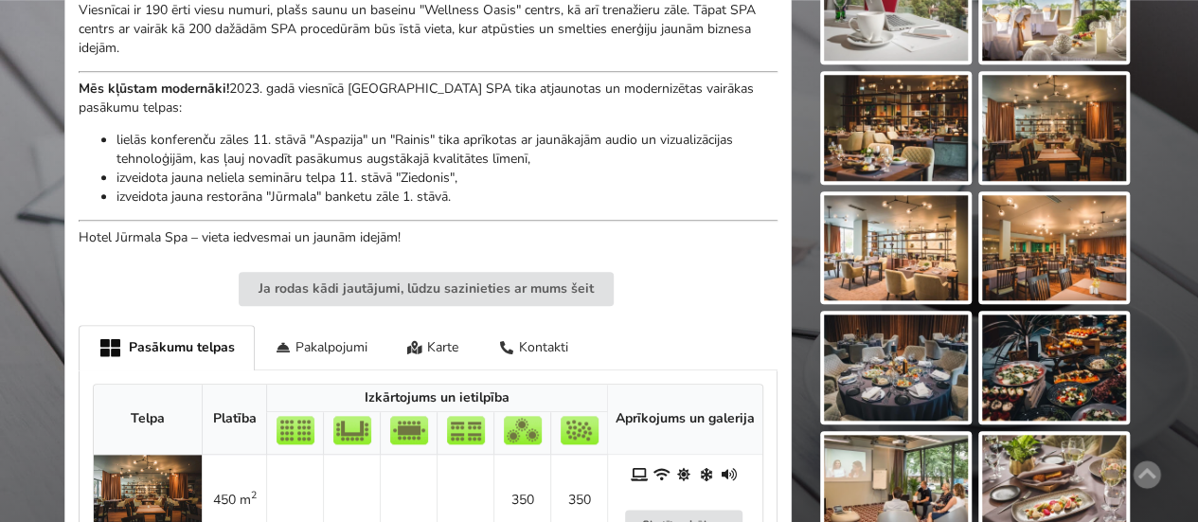
scroll to position [769, 0]
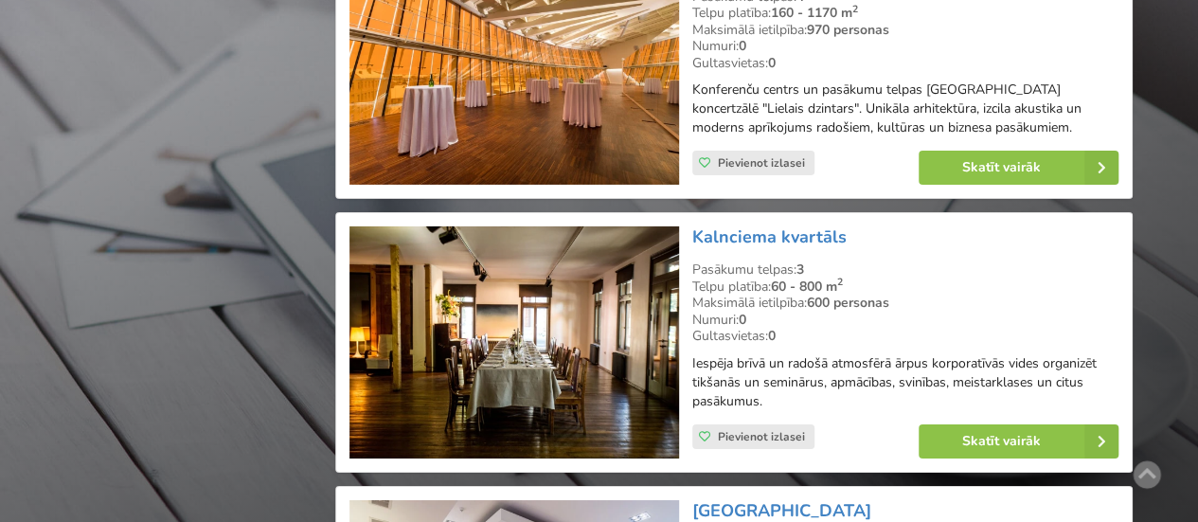
scroll to position [3140, 0]
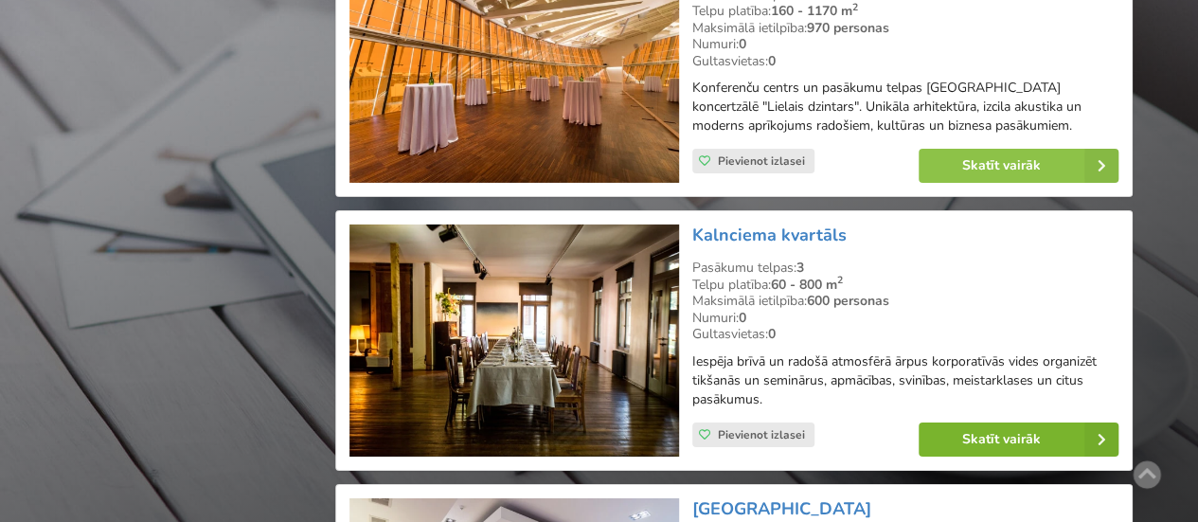
click at [1016, 422] on link "Skatīt vairāk" at bounding box center [1018, 439] width 200 height 34
click at [994, 422] on link "Skatīt vairāk" at bounding box center [1018, 439] width 200 height 34
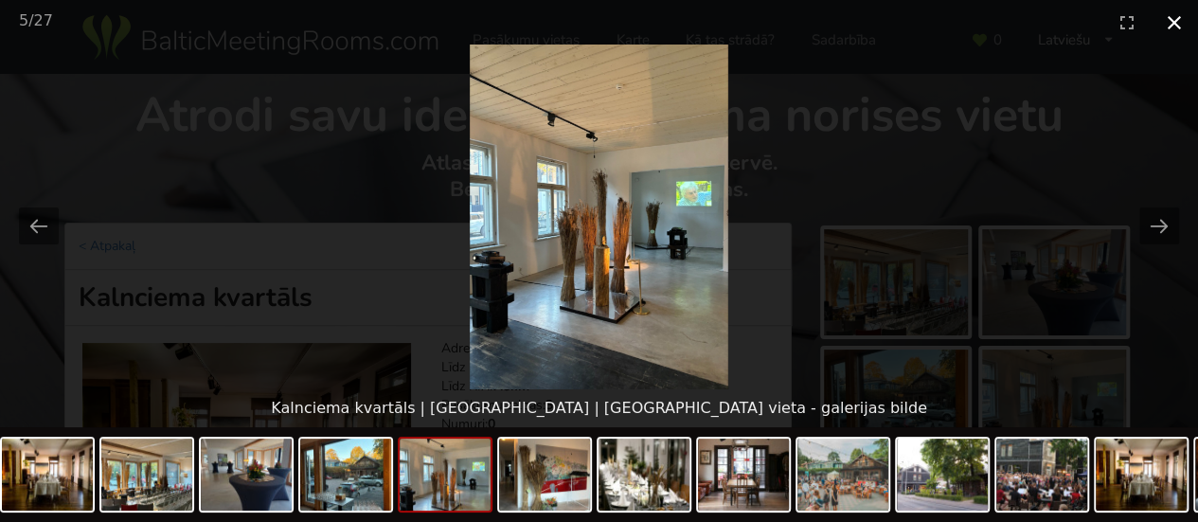
click at [1176, 16] on button "Close gallery" at bounding box center [1173, 22] width 47 height 45
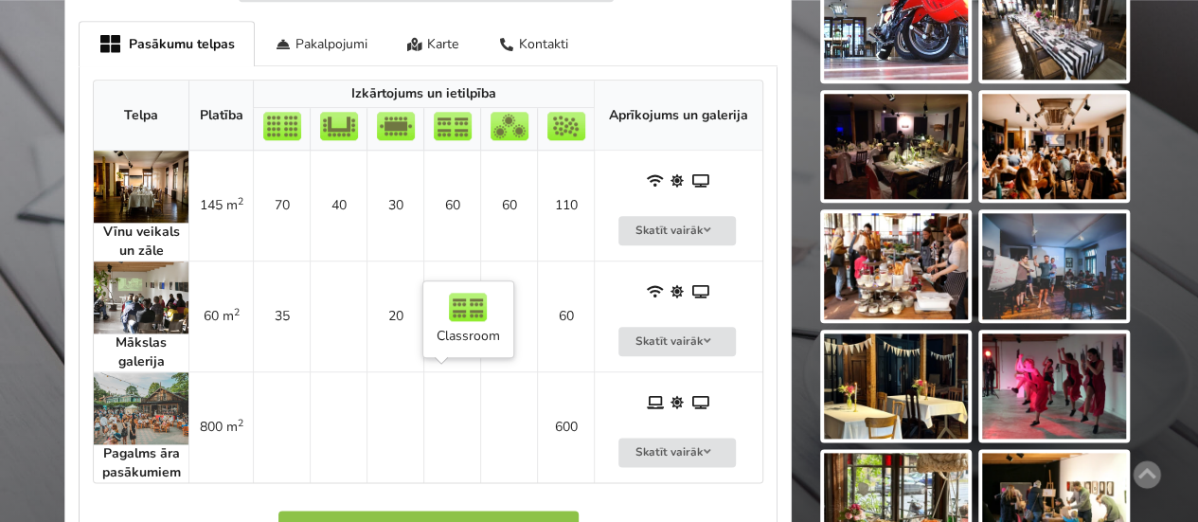
scroll to position [973, 0]
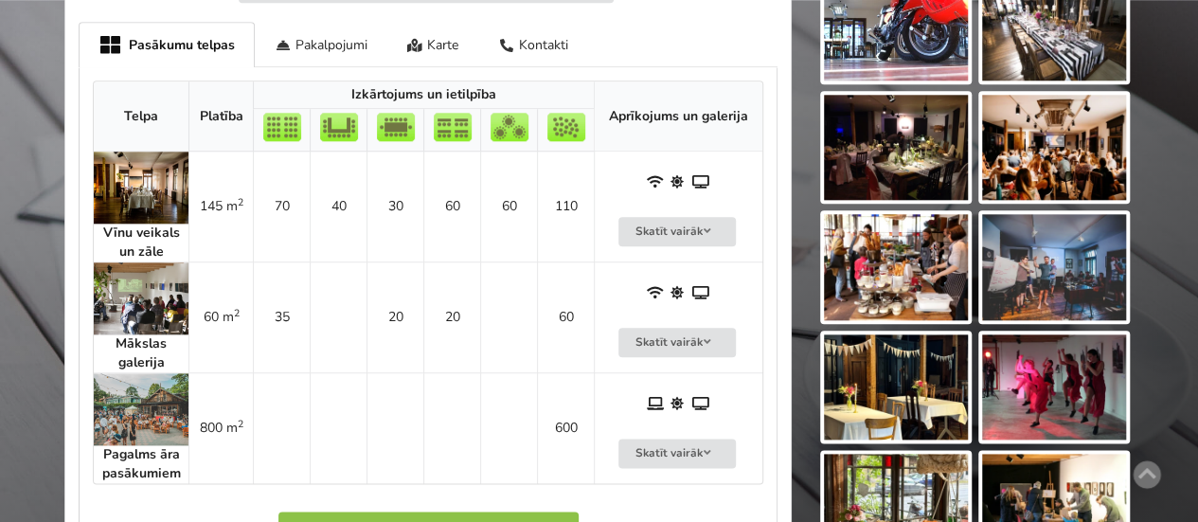
click at [138, 197] on img at bounding box center [141, 188] width 95 height 72
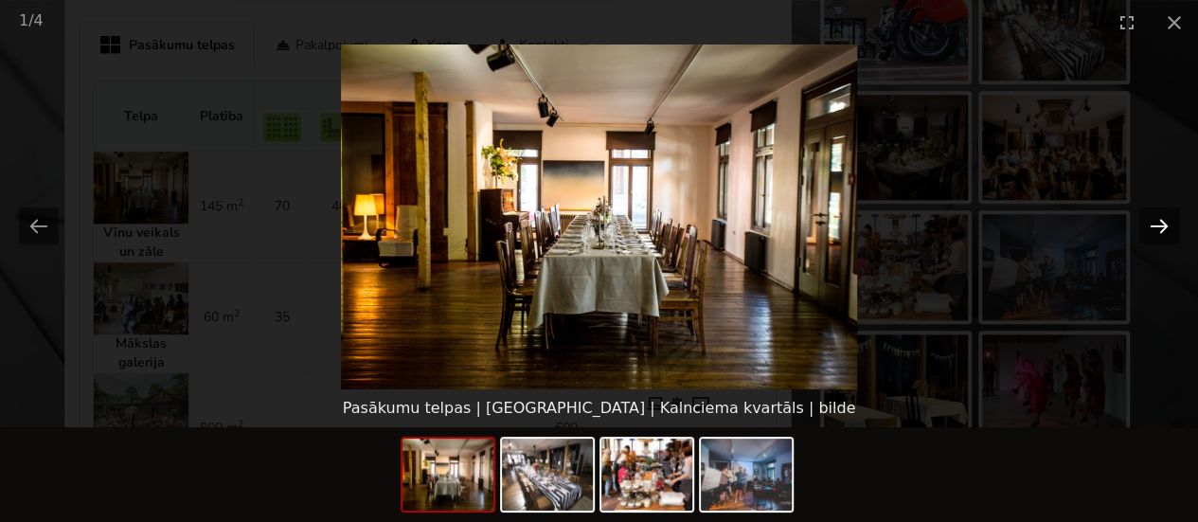
click at [1152, 224] on button "Next slide" at bounding box center [1159, 225] width 40 height 37
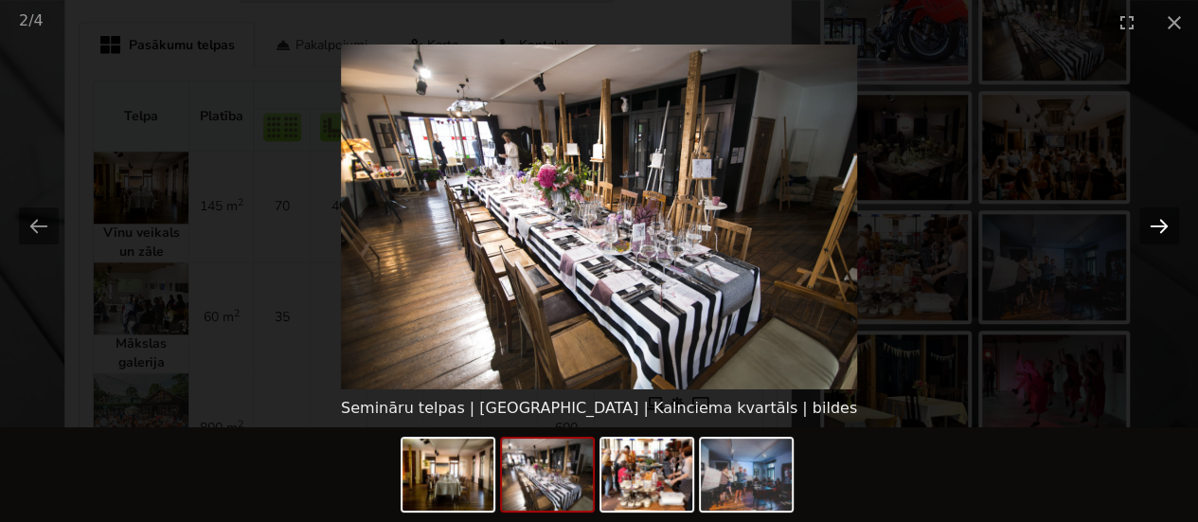
click at [1152, 224] on button "Next slide" at bounding box center [1159, 225] width 40 height 37
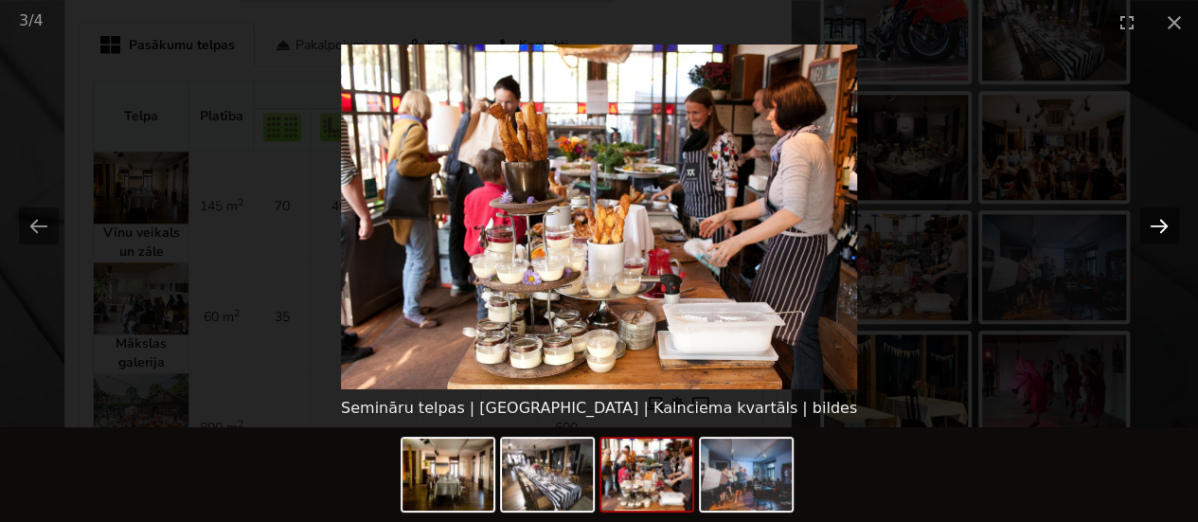
click at [1152, 224] on button "Next slide" at bounding box center [1159, 225] width 40 height 37
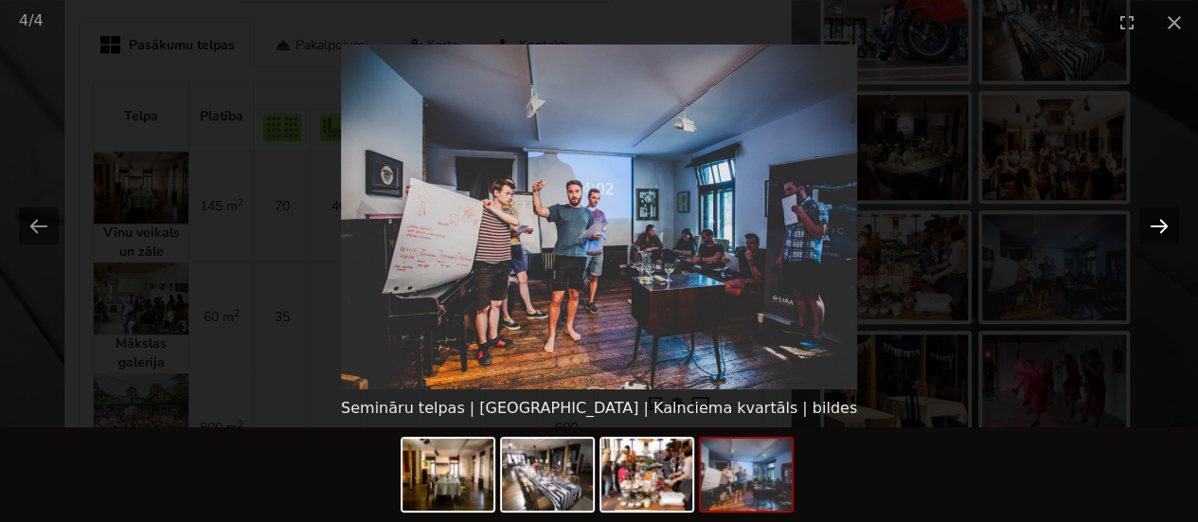
click at [1152, 224] on button "Next slide" at bounding box center [1159, 225] width 40 height 37
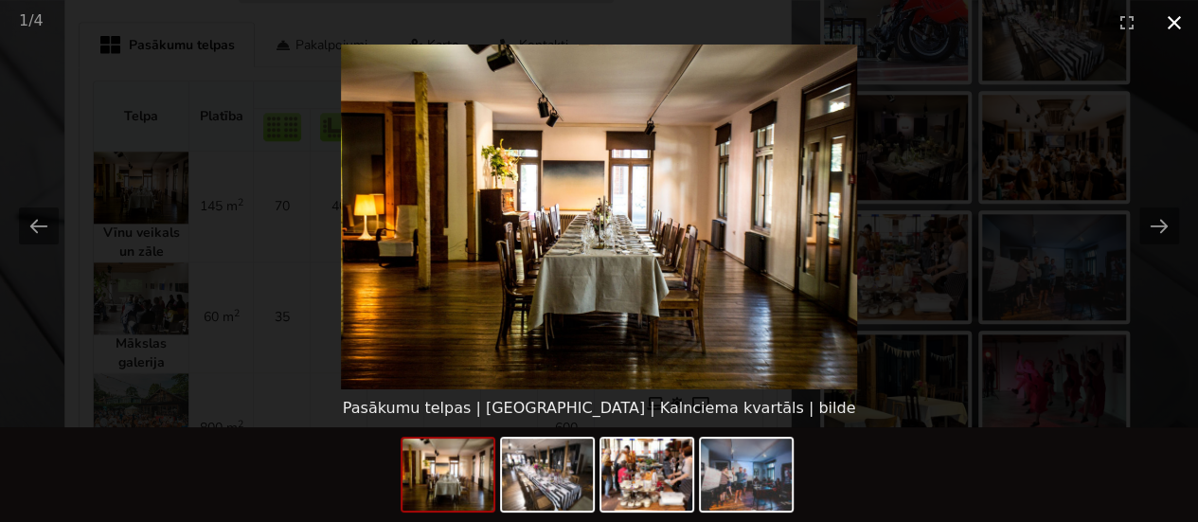
click at [1167, 22] on button "Close gallery" at bounding box center [1173, 22] width 47 height 45
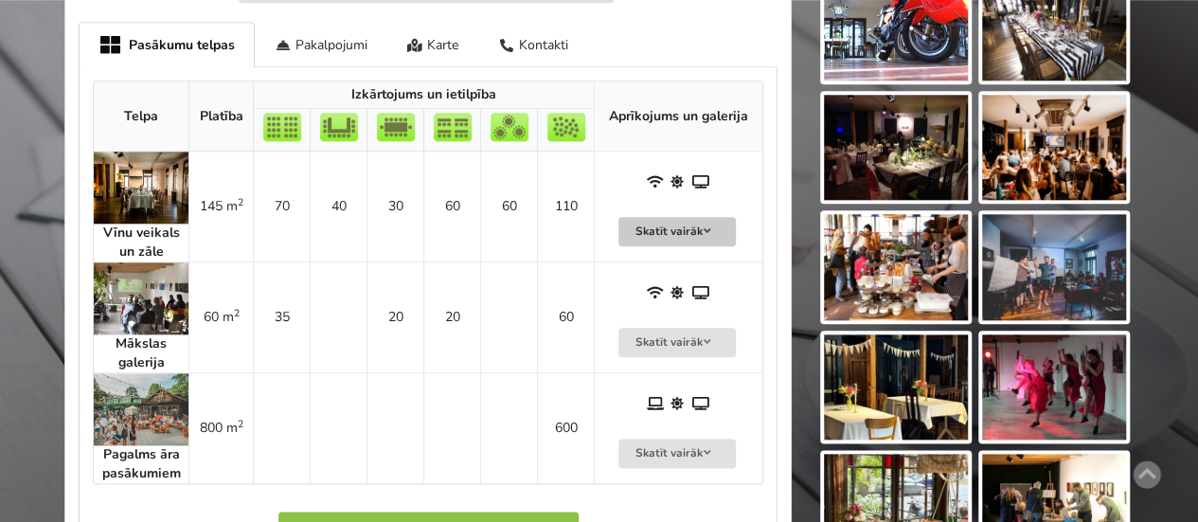
click at [657, 223] on button "Skatīt vairāk" at bounding box center [676, 231] width 117 height 29
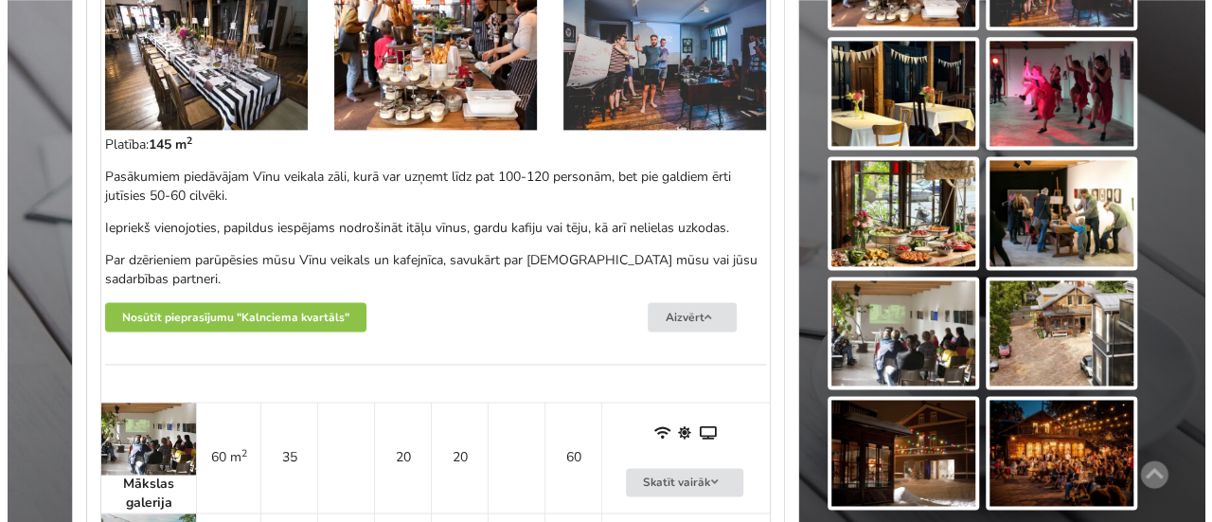
scroll to position [1269, 0]
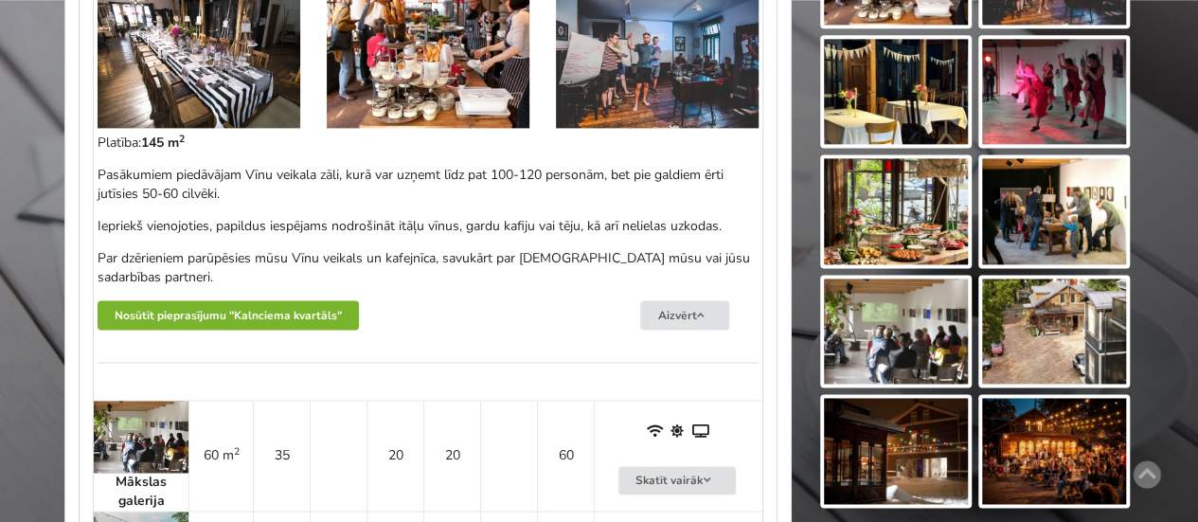
click at [278, 312] on button "Nosūtīt pieprasījumu "Kalnciema kvartāls"" at bounding box center [228, 314] width 261 height 29
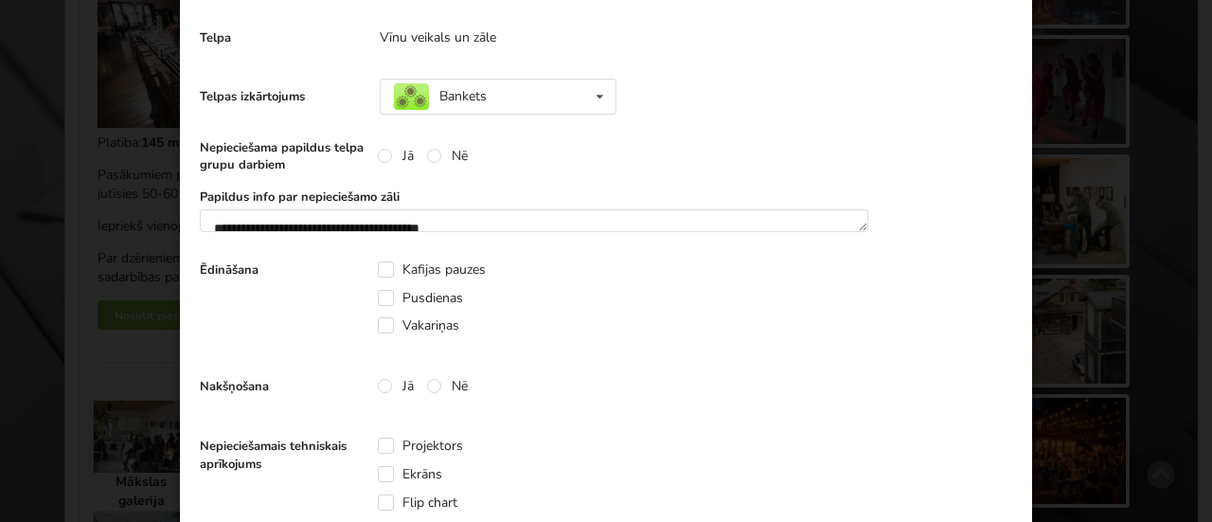
scroll to position [542, 0]
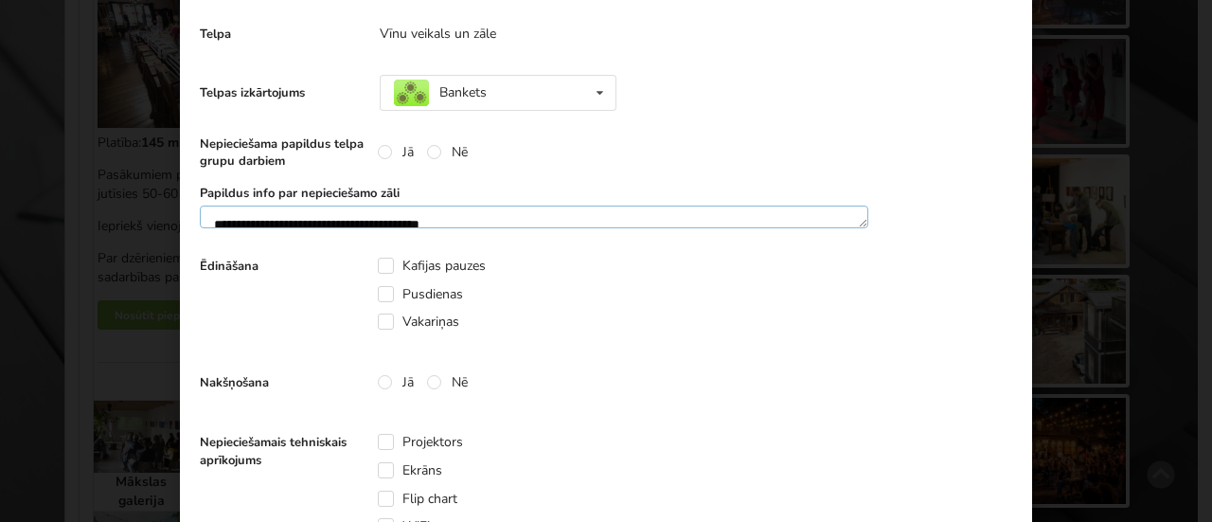
click at [447, 221] on textarea "**********" at bounding box center [534, 216] width 668 height 23
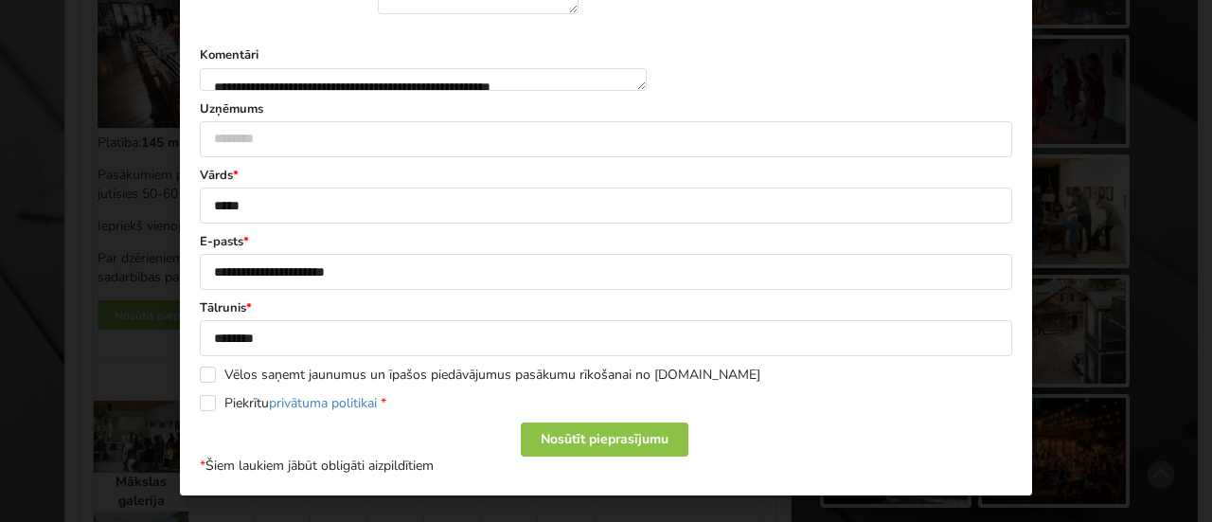
scroll to position [1349, 0]
click at [300, 411] on link "privātuma politikai" at bounding box center [323, 403] width 108 height 18
click at [203, 404] on label "Piekrītu privātuma politikai *" at bounding box center [293, 403] width 187 height 16
click at [610, 441] on div "Nosūtīt pieprasījumu" at bounding box center [605, 439] width 168 height 34
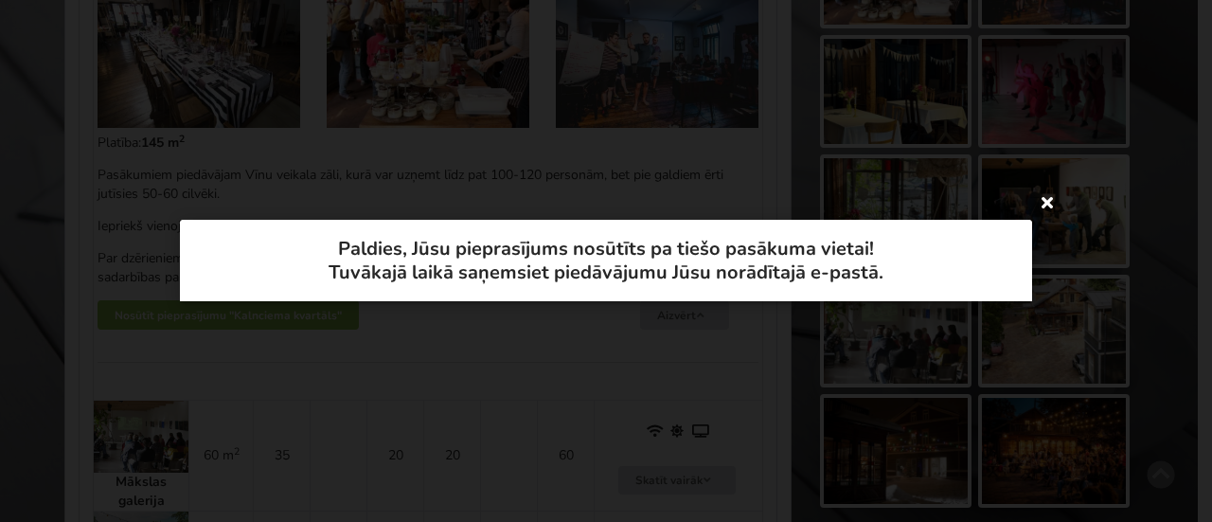
click at [1045, 208] on icon at bounding box center [1047, 202] width 30 height 30
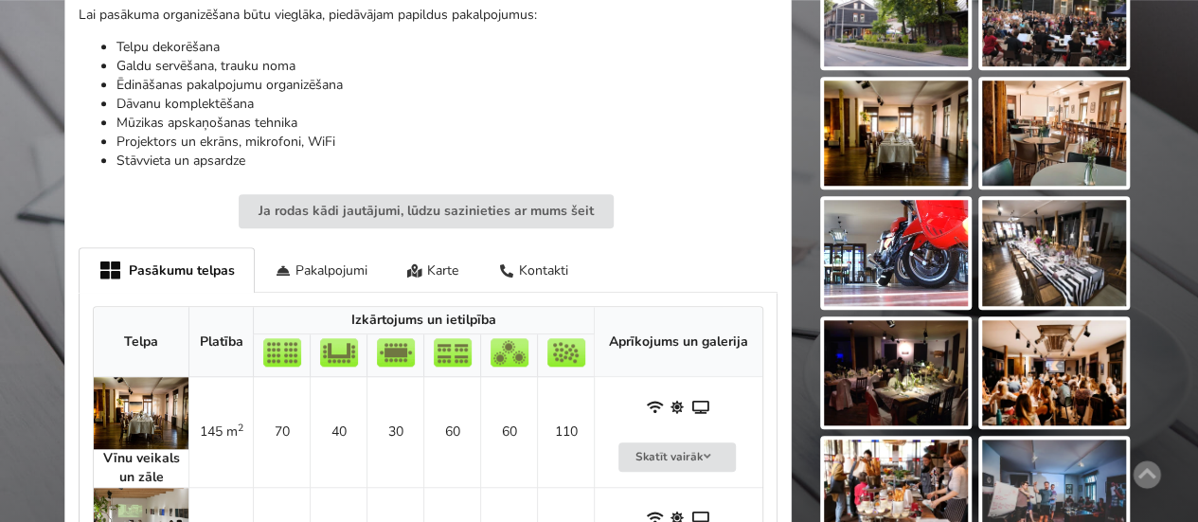
scroll to position [242, 0]
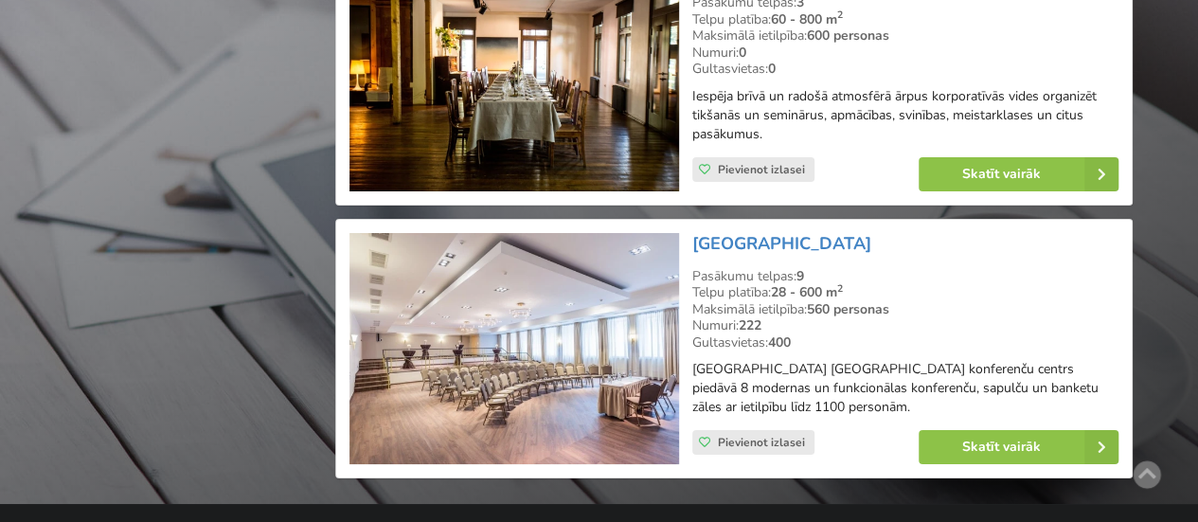
scroll to position [3439, 0]
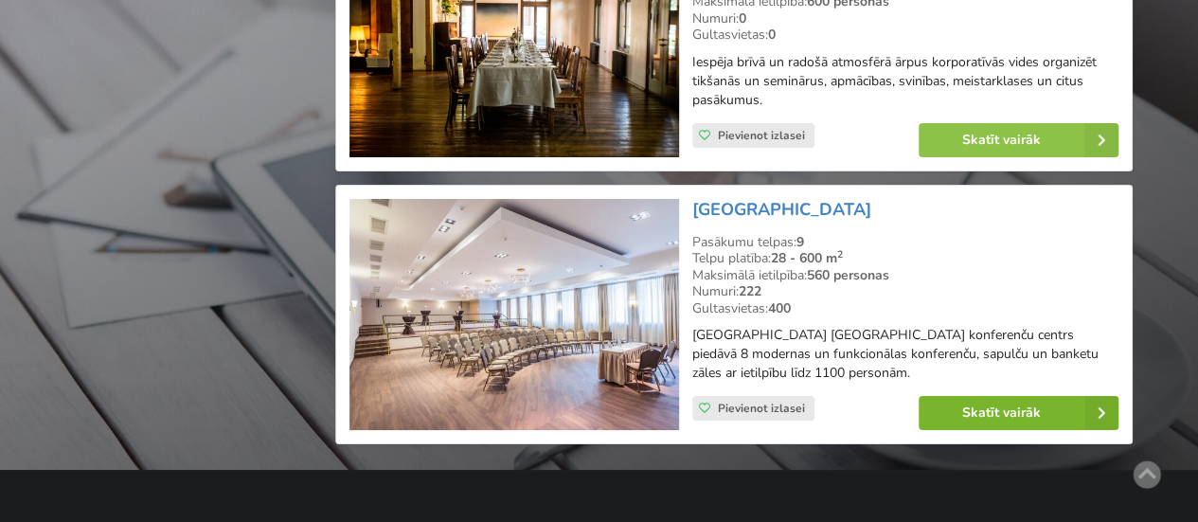
click at [959, 396] on link "Skatīt vairāk" at bounding box center [1018, 413] width 200 height 34
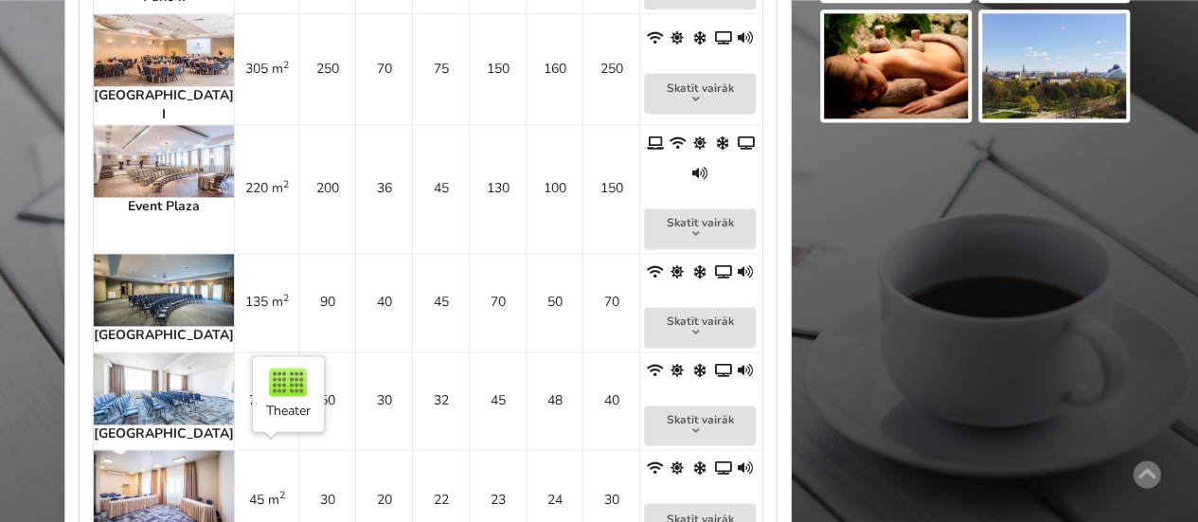
scroll to position [1236, 0]
